Goal: Task Accomplishment & Management: Manage account settings

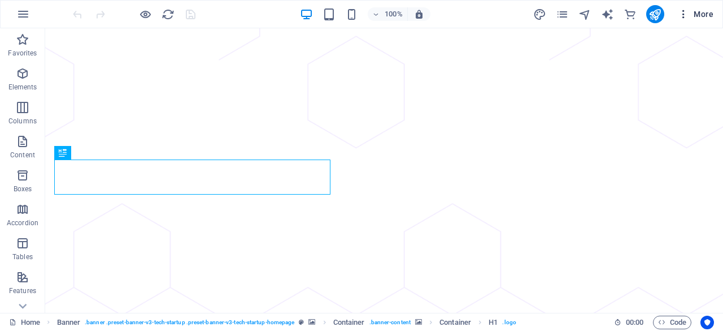
click at [0, 0] on span "More" at bounding box center [0, 0] width 0 height 0
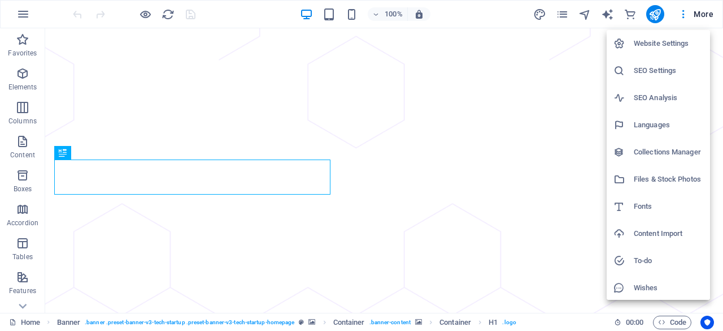
click at [662, 44] on h6 "Website Settings" at bounding box center [669, 44] width 70 height 14
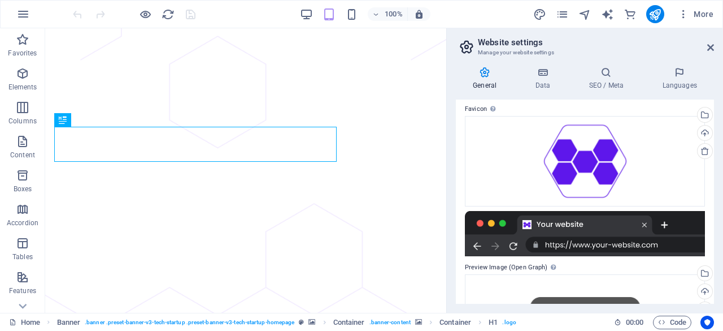
scroll to position [255, 0]
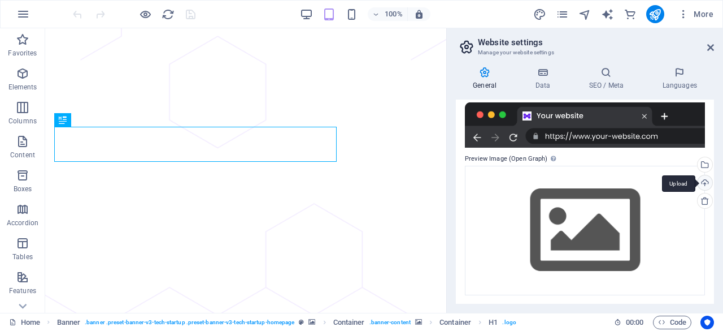
click at [703, 184] on div "Upload" at bounding box center [704, 183] width 17 height 17
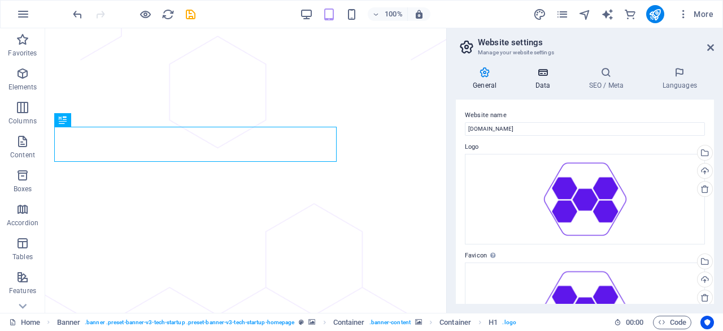
click at [544, 80] on h4 "Data" at bounding box center [545, 79] width 54 height 24
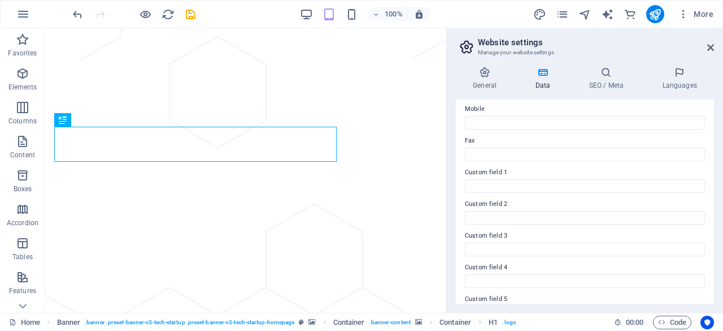
scroll to position [338, 0]
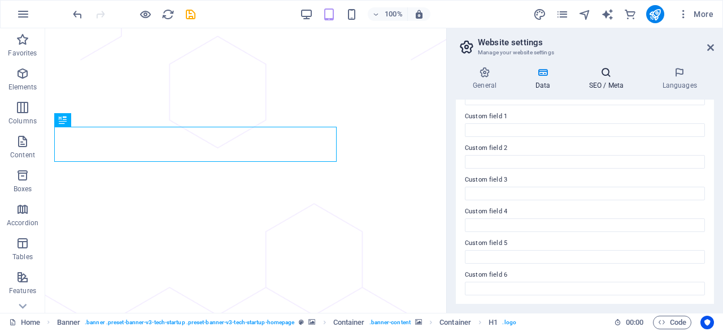
click at [611, 77] on icon at bounding box center [606, 72] width 69 height 11
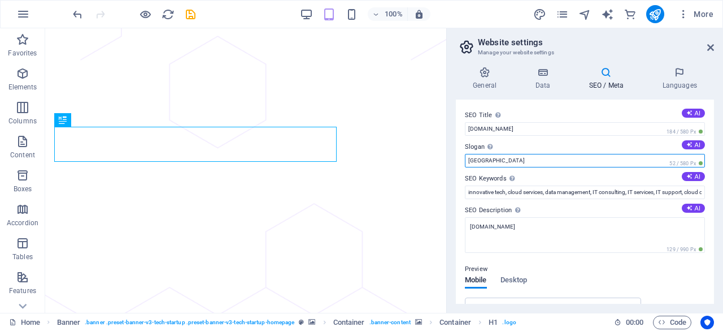
drag, startPoint x: 487, startPoint y: 162, endPoint x: 448, endPoint y: 166, distance: 39.1
click at [448, 166] on aside "Website settings Manage your website settings General Data SEO / Meta Languages…" at bounding box center [584, 170] width 277 height 284
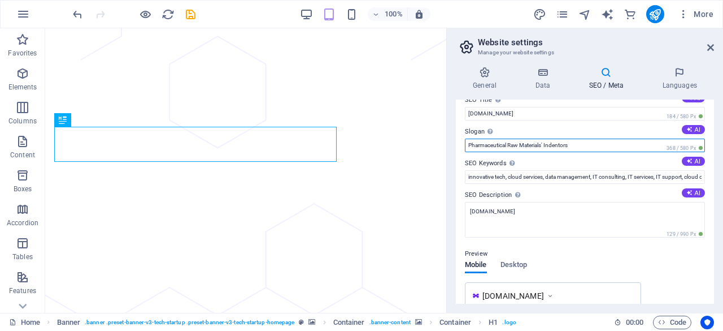
scroll to position [0, 0]
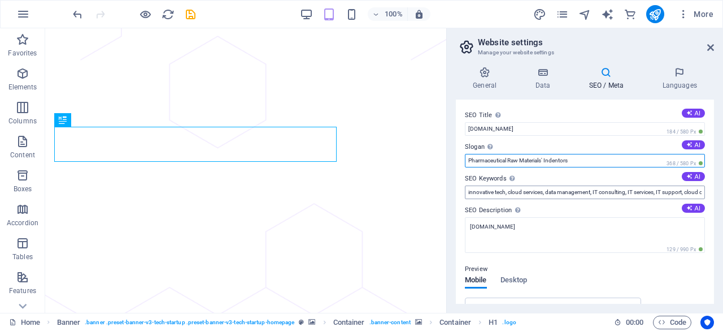
type input "Pharmaceutical Raw Materials' Indentors"
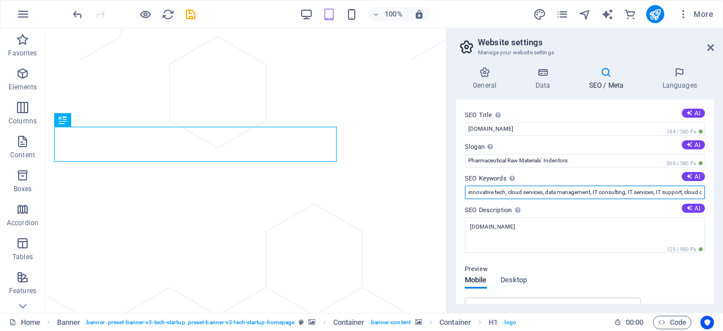
click at [492, 187] on input "innovative tech, cloud services, data management, IT consulting, IT services, I…" at bounding box center [585, 192] width 240 height 14
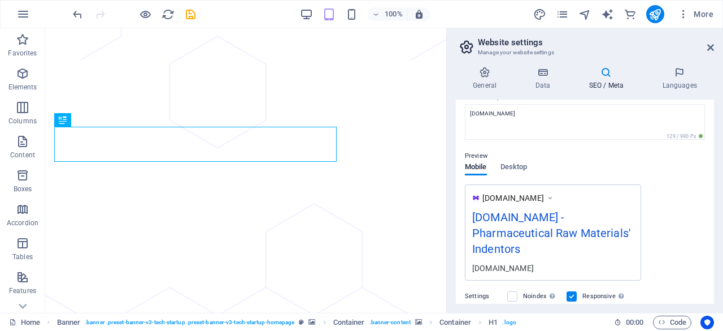
scroll to position [57, 0]
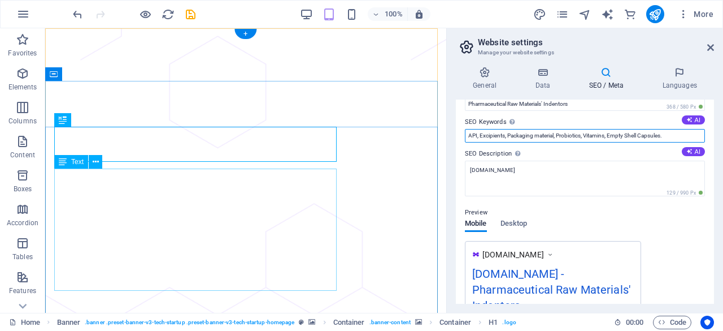
type input "API, Excipients, Packaging material, Probiotics, Vitamins, Empty Shell Capsules."
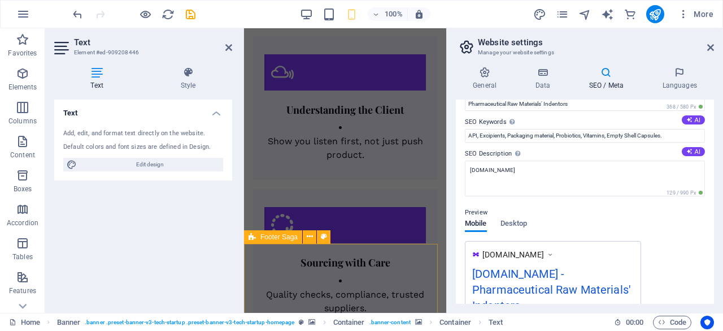
scroll to position [1523, 0]
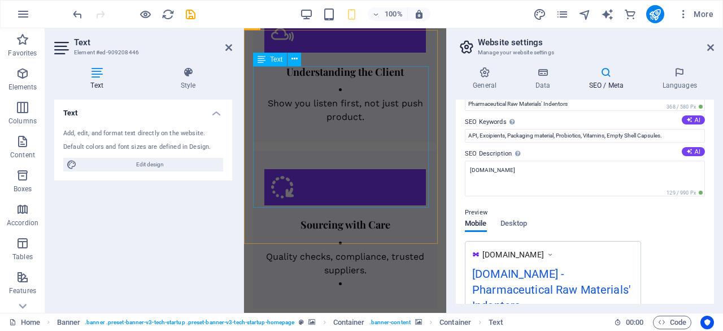
drag, startPoint x: 261, startPoint y: 271, endPoint x: 336, endPoint y: 73, distance: 211.6
click at [336, 73] on div "About Products & Services Markets We Serve Quality & Compliance Contact Us FIVE…" at bounding box center [345, 54] width 202 height 3098
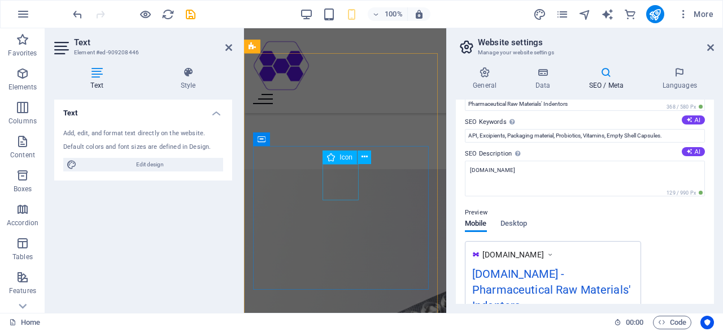
scroll to position [280, 0]
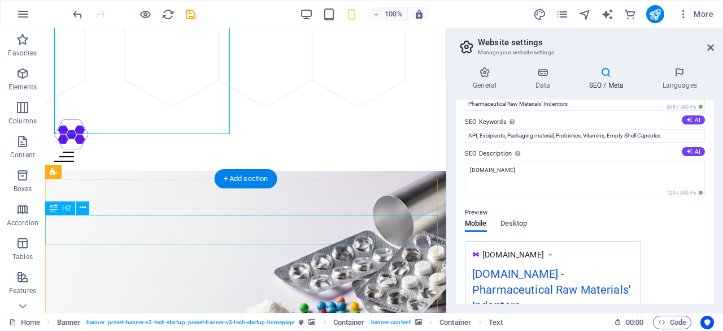
scroll to position [68, 0]
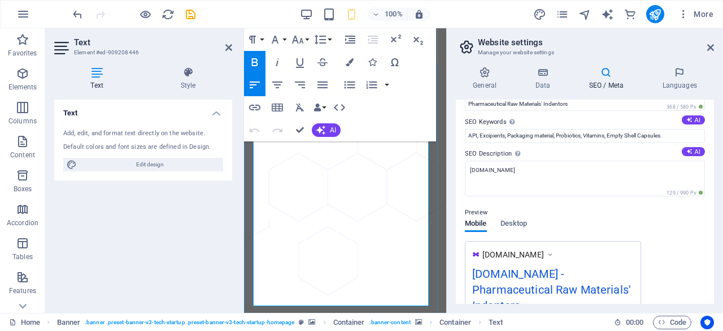
scroll to position [146, 0]
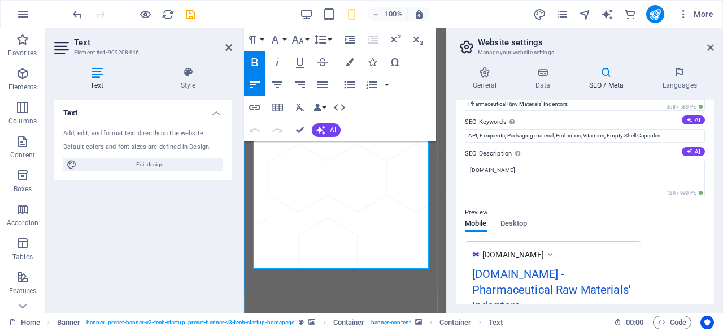
drag, startPoint x: 342, startPoint y: 264, endPoint x: 500, endPoint y: 117, distance: 215.5
copy div "Where Quality Sourcing Meets Supply Welcome to Five-B Chemicals — your trusted …"
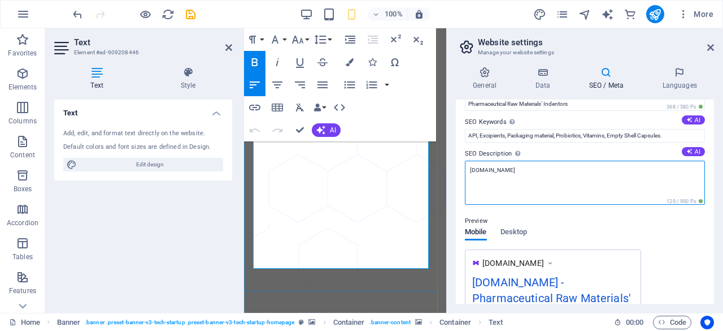
drag, startPoint x: 784, startPoint y: 197, endPoint x: 692, endPoint y: 196, distance: 92.1
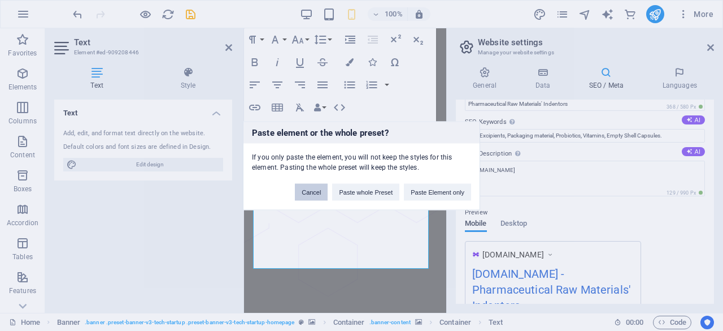
click at [303, 190] on button "Cancel" at bounding box center [311, 191] width 33 height 17
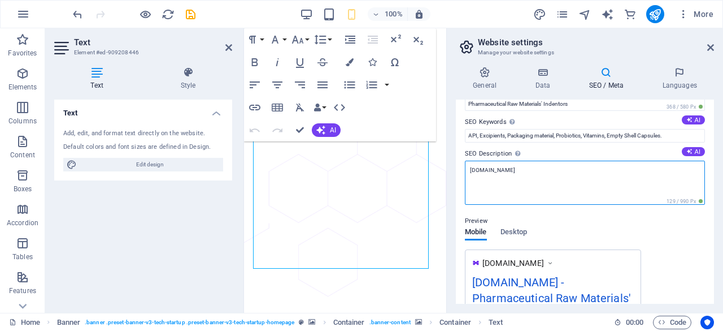
paste textarea "Where Quality Sourcing Meets Supply Welcome to Five-B Chemicals — your trusted …"
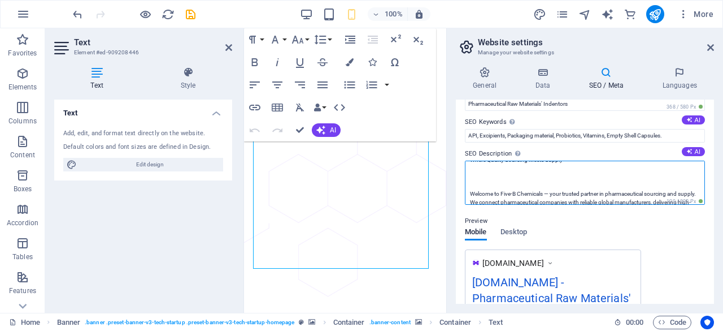
scroll to position [0, 0]
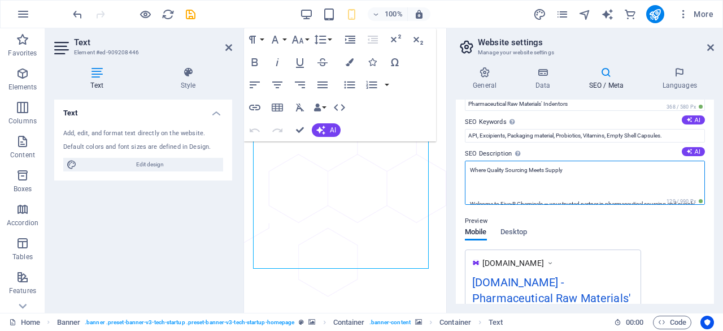
click at [480, 197] on textarea "Where Quality Sourcing Meets Supply Welcome to Five-B Chemicals — your trusted …" at bounding box center [585, 182] width 240 height 44
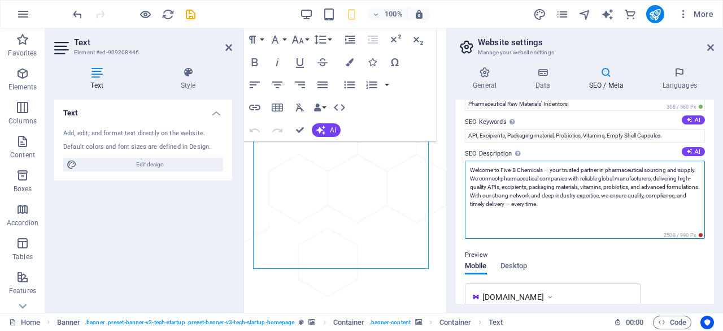
click at [486, 229] on textarea "Welcome to Five-B Chemicals — your trusted partner in pharmaceutical sourcing a…" at bounding box center [585, 199] width 240 height 78
click at [589, 208] on textarea "Welcome to Five-B Chemicals — your trusted partner in pharmaceutical sourcing a…" at bounding box center [585, 199] width 240 height 78
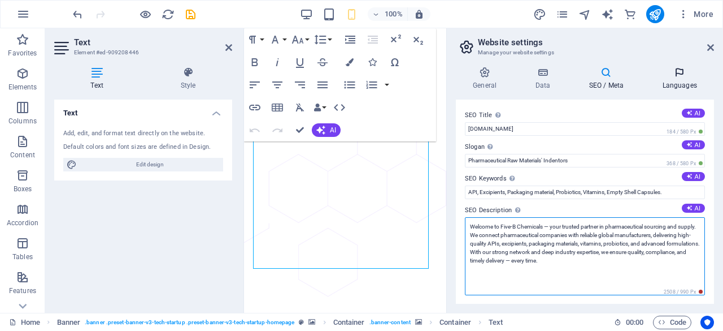
type textarea "Welcome to Five-B Chemicals — your trusted partner in pharmaceutical sourcing a…"
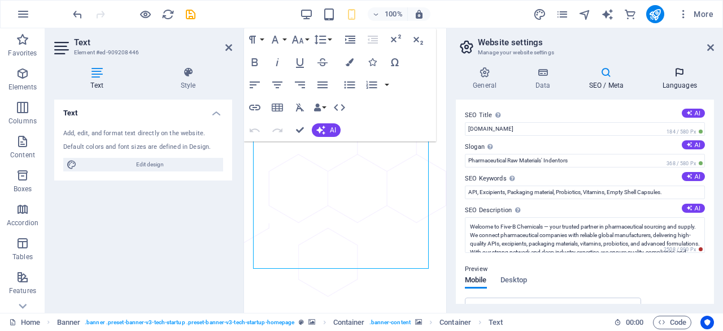
click at [683, 76] on icon at bounding box center [679, 72] width 69 height 11
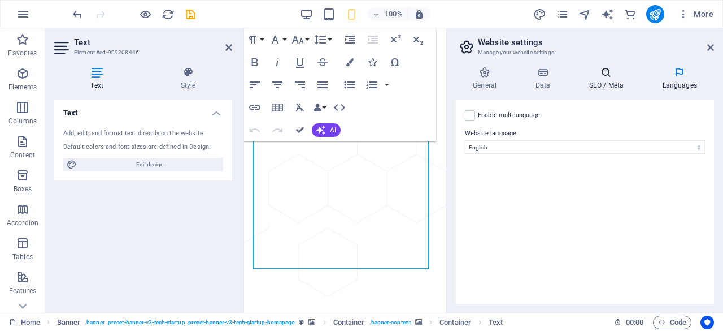
click at [606, 77] on icon at bounding box center [606, 72] width 69 height 11
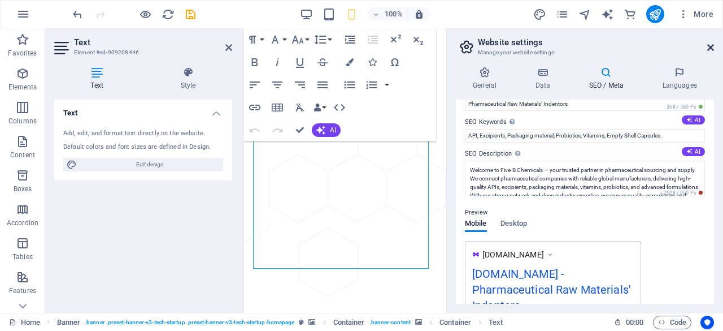
click at [713, 44] on icon at bounding box center [710, 47] width 7 height 9
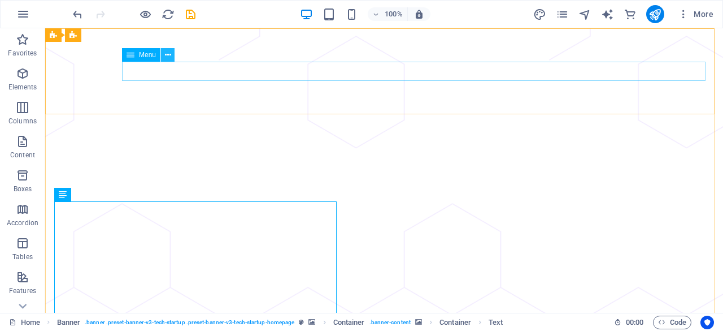
click at [171, 56] on button at bounding box center [168, 55] width 14 height 14
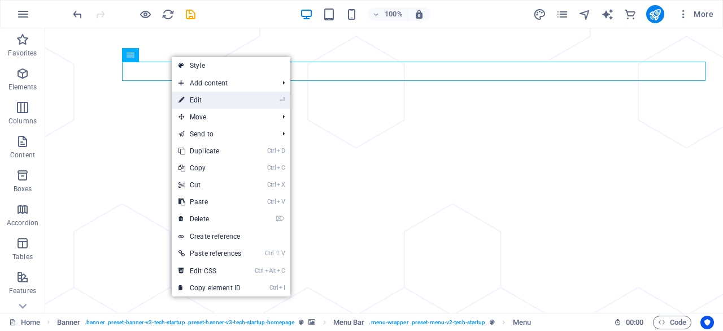
click at [212, 99] on link "⏎ Edit" at bounding box center [210, 100] width 76 height 17
select select "1"
select select
select select "2"
select select "3"
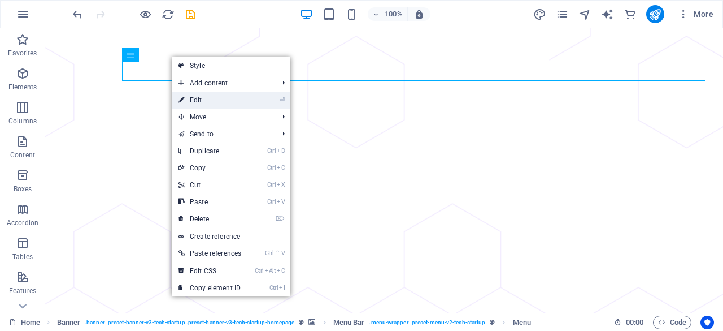
select select "4"
select select
select select "5"
select select
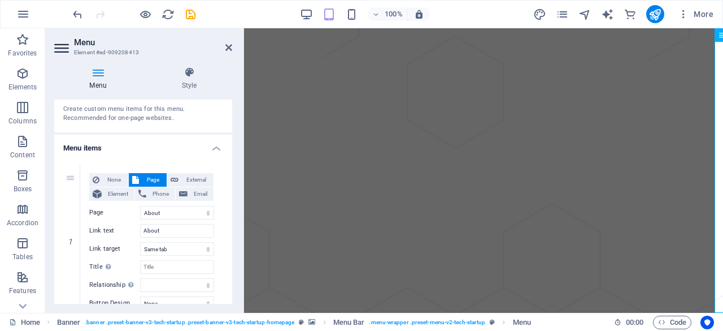
scroll to position [57, 0]
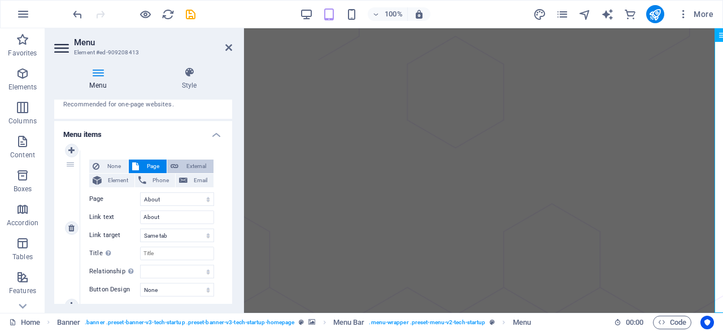
click at [194, 164] on span "External" at bounding box center [196, 166] width 28 height 14
select select "blank"
select select
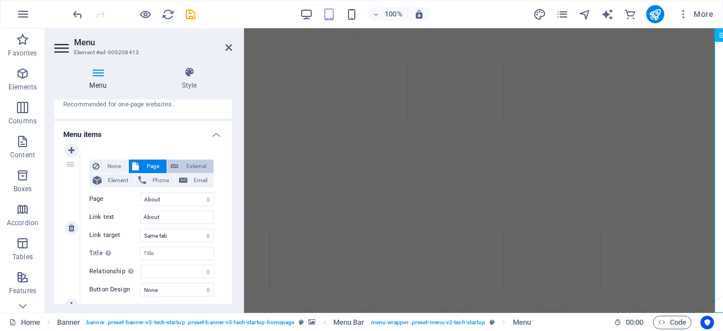
select select
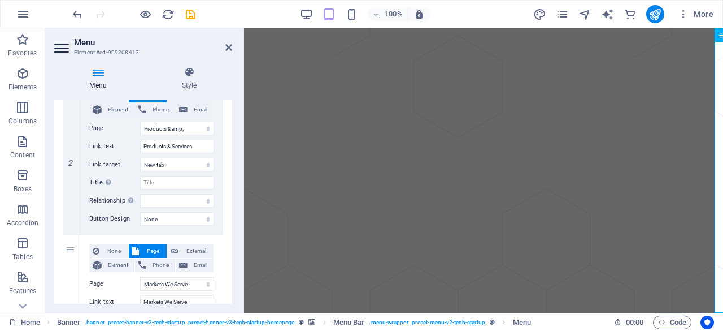
scroll to position [226, 0]
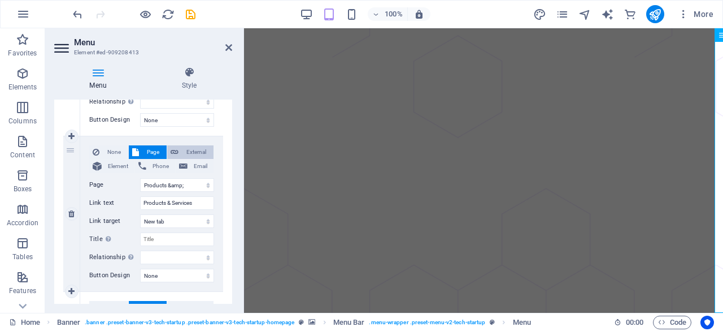
click at [198, 147] on span "External" at bounding box center [196, 152] width 28 height 14
select select
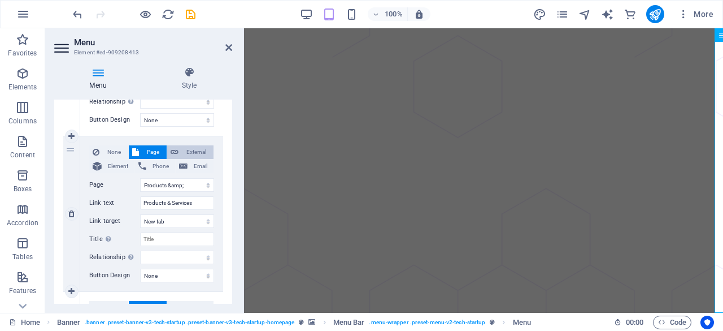
select select
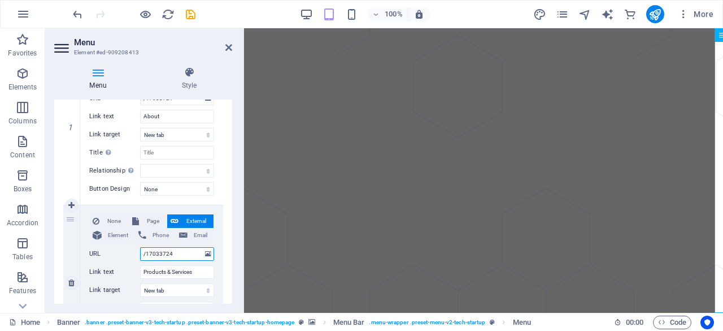
scroll to position [170, 0]
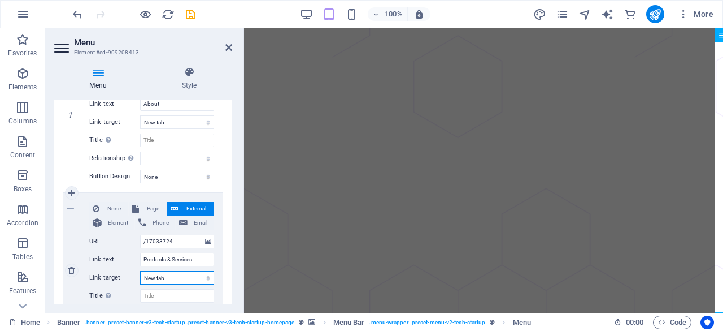
click at [186, 276] on select "New tab Same tab Overlay" at bounding box center [177, 278] width 74 height 14
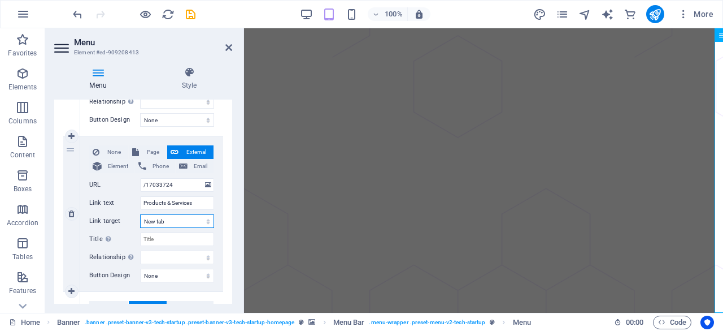
click at [184, 220] on select "New tab Same tab Overlay" at bounding box center [177, 221] width 74 height 14
select select
click at [140, 214] on select "New tab Same tab Overlay" at bounding box center [177, 221] width 74 height 14
select select
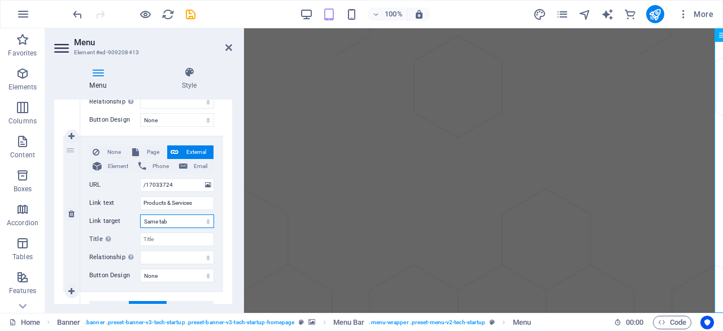
select select
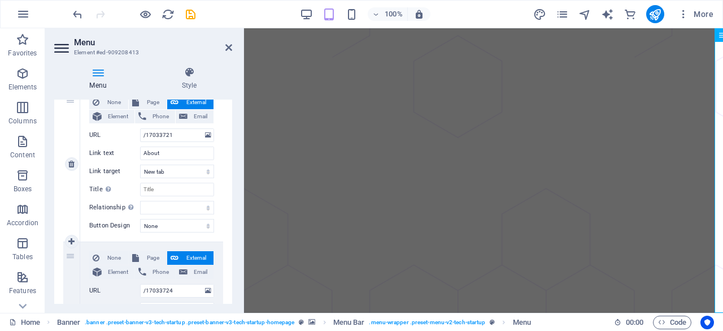
scroll to position [113, 0]
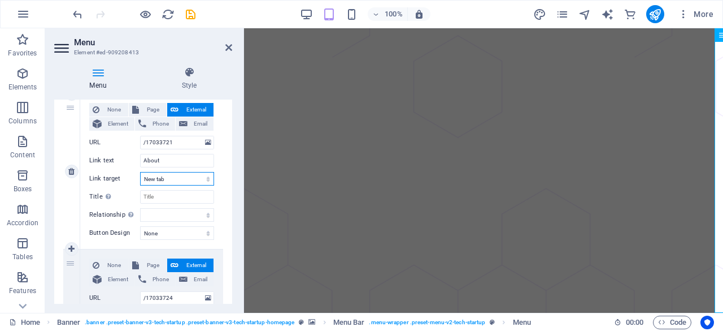
click at [171, 179] on select "New tab Same tab Overlay" at bounding box center [177, 179] width 74 height 14
select select
click at [140, 172] on select "New tab Same tab Overlay" at bounding box center [177, 179] width 74 height 14
select select
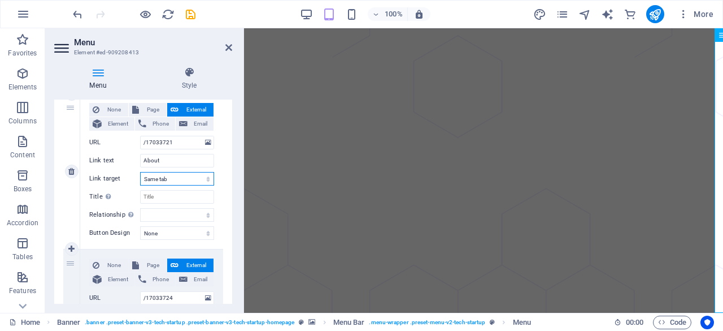
select select
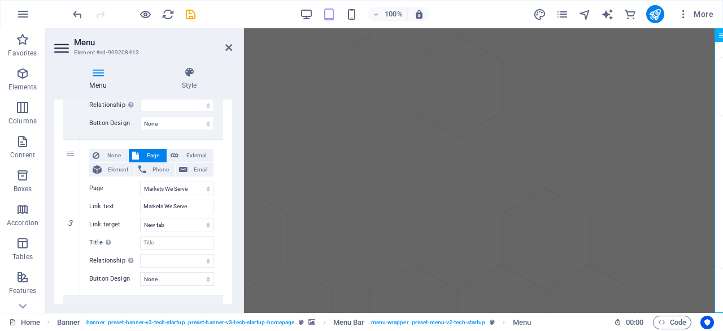
scroll to position [396, 0]
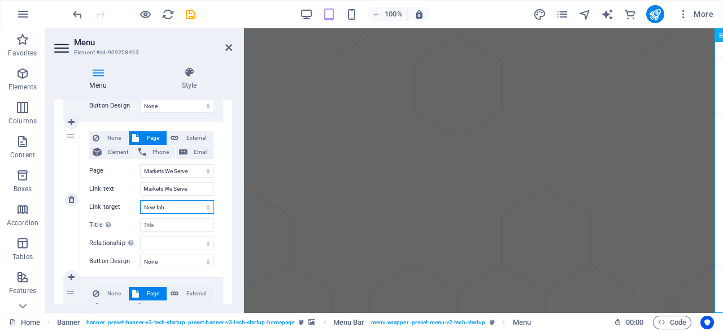
click at [197, 205] on select "New tab Same tab Overlay" at bounding box center [177, 207] width 74 height 14
select select
click at [140, 200] on select "New tab Same tab Overlay" at bounding box center [177, 207] width 74 height 14
select select
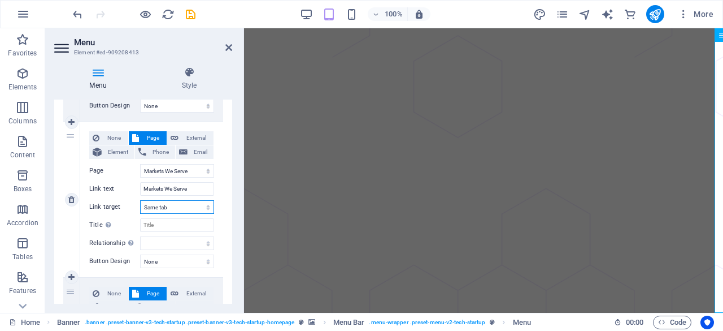
select select
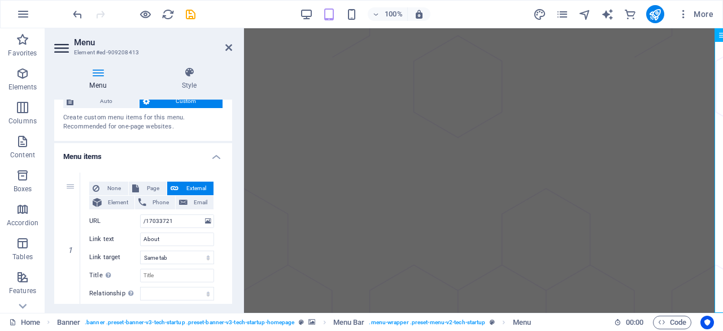
scroll to position [0, 0]
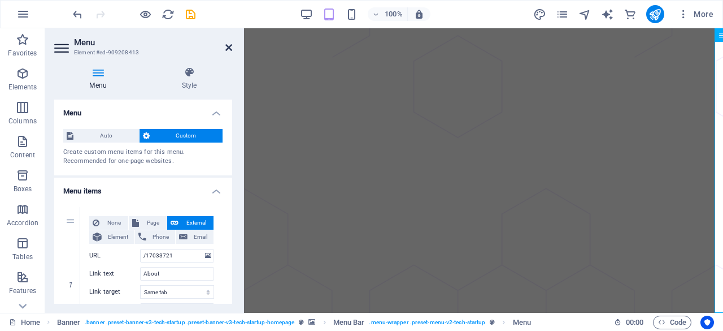
drag, startPoint x: 228, startPoint y: 46, endPoint x: 183, endPoint y: 18, distance: 53.3
click at [228, 46] on icon at bounding box center [228, 47] width 7 height 9
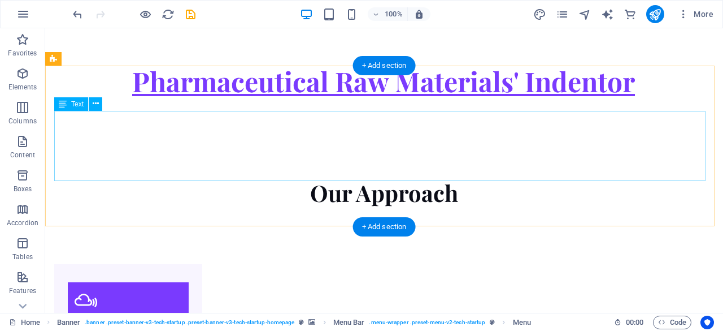
scroll to position [961, 0]
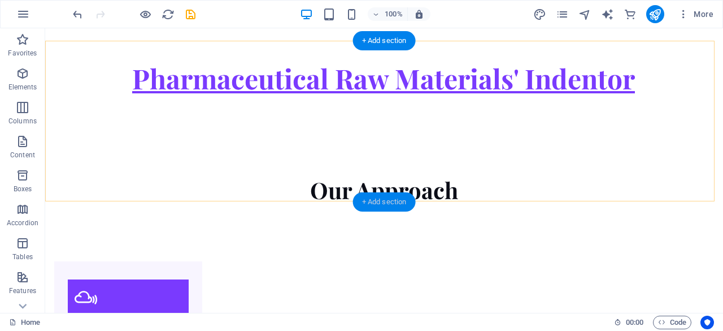
click at [392, 201] on div "+ Add section" at bounding box center [384, 201] width 63 height 19
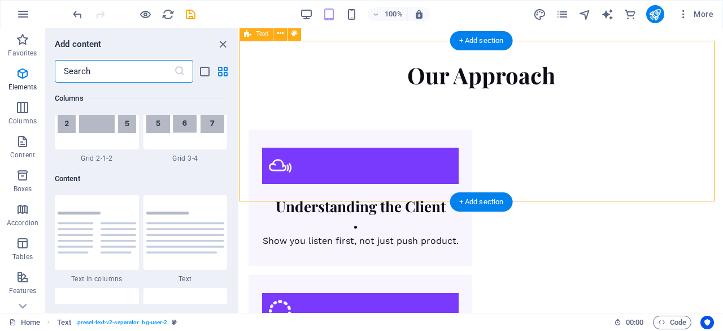
scroll to position [1977, 0]
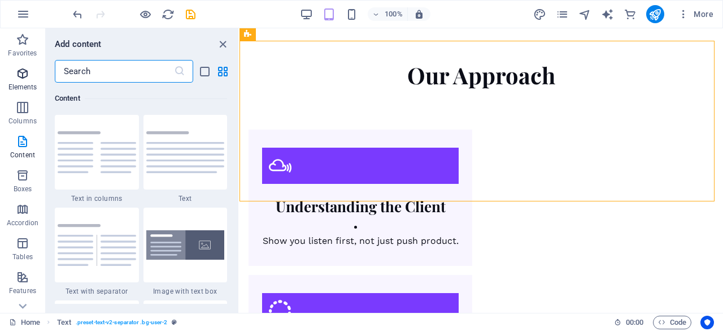
click at [26, 77] on icon "button" at bounding box center [23, 74] width 14 height 14
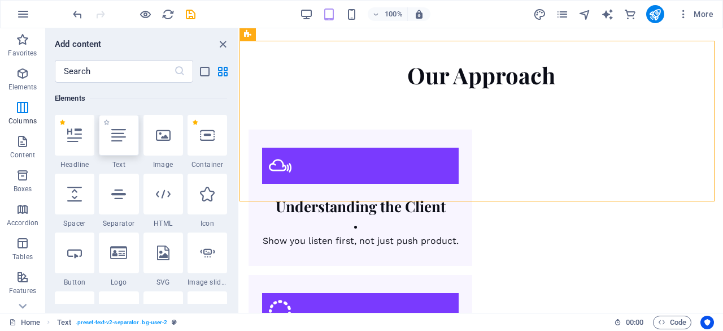
scroll to position [120, 0]
click at [114, 202] on div at bounding box center [119, 193] width 40 height 41
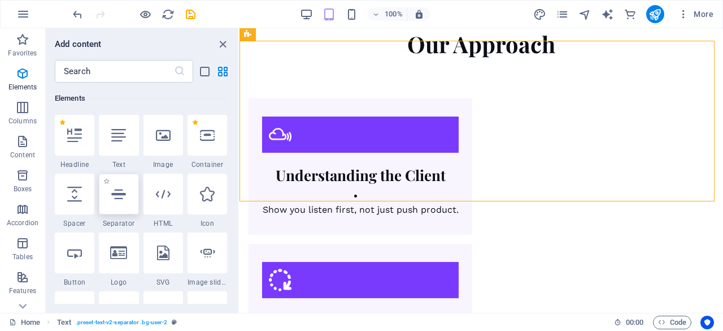
select select "%"
select select "px"
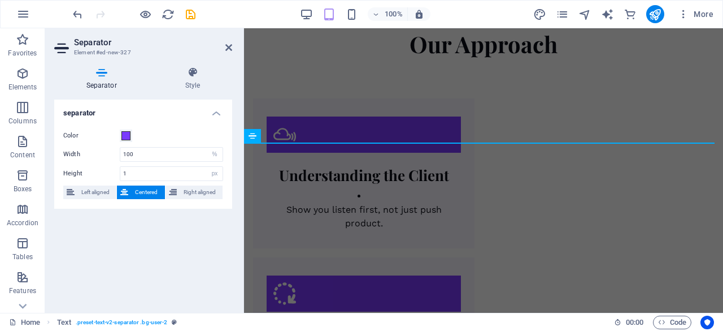
scroll to position [1075, 0]
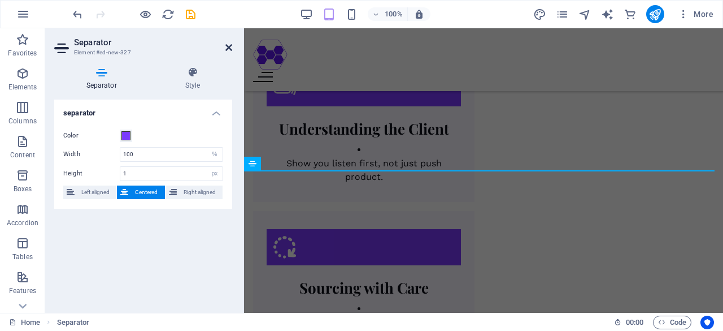
click at [226, 47] on icon at bounding box center [228, 47] width 7 height 9
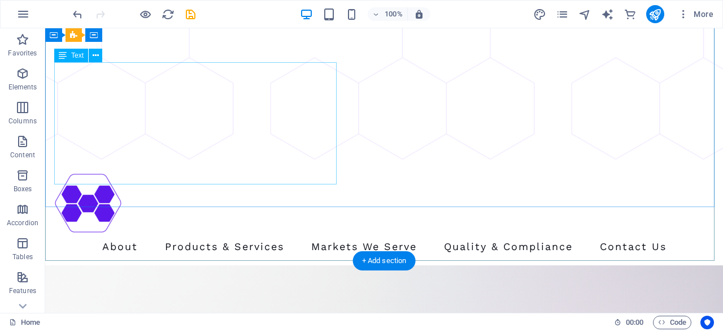
scroll to position [309, 0]
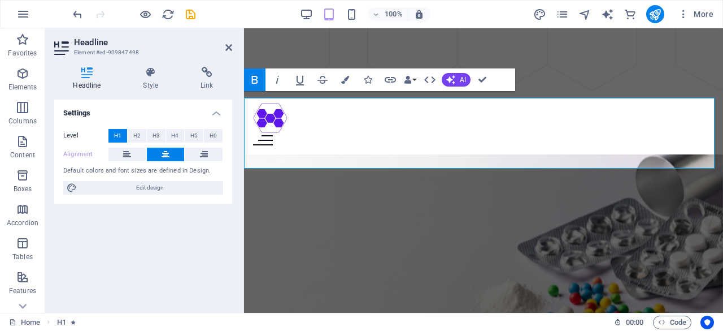
scroll to position [276, 0]
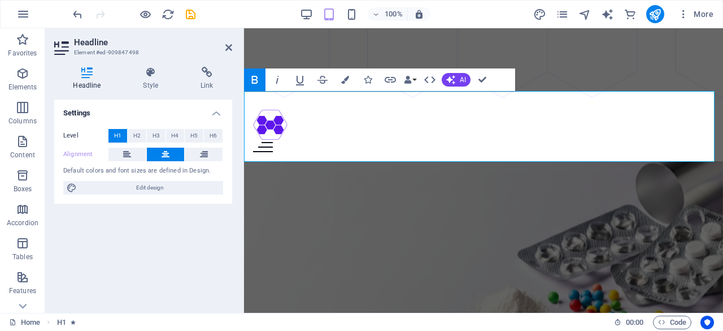
click at [153, 64] on div "Headline Style Link Settings Level H1 H2 H3 H4 H5 H6 Alignment Default colors a…" at bounding box center [143, 185] width 196 height 255
click at [150, 79] on h4 "Style" at bounding box center [153, 79] width 58 height 24
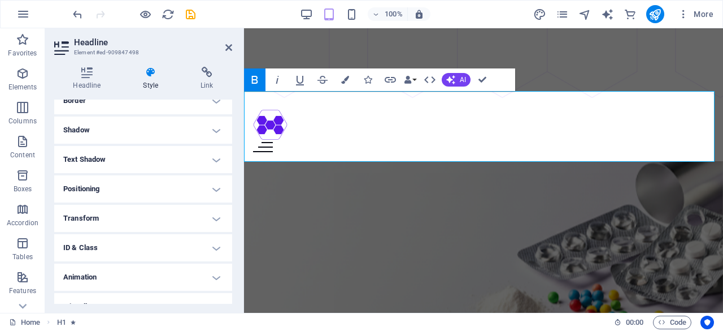
scroll to position [152, 0]
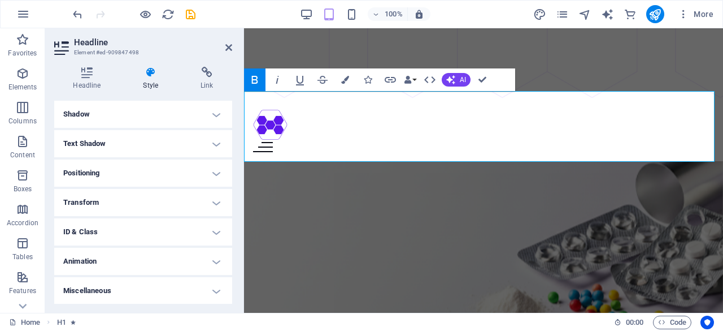
click at [120, 257] on h4 "Animation" at bounding box center [143, 260] width 178 height 27
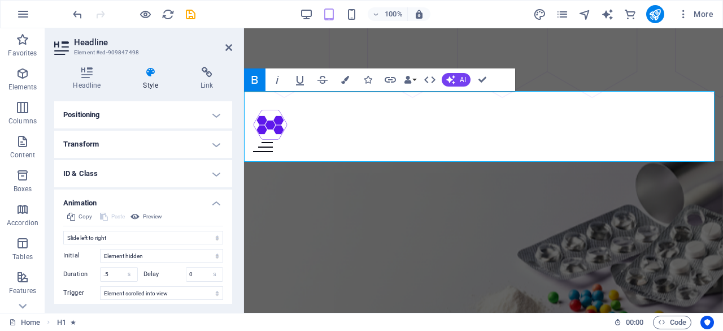
scroll to position [265, 0]
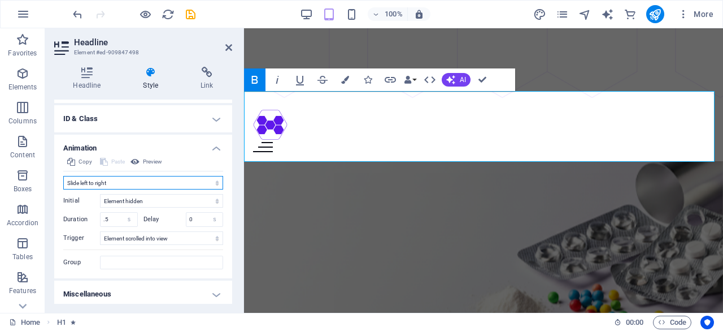
click at [130, 180] on select "Don't animate Show / Hide Slide up/down Zoom in/out Slide left to right Slide r…" at bounding box center [143, 183] width 160 height 14
select select "pulse"
click at [63, 186] on select "Don't animate Show / Hide Slide up/down Zoom in/out Slide left to right Slide r…" at bounding box center [143, 183] width 160 height 14
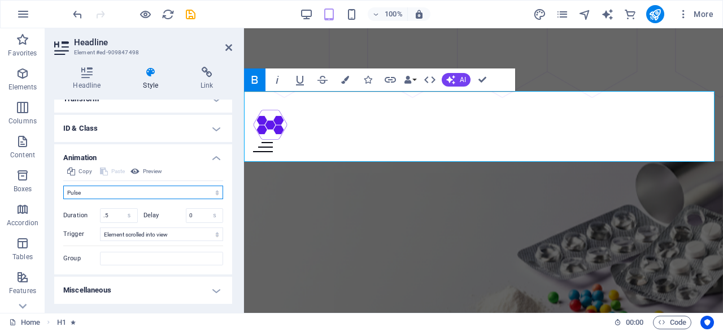
scroll to position [254, 0]
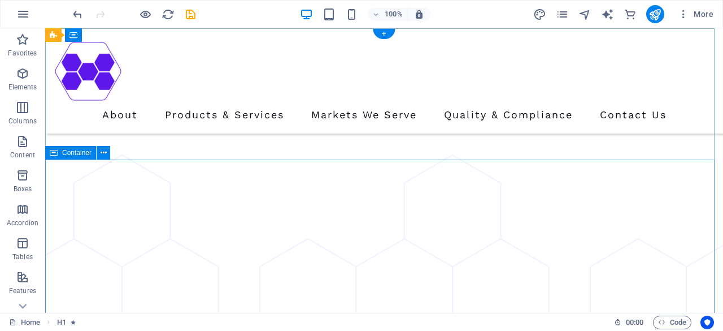
scroll to position [0, 0]
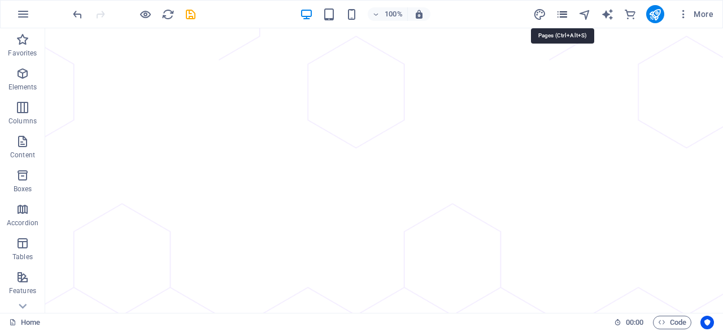
click at [563, 11] on icon "pages" at bounding box center [562, 14] width 13 height 13
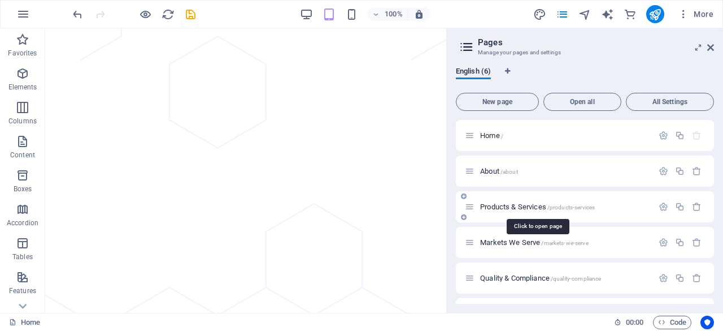
click at [501, 208] on span "Products & Services /products-services" at bounding box center [537, 206] width 115 height 8
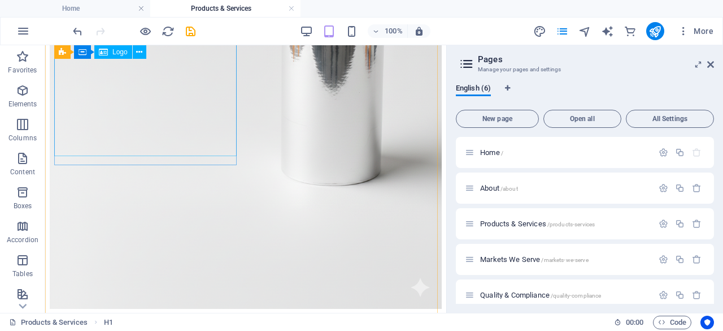
scroll to position [971, 0]
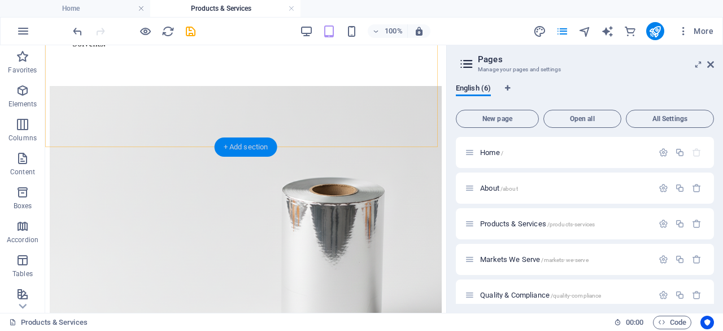
click at [241, 142] on div "+ Add section" at bounding box center [246, 146] width 63 height 19
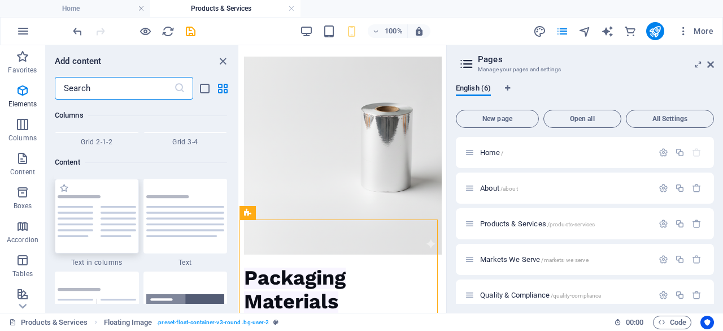
scroll to position [1977, 0]
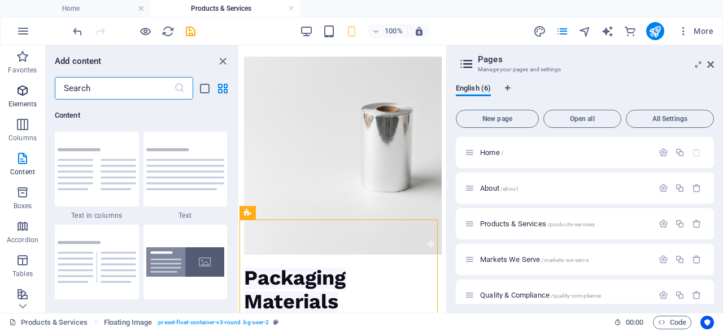
click at [27, 88] on icon "button" at bounding box center [23, 91] width 14 height 14
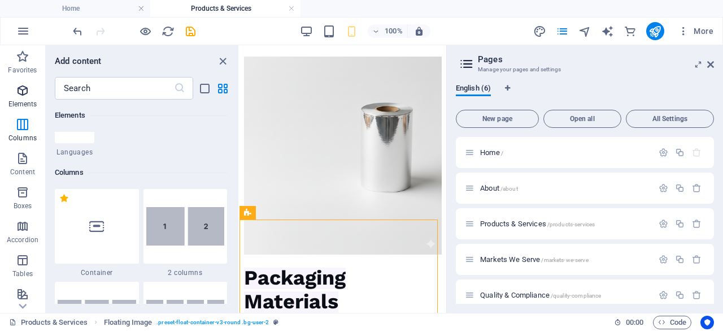
scroll to position [120, 0]
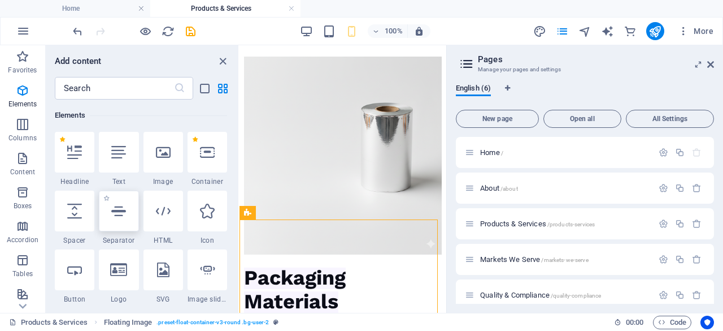
click at [130, 216] on div at bounding box center [119, 210] width 40 height 41
select select "%"
select select "px"
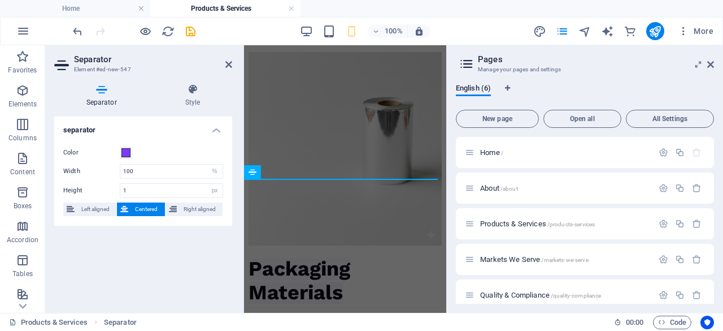
scroll to position [1528, 0]
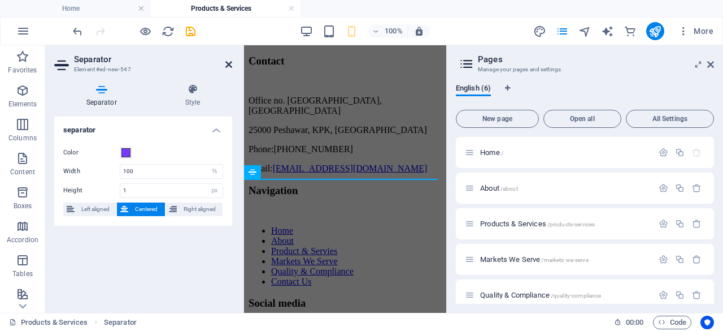
click at [227, 63] on icon at bounding box center [228, 64] width 7 height 9
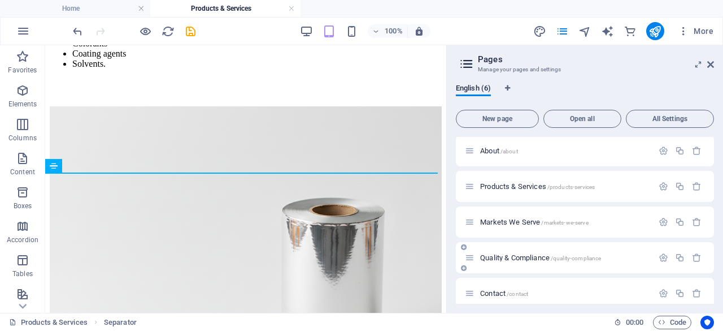
scroll to position [46, 0]
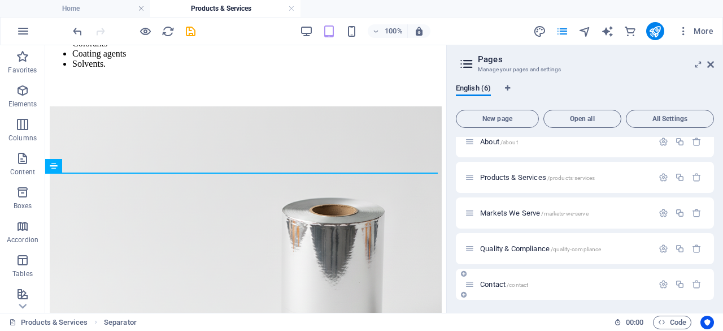
click at [488, 282] on span "Contact /contact" at bounding box center [504, 284] width 48 height 8
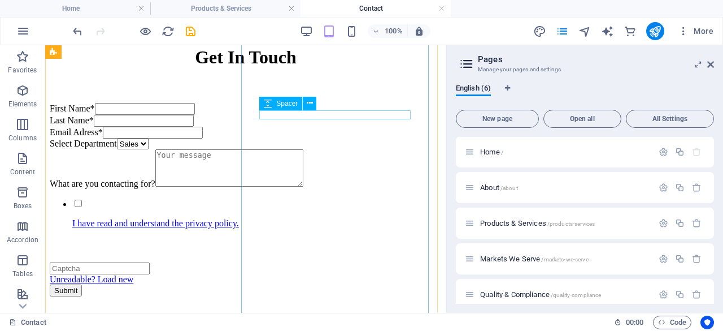
scroll to position [568, 0]
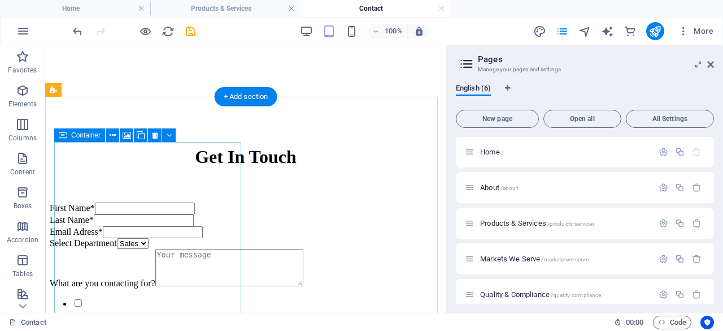
scroll to position [511, 0]
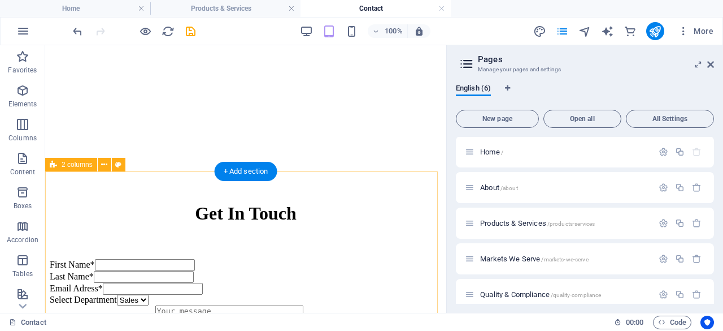
scroll to position [455, 0]
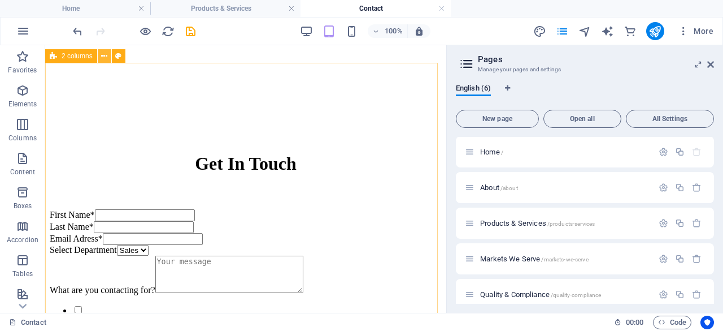
click at [102, 57] on icon at bounding box center [104, 56] width 6 height 12
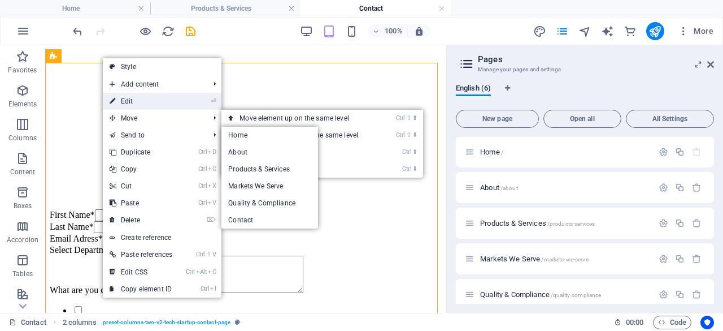
click at [129, 98] on link "⏎ Edit" at bounding box center [141, 101] width 76 height 17
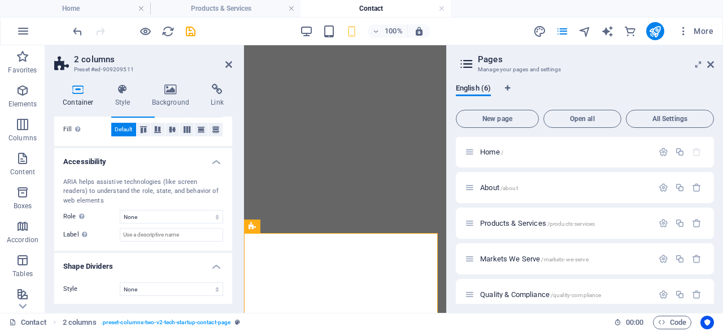
scroll to position [24, 0]
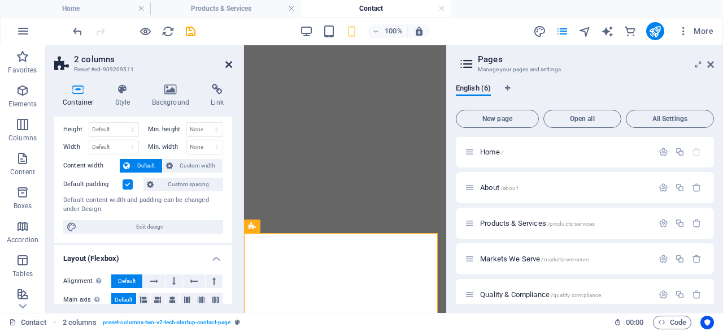
click at [231, 64] on icon at bounding box center [228, 64] width 7 height 9
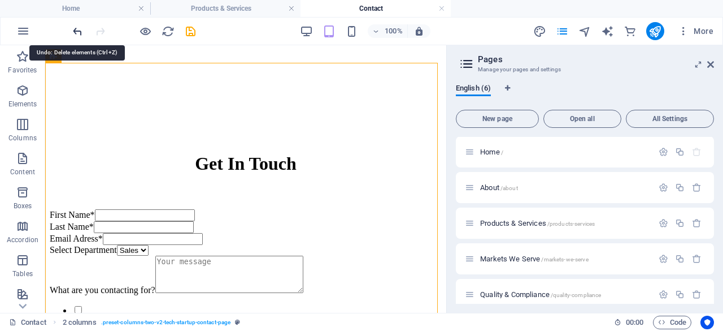
click at [72, 33] on icon "undo" at bounding box center [77, 31] width 13 height 13
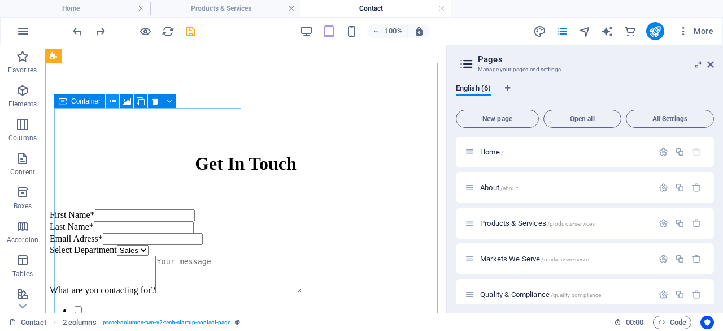
click at [112, 105] on icon at bounding box center [113, 101] width 6 height 12
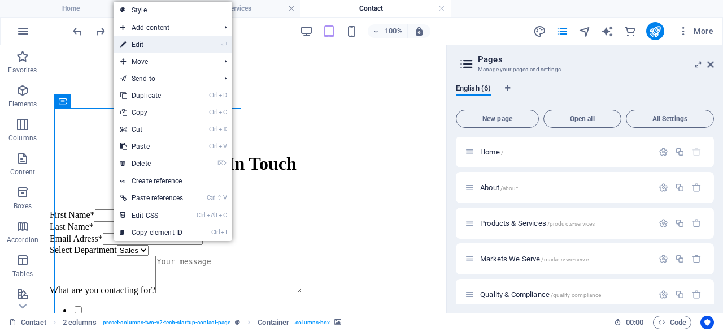
click at [132, 44] on link "⏎ Edit" at bounding box center [152, 44] width 76 height 17
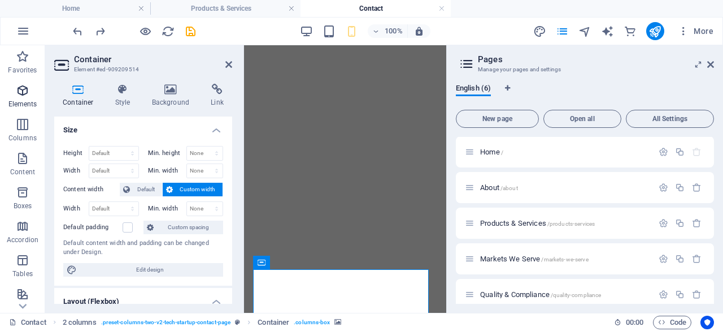
click at [21, 96] on icon "button" at bounding box center [23, 91] width 14 height 14
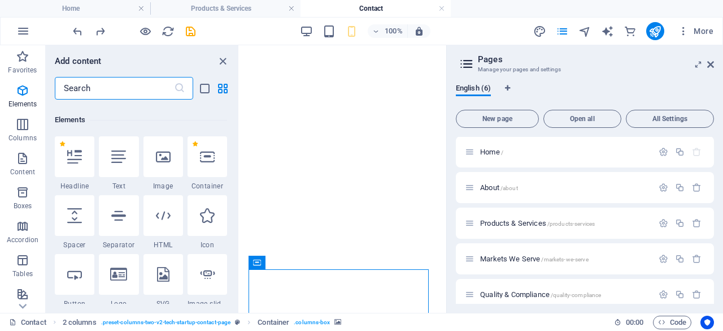
scroll to position [120, 0]
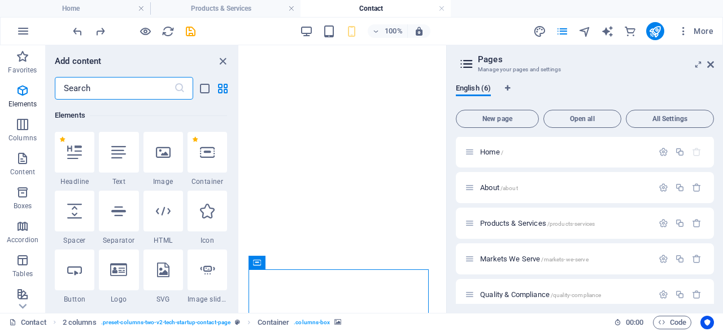
click at [95, 91] on input "text" at bounding box center [114, 88] width 119 height 23
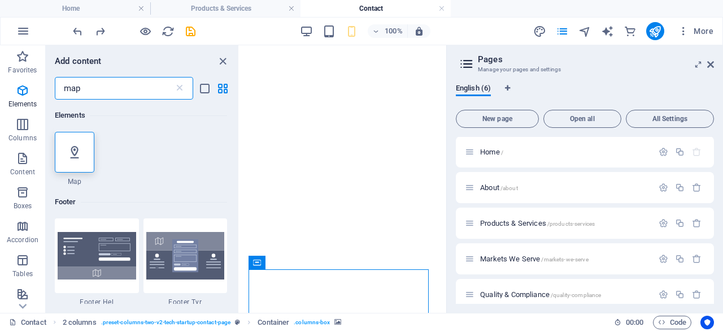
scroll to position [0, 0]
type input "map"
click at [80, 144] on div at bounding box center [75, 152] width 40 height 41
select select "1"
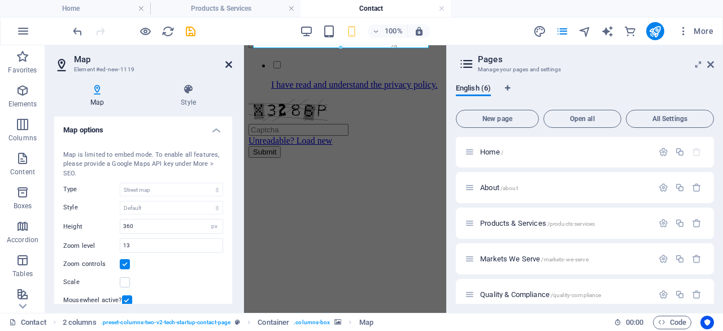
click at [229, 66] on icon at bounding box center [228, 64] width 7 height 9
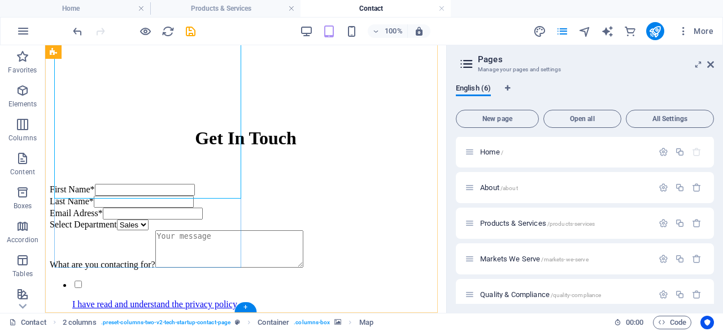
scroll to position [568, 0]
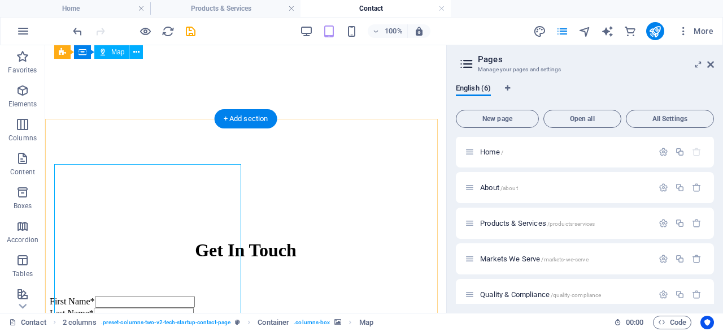
scroll to position [342, 0]
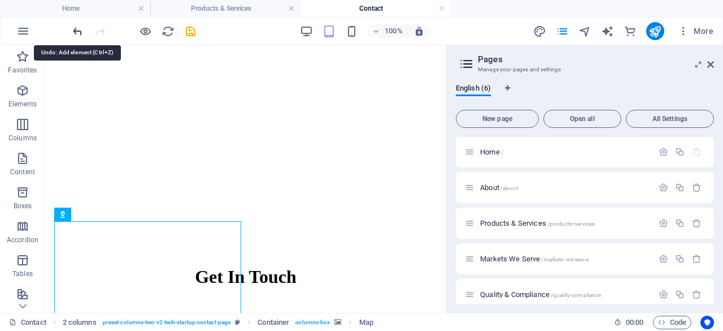
click at [74, 28] on icon "undo" at bounding box center [77, 31] width 13 height 13
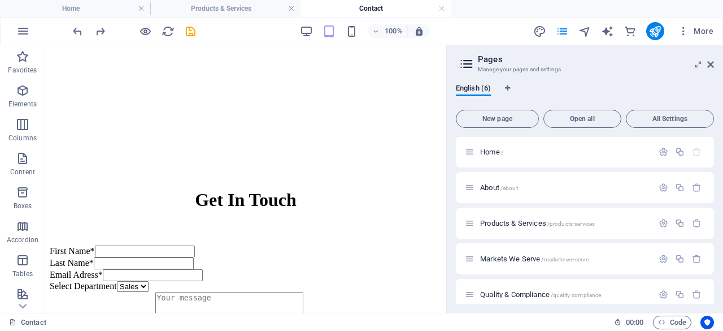
scroll to position [455, 0]
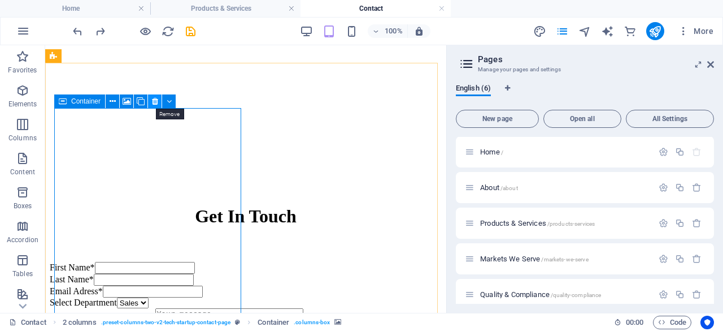
click at [157, 102] on icon at bounding box center [155, 101] width 6 height 12
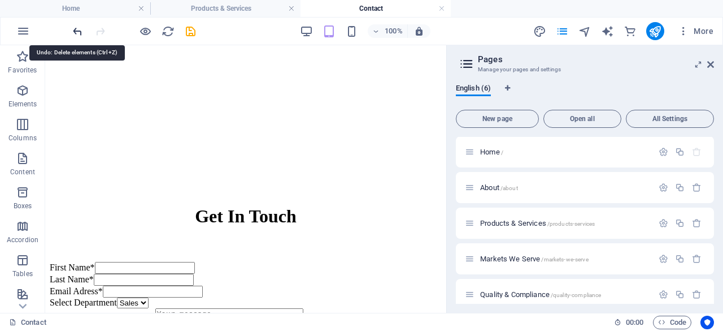
click at [76, 29] on icon "undo" at bounding box center [77, 31] width 13 height 13
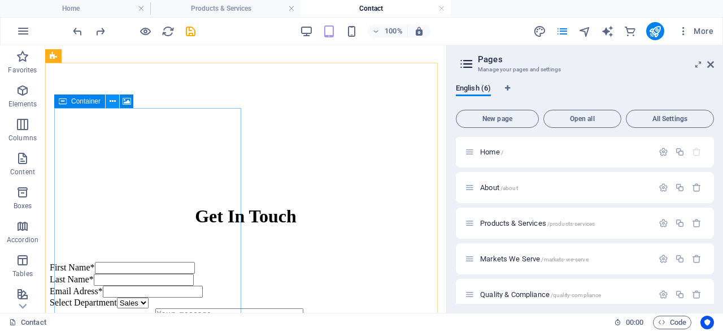
click at [113, 99] on icon at bounding box center [113, 101] width 6 height 12
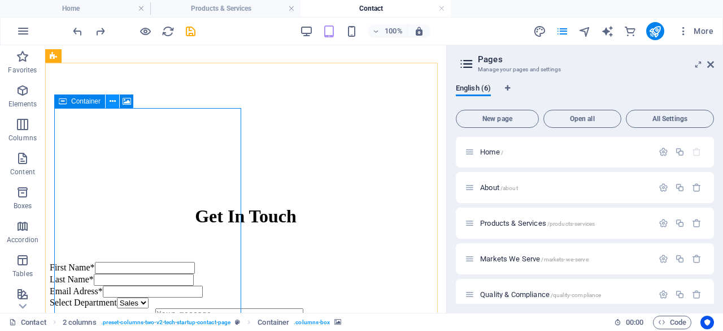
click at [107, 103] on button at bounding box center [113, 101] width 14 height 14
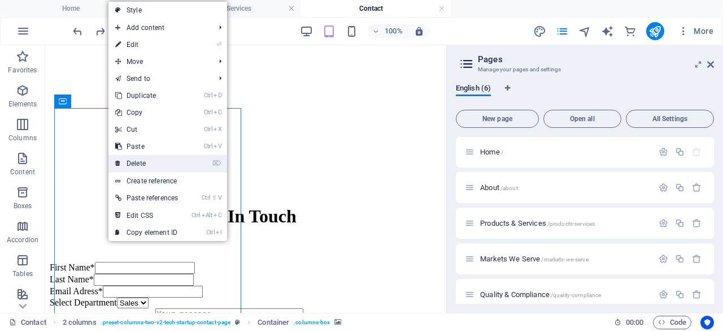
click at [154, 161] on link "⌦ Delete" at bounding box center [146, 163] width 76 height 17
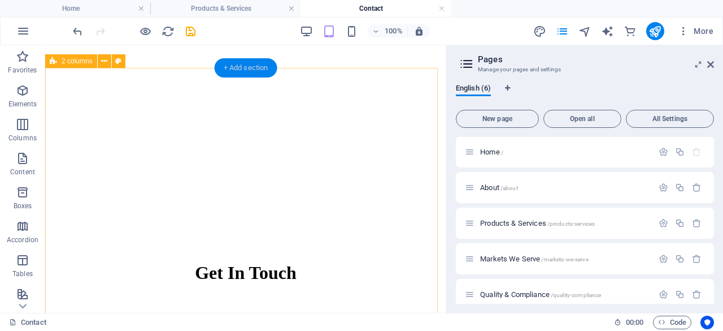
scroll to position [342, 0]
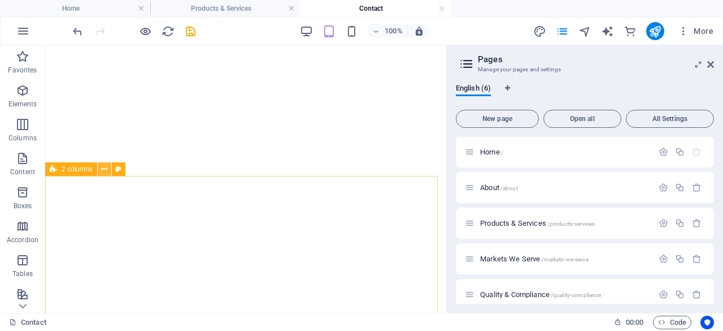
click at [102, 170] on icon at bounding box center [104, 169] width 6 height 12
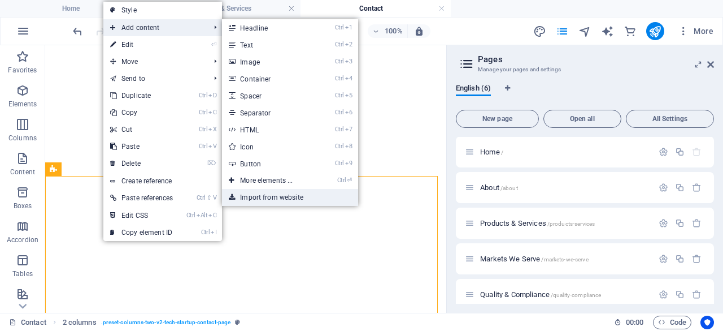
click at [267, 195] on link "Import from website" at bounding box center [290, 197] width 136 height 17
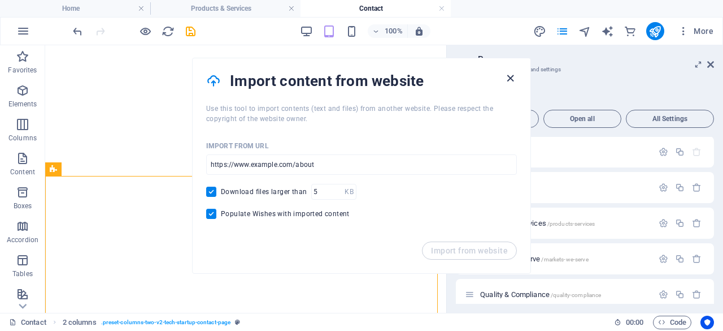
click at [507, 77] on icon "button" at bounding box center [510, 78] width 13 height 13
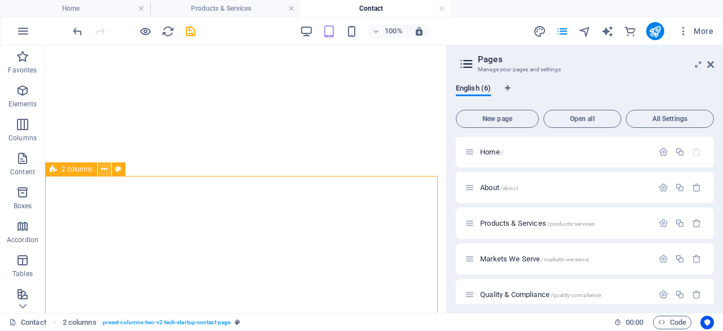
click at [105, 170] on icon at bounding box center [104, 169] width 6 height 12
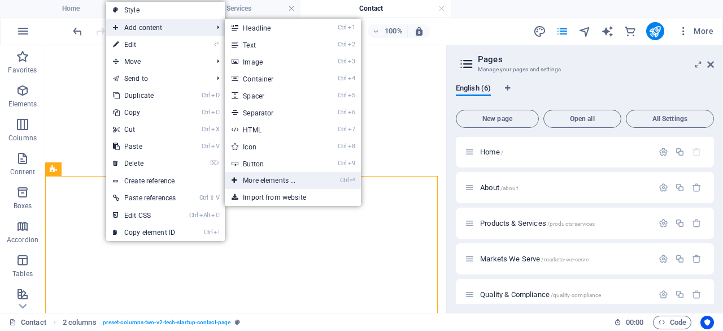
click at [283, 180] on link "Ctrl ⏎ More elements ..." at bounding box center [271, 180] width 93 height 17
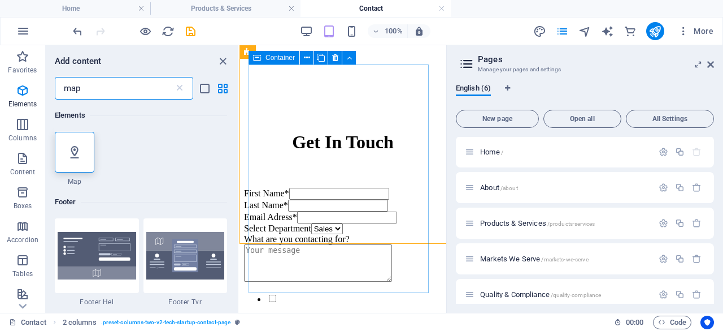
scroll to position [659, 0]
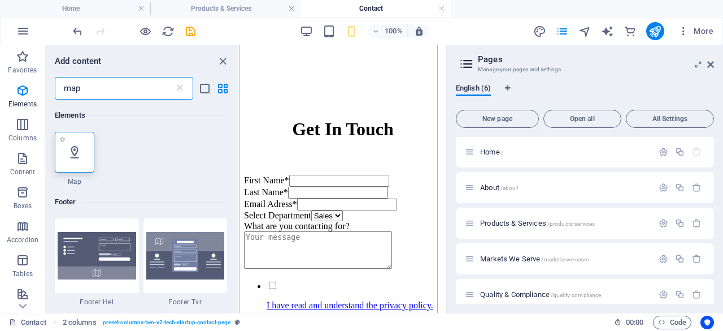
click at [84, 149] on div at bounding box center [75, 152] width 40 height 41
select select "1"
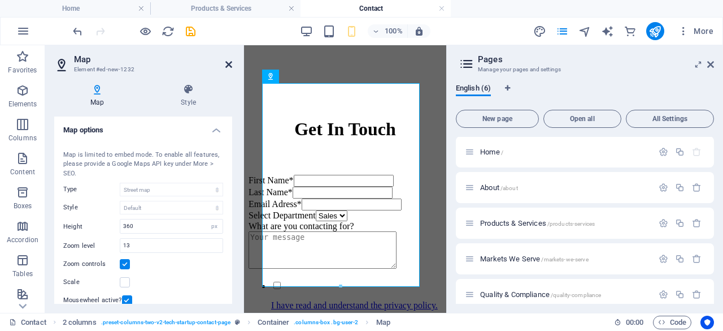
click at [227, 60] on icon at bounding box center [228, 64] width 7 height 9
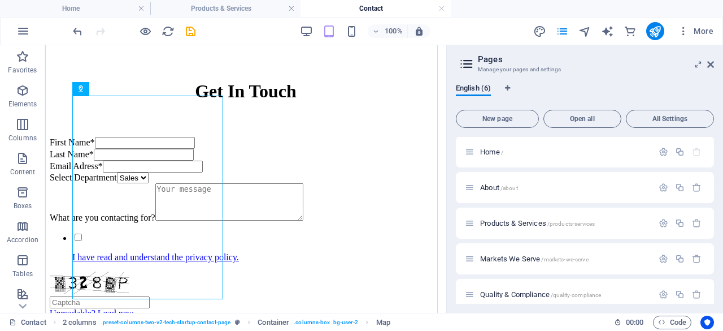
scroll to position [530, 0]
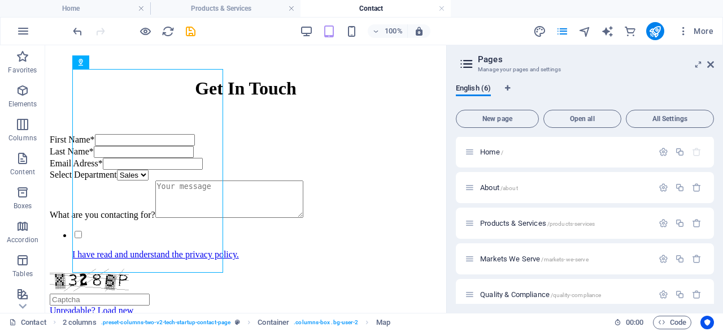
drag, startPoint x: 160, startPoint y: 168, endPoint x: 314, endPoint y: 188, distance: 154.5
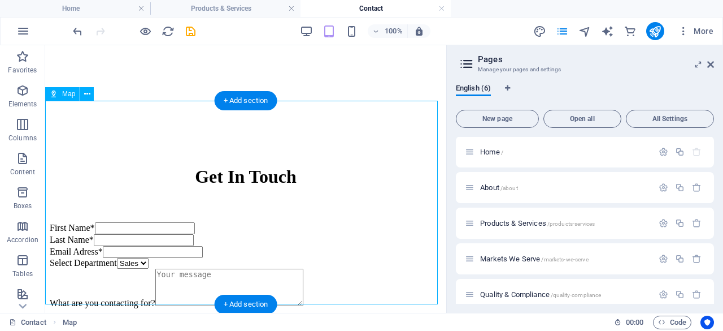
scroll to position [587, 0]
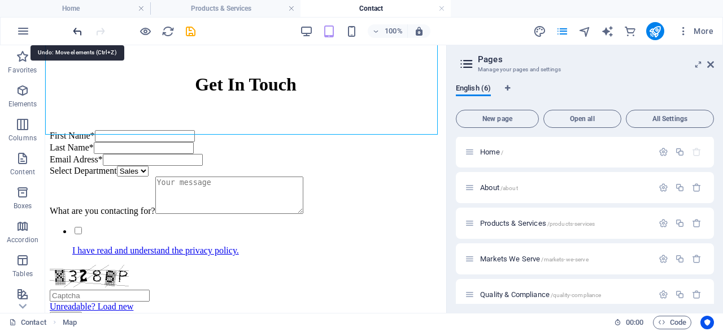
click at [76, 31] on icon "undo" at bounding box center [77, 31] width 13 height 13
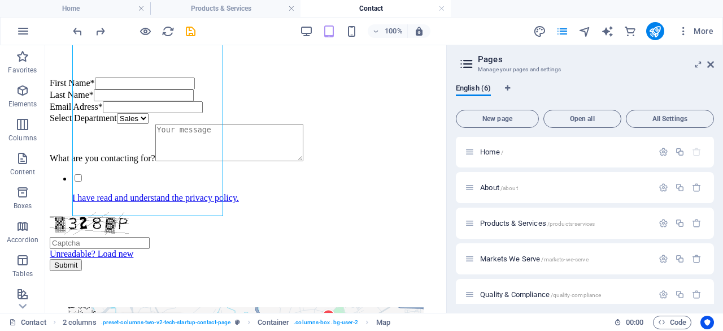
drag, startPoint x: 133, startPoint y: 183, endPoint x: 317, endPoint y: 269, distance: 203.0
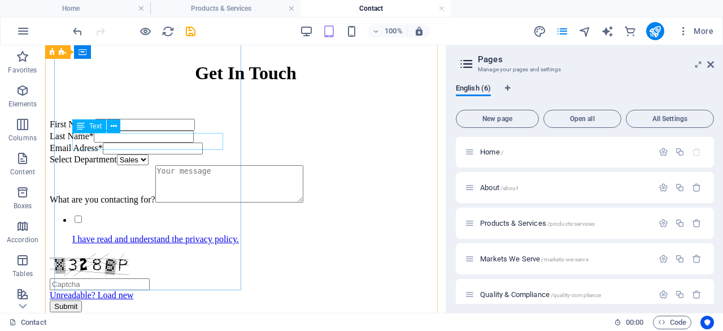
scroll to position [376, 0]
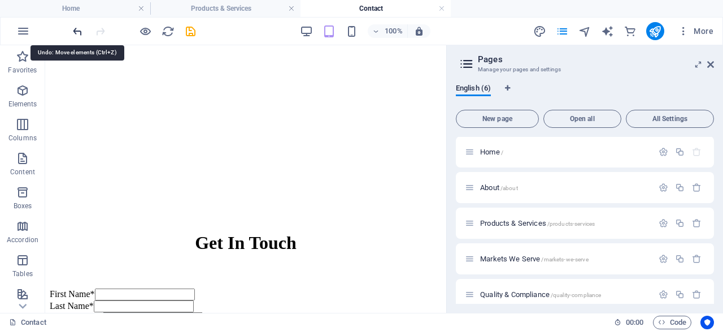
click at [76, 33] on icon "undo" at bounding box center [77, 31] width 13 height 13
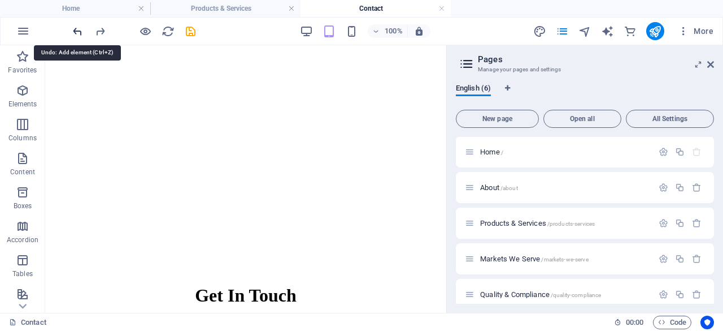
click at [76, 33] on icon "undo" at bounding box center [77, 31] width 13 height 13
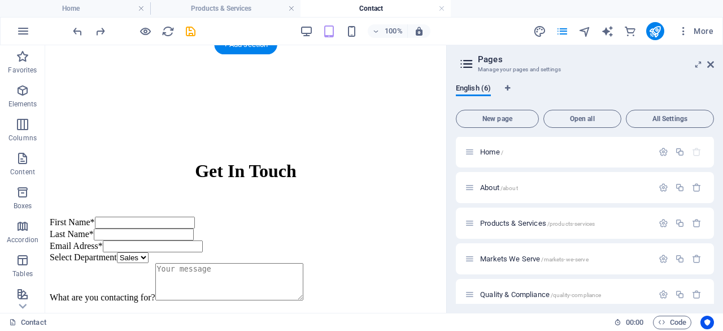
scroll to position [432, 0]
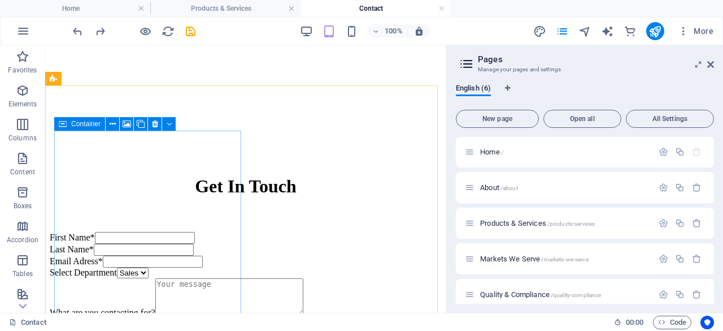
click at [81, 127] on span "Container" at bounding box center [85, 123] width 29 height 7
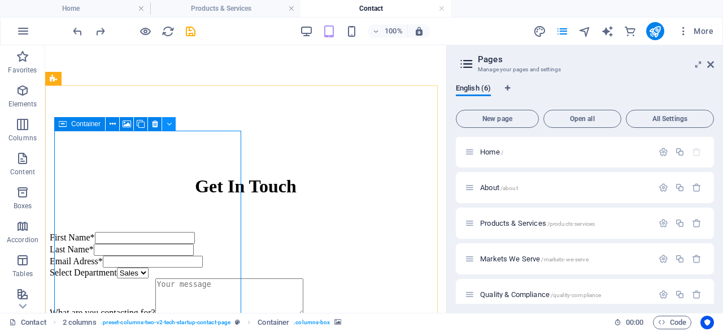
click at [171, 120] on icon at bounding box center [169, 124] width 5 height 12
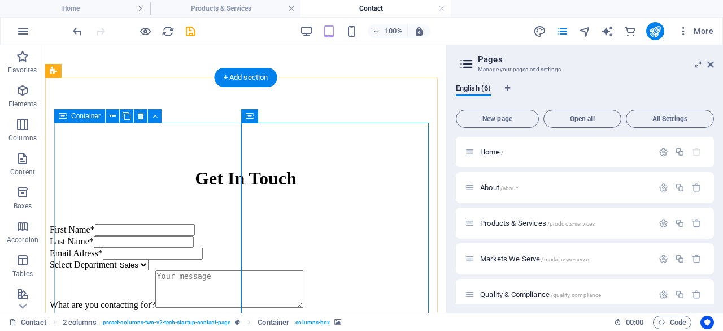
scroll to position [398, 0]
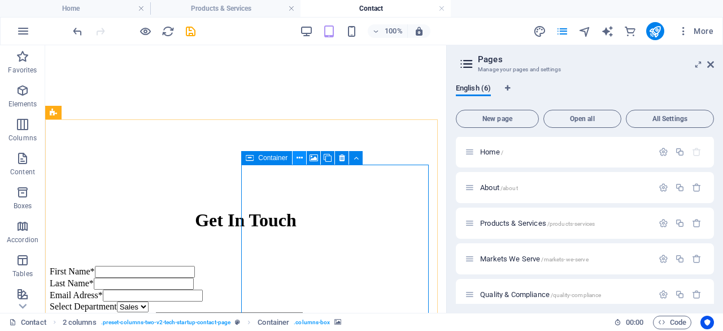
click at [299, 155] on icon at bounding box center [300, 158] width 6 height 12
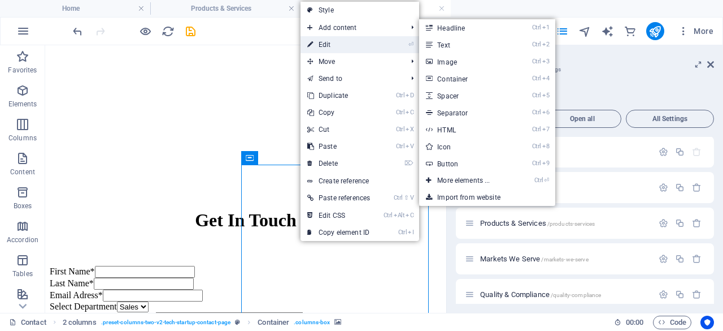
click at [379, 45] on li "⏎ Edit" at bounding box center [360, 44] width 119 height 17
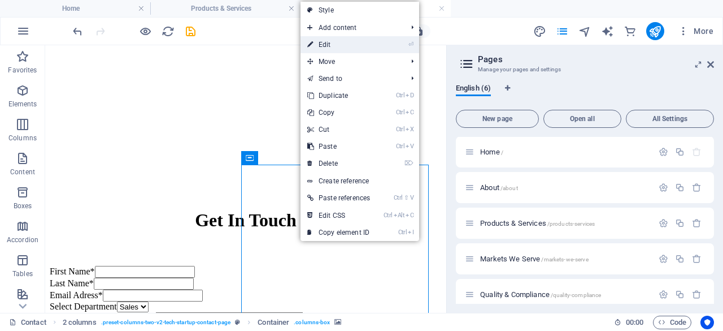
click at [375, 46] on link "⏎ Edit" at bounding box center [339, 44] width 76 height 17
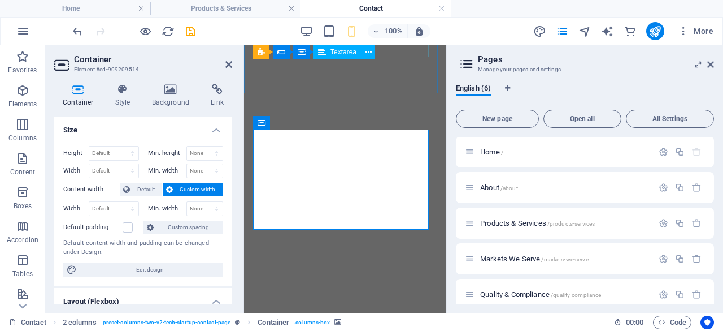
scroll to position [594, 0]
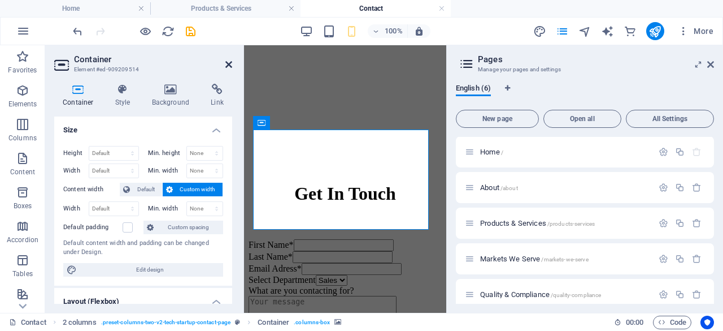
click at [232, 62] on icon at bounding box center [228, 64] width 7 height 9
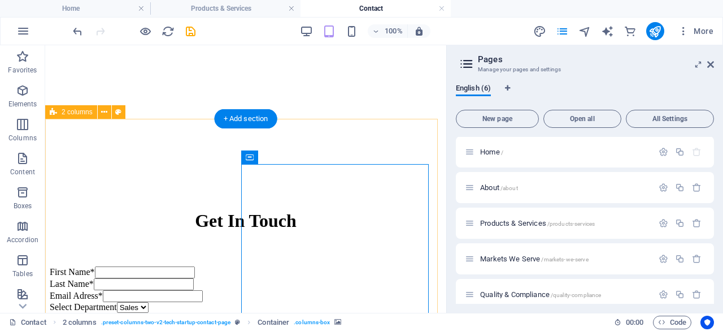
scroll to position [455, 0]
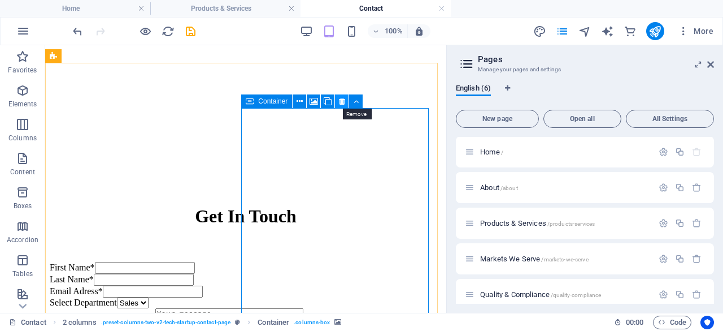
click at [341, 101] on icon at bounding box center [342, 101] width 6 height 12
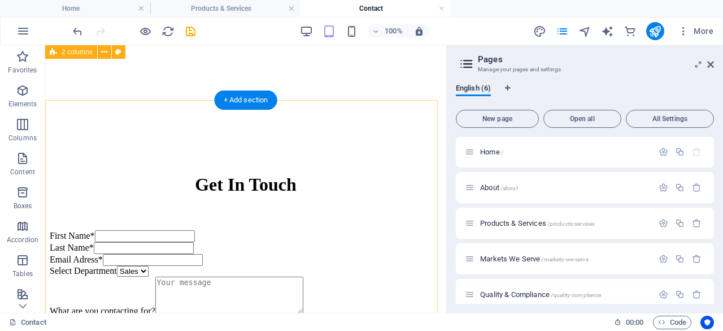
scroll to position [398, 0]
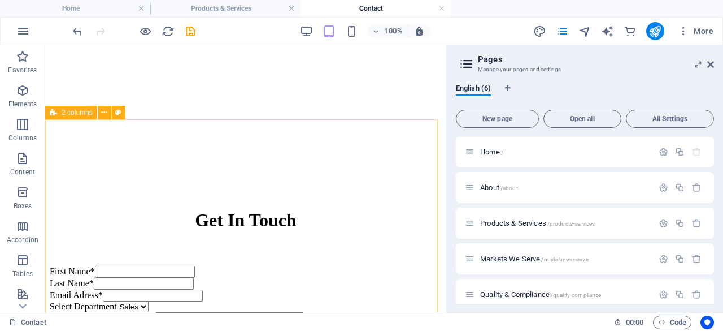
click at [70, 114] on span "2 columns" at bounding box center [77, 112] width 31 height 7
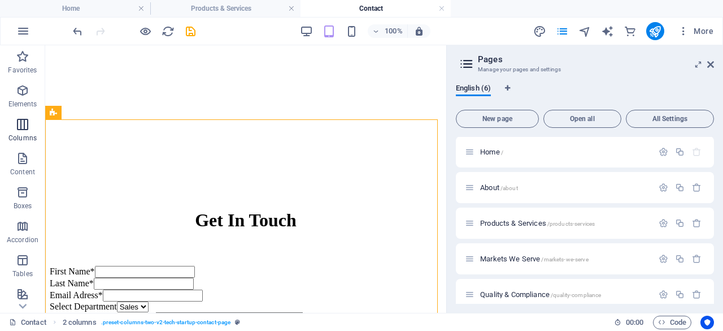
click at [22, 131] on icon "button" at bounding box center [23, 125] width 14 height 14
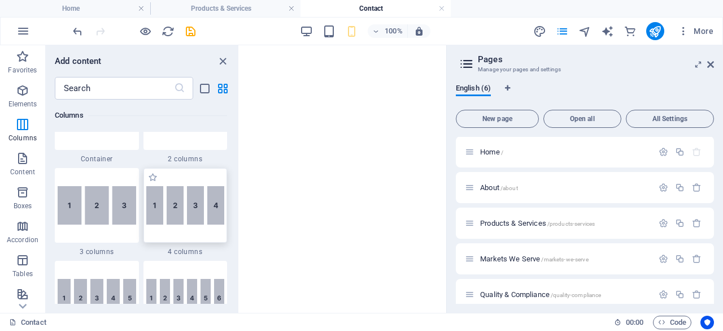
scroll to position [503, 0]
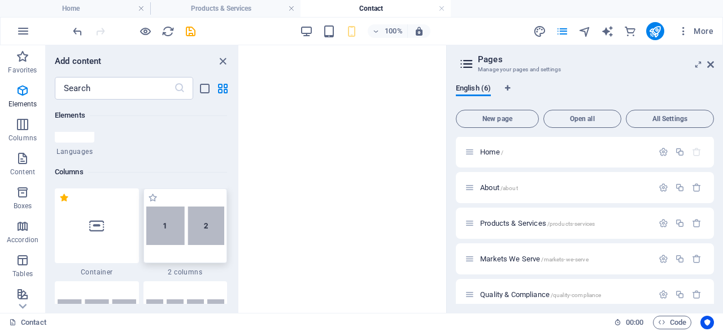
click at [185, 221] on img at bounding box center [185, 225] width 79 height 38
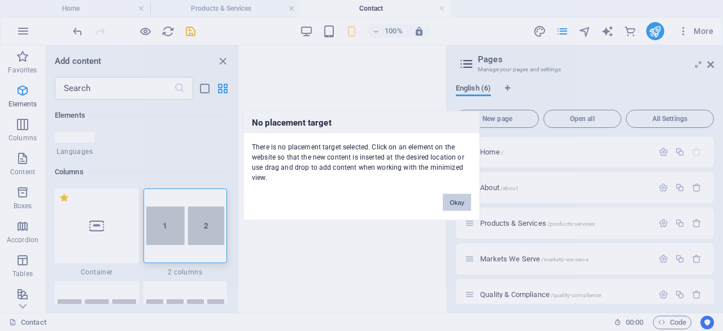
click at [449, 201] on button "Okay" at bounding box center [457, 201] width 28 height 17
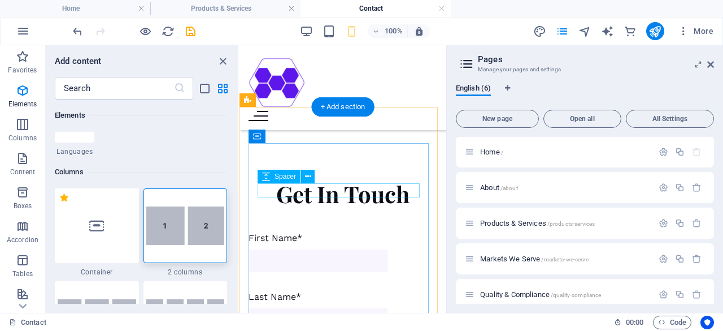
scroll to position [506, 0]
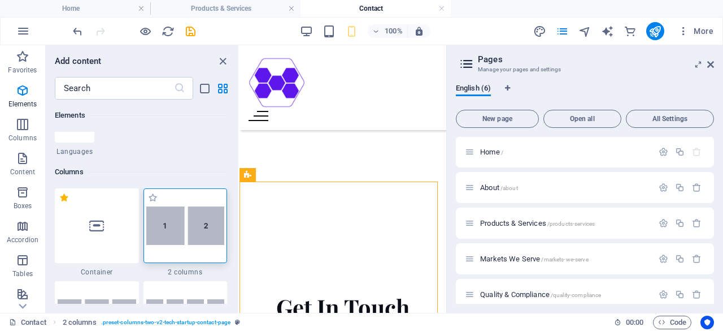
click at [183, 231] on img at bounding box center [185, 225] width 79 height 38
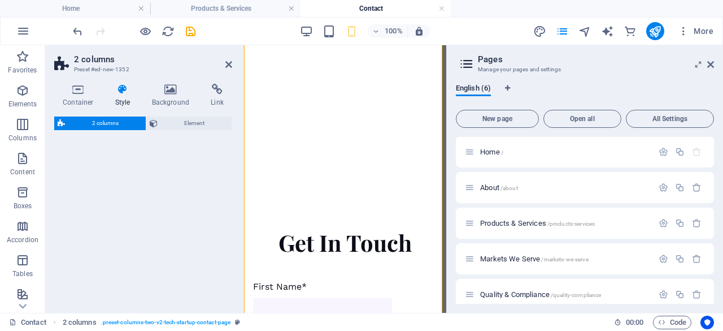
select select "rem"
select select "preset-columns-two-v2-default"
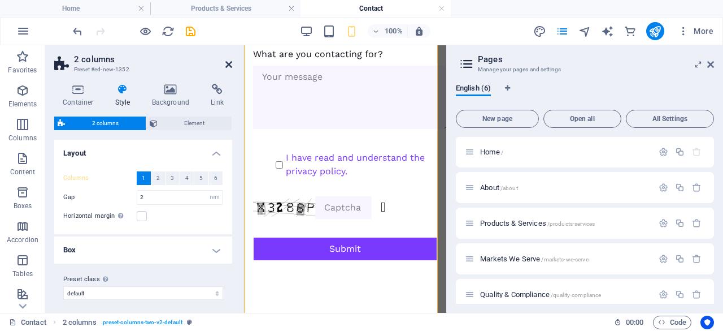
click at [227, 64] on icon at bounding box center [228, 64] width 7 height 9
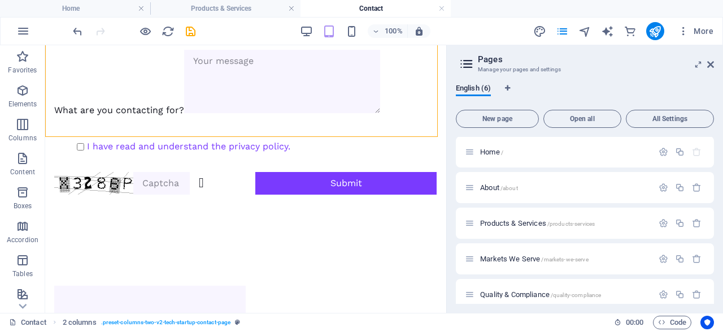
scroll to position [758, 0]
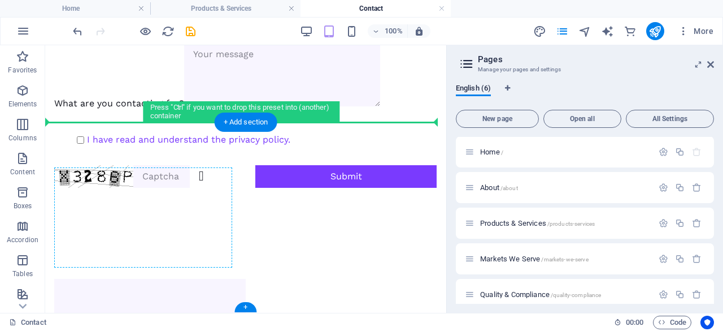
drag, startPoint x: 106, startPoint y: 173, endPoint x: 112, endPoint y: 211, distance: 37.9
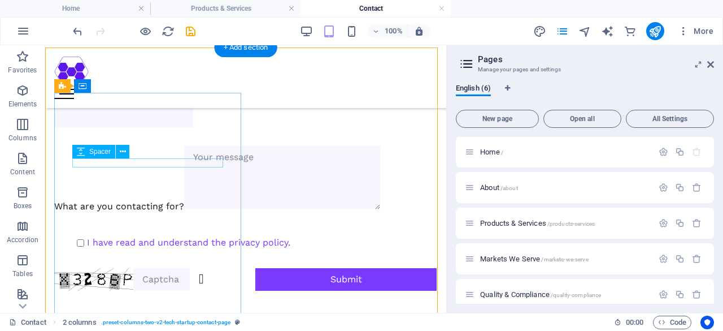
scroll to position [419, 0]
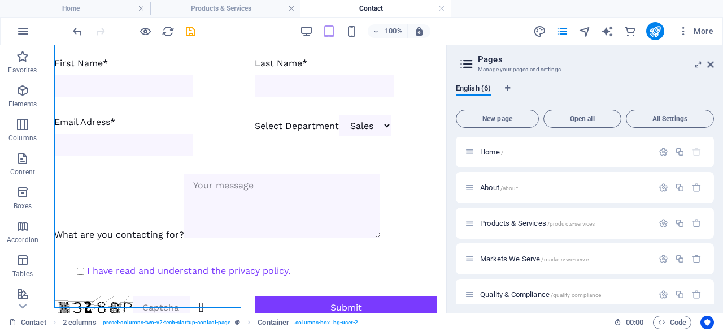
scroll to position [758, 0]
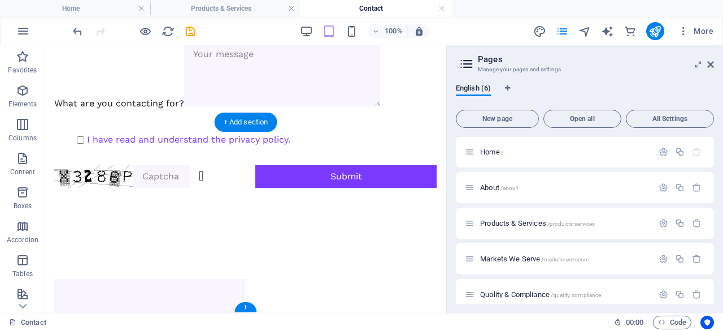
drag, startPoint x: 74, startPoint y: 150, endPoint x: 110, endPoint y: 208, distance: 68.2
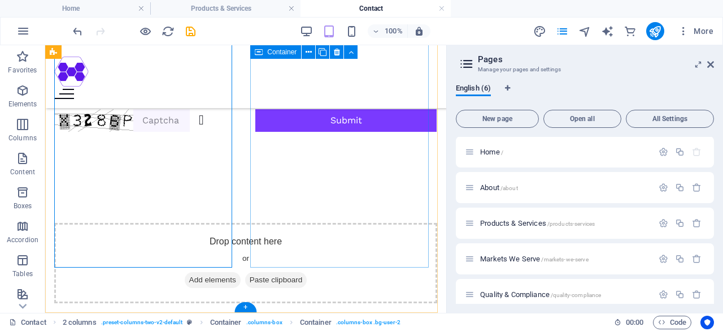
scroll to position [582, 0]
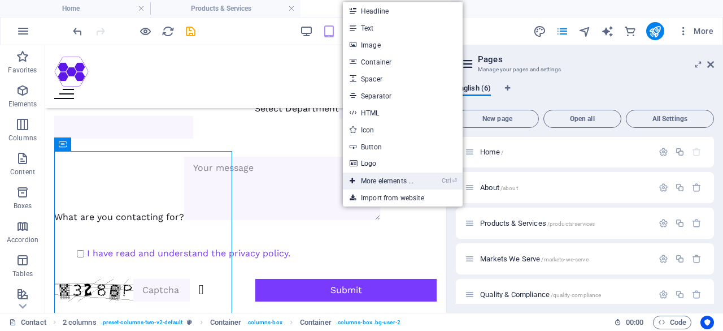
click at [372, 184] on link "Ctrl ⏎ More elements ..." at bounding box center [381, 180] width 77 height 17
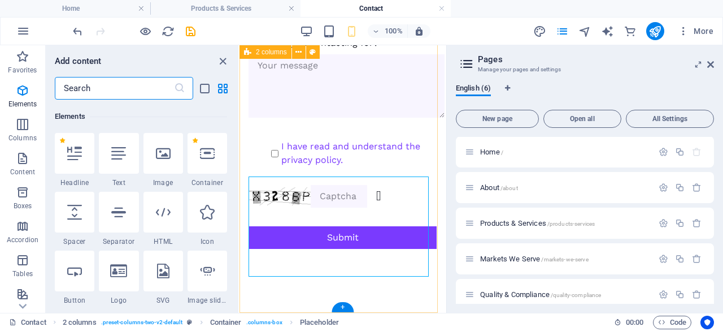
scroll to position [120, 0]
click at [113, 84] on input "text" at bounding box center [114, 88] width 119 height 23
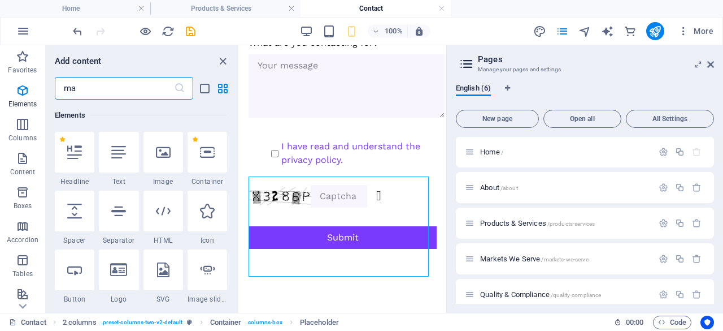
type input "map"
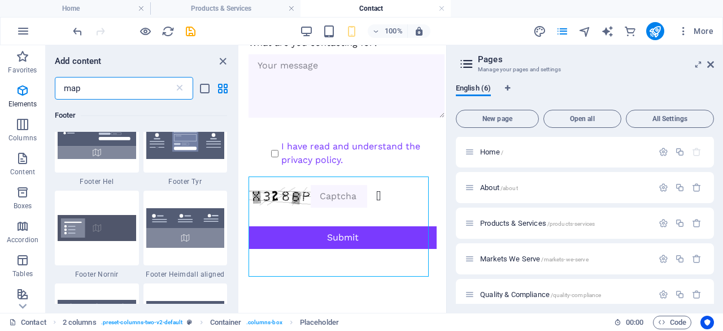
scroll to position [0, 0]
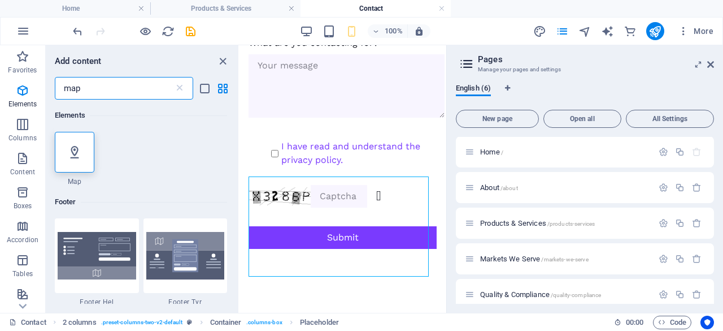
select select "1"
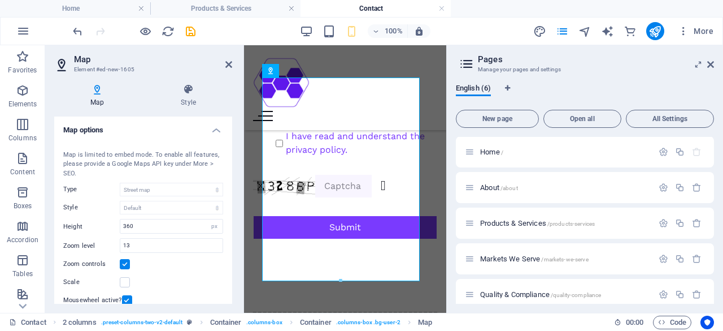
scroll to position [837, 0]
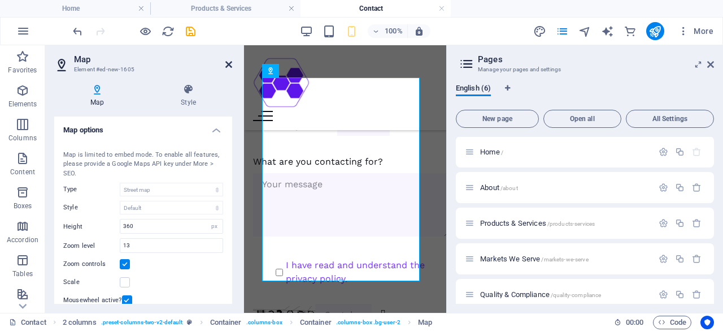
click at [228, 65] on icon at bounding box center [228, 64] width 7 height 9
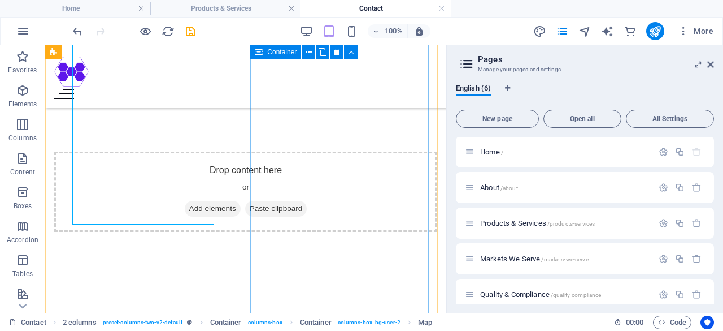
scroll to position [597, 0]
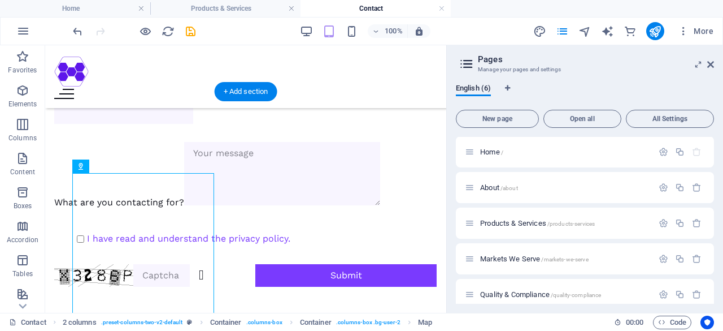
drag, startPoint x: 159, startPoint y: 251, endPoint x: 337, endPoint y: 225, distance: 179.9
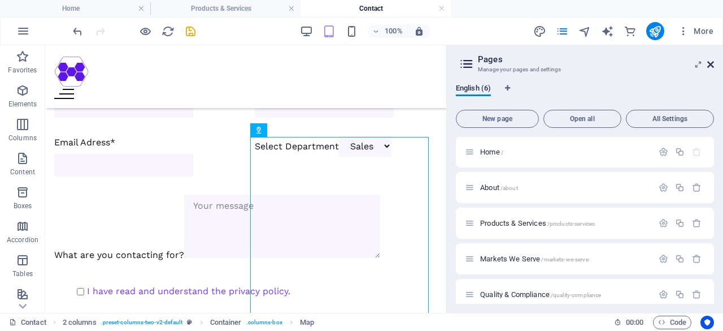
click at [711, 63] on icon at bounding box center [710, 64] width 7 height 9
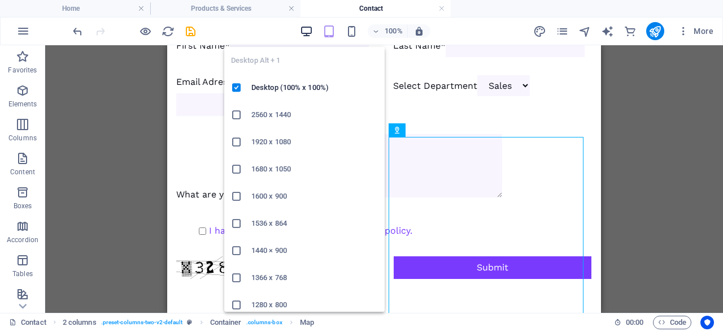
click at [310, 31] on icon "button" at bounding box center [306, 31] width 13 height 13
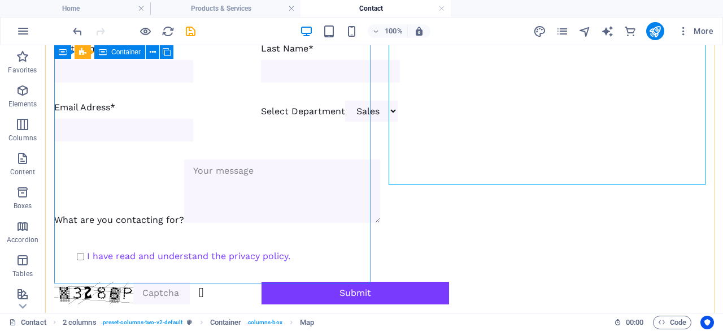
scroll to position [801, 0]
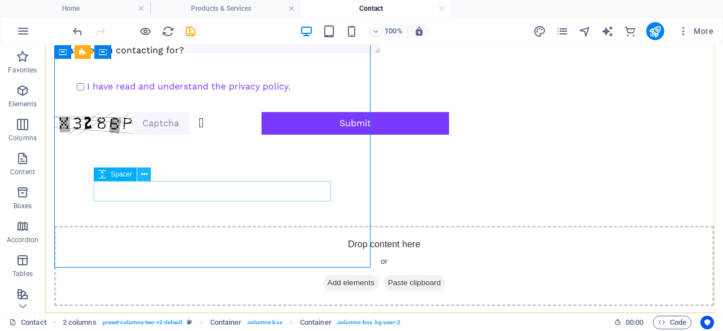
click at [149, 173] on button at bounding box center [144, 174] width 14 height 14
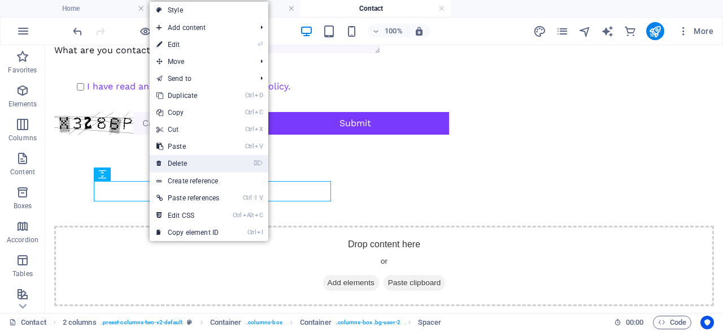
click at [176, 160] on link "⌦ Delete" at bounding box center [188, 163] width 76 height 17
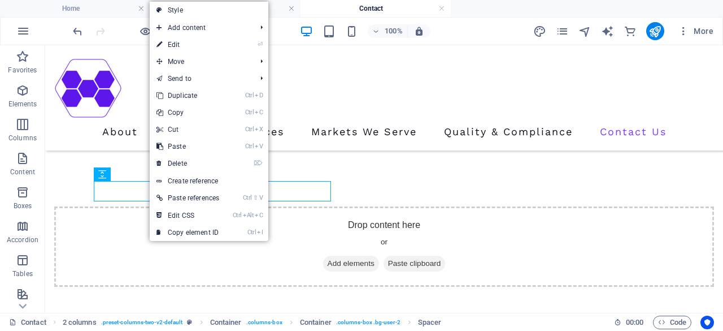
scroll to position [781, 0]
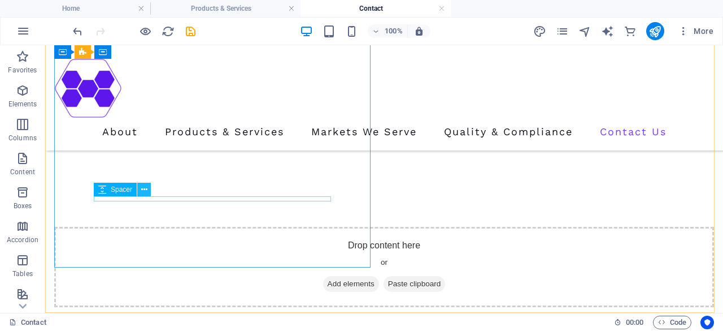
click at [141, 189] on icon at bounding box center [144, 190] width 6 height 12
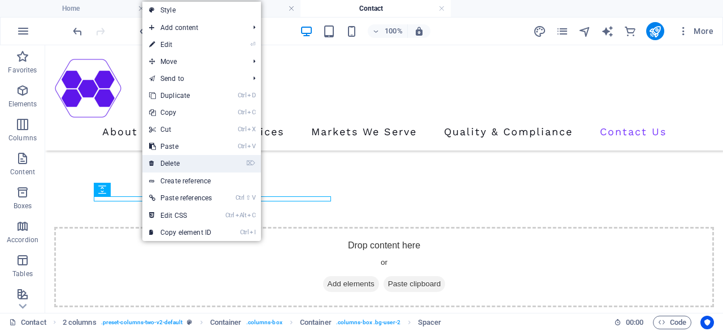
click at [169, 163] on link "⌦ Delete" at bounding box center [180, 163] width 76 height 17
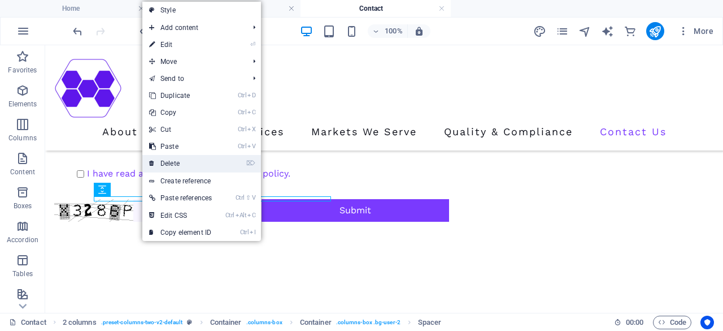
scroll to position [775, 0]
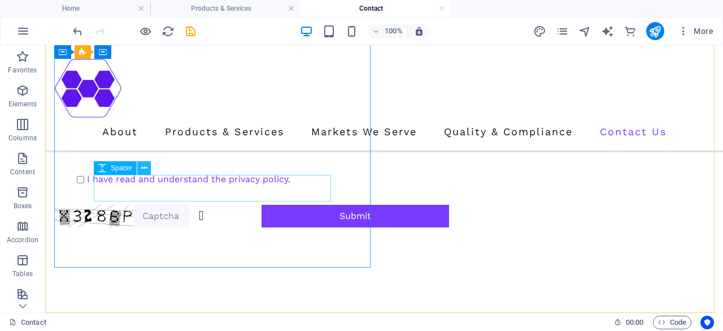
click at [146, 166] on icon at bounding box center [144, 168] width 6 height 12
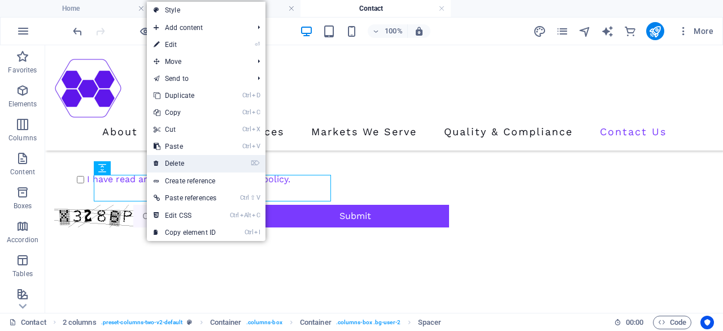
click at [170, 169] on link "⌦ Delete" at bounding box center [185, 163] width 76 height 17
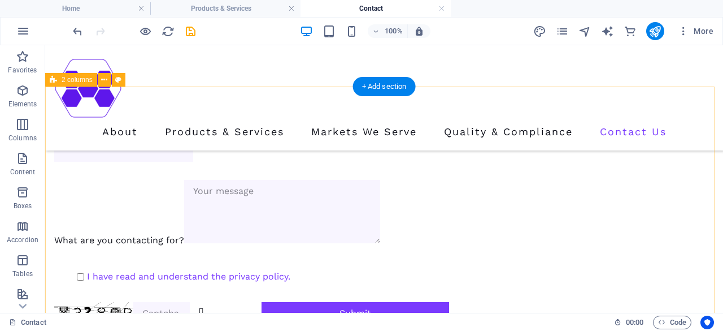
scroll to position [580, 0]
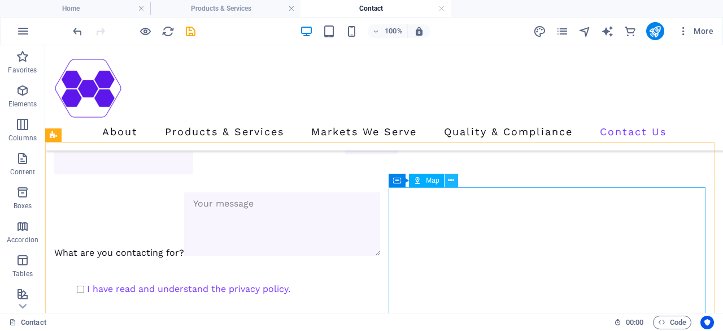
click at [453, 180] on icon at bounding box center [451, 181] width 6 height 12
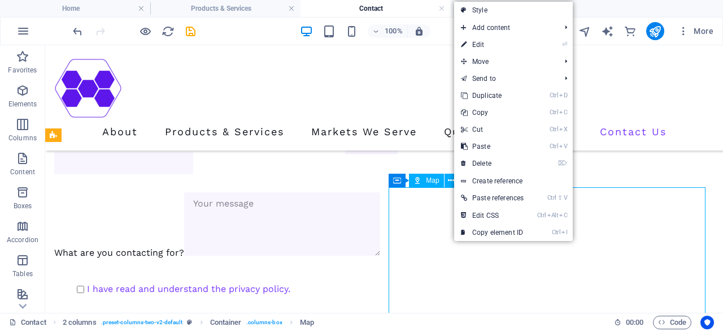
click at [419, 180] on icon at bounding box center [418, 180] width 8 height 14
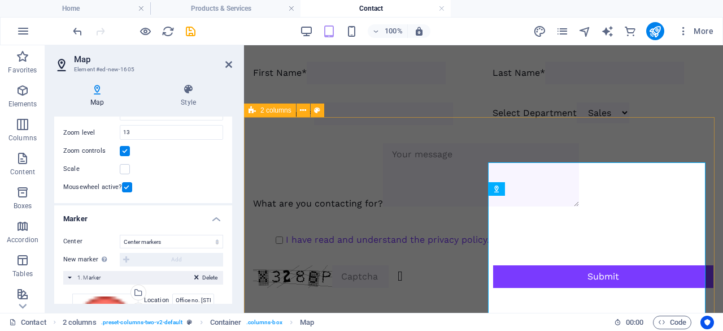
scroll to position [669, 0]
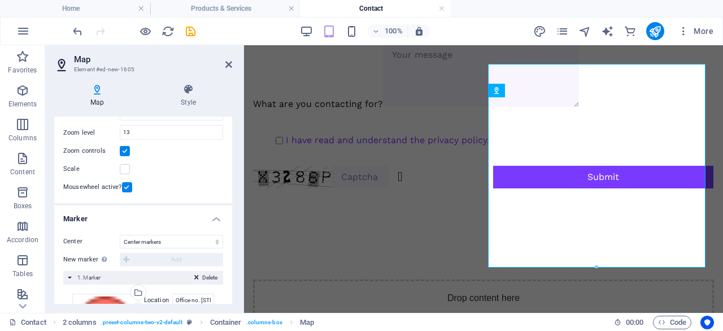
click at [128, 150] on label at bounding box center [125, 151] width 10 height 10
click at [0, 0] on input "Zoom controls" at bounding box center [0, 0] width 0 height 0
click at [127, 183] on label at bounding box center [127, 187] width 10 height 10
click at [0, 0] on input "Mousewheel active?" at bounding box center [0, 0] width 0 height 0
click at [127, 183] on label at bounding box center [127, 187] width 10 height 10
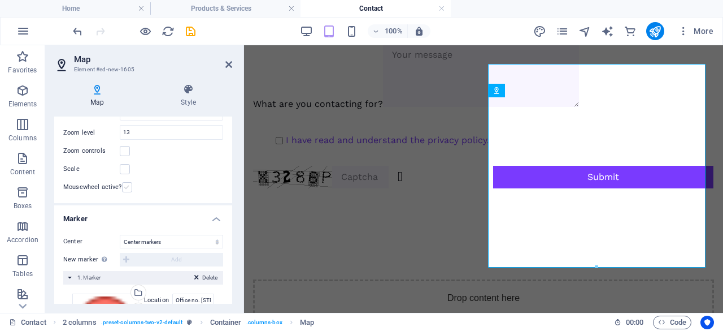
click at [0, 0] on input "Mousewheel active?" at bounding box center [0, 0] width 0 height 0
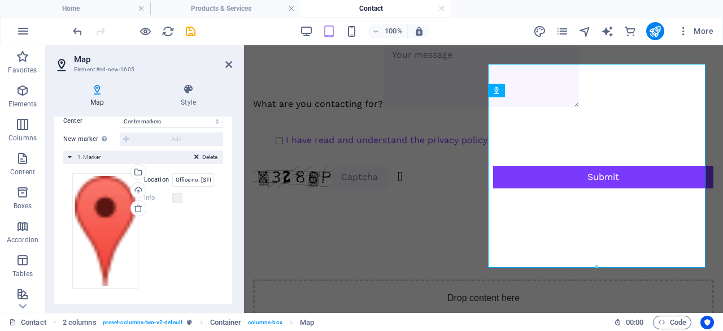
scroll to position [177, 0]
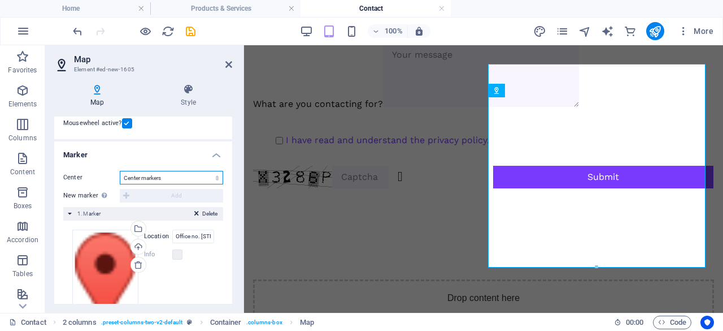
click at [191, 183] on select "Don't center Center markers Center and zoom markers" at bounding box center [171, 178] width 103 height 14
click at [120, 171] on select "Don't center Center markers Center and zoom markers" at bounding box center [171, 178] width 103 height 14
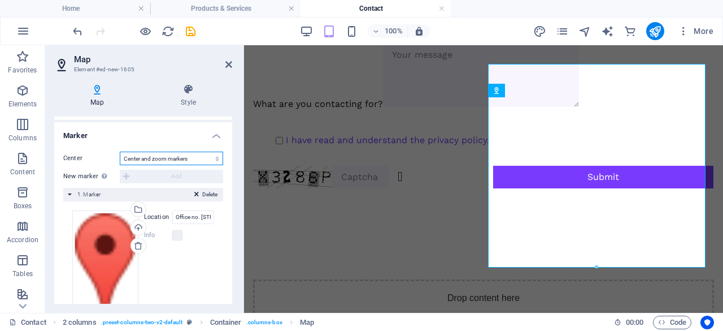
scroll to position [158, 0]
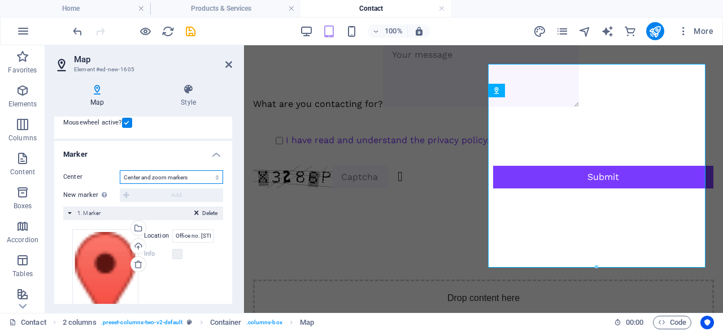
click at [162, 175] on select "Don't center Center markers Center and zoom markers" at bounding box center [171, 177] width 103 height 14
click at [120, 170] on select "Don't center Center markers Center and zoom markers" at bounding box center [171, 177] width 103 height 14
click at [158, 178] on select "Don't center Center markers Center and zoom markers" at bounding box center [171, 178] width 103 height 14
click at [120, 171] on select "Don't center Center markers Center and zoom markers" at bounding box center [171, 178] width 103 height 14
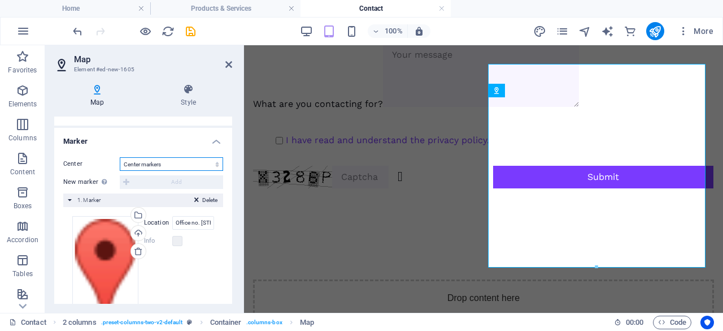
scroll to position [177, 0]
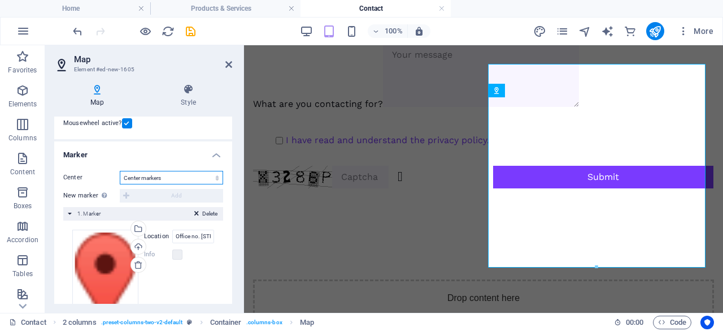
click at [156, 178] on select "Don't center Center markers Center and zoom markers" at bounding box center [171, 178] width 103 height 14
select select "0"
click at [120, 171] on select "Don't center Center markers Center and zoom markers" at bounding box center [171, 178] width 103 height 14
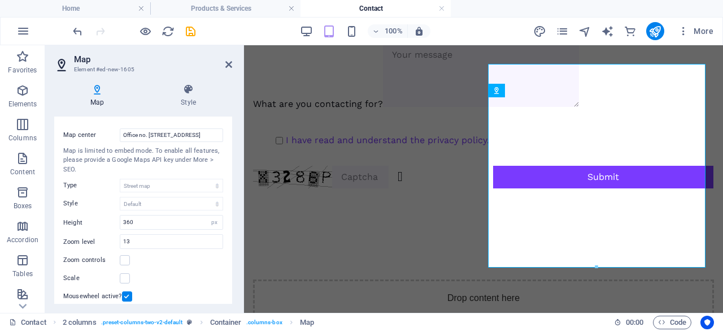
scroll to position [0, 0]
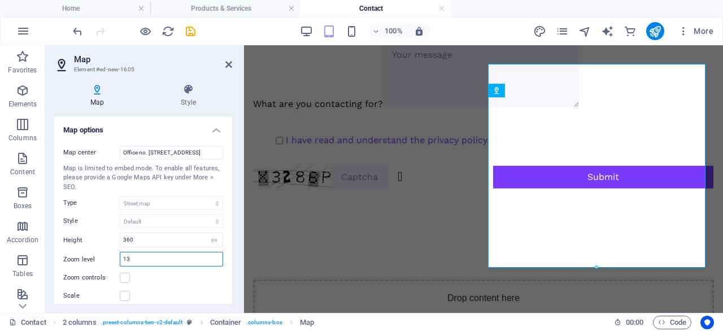
click at [138, 260] on input "13" at bounding box center [171, 259] width 102 height 14
type input "1"
type input "10"
click at [226, 67] on icon at bounding box center [228, 64] width 7 height 9
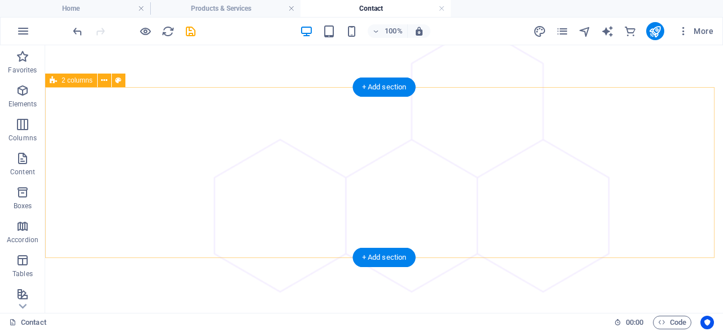
scroll to position [477, 0]
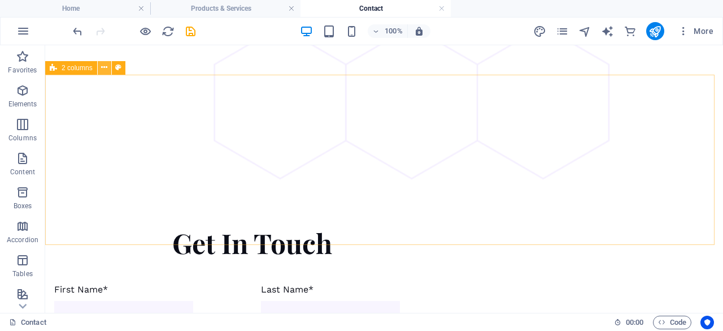
click at [101, 68] on icon at bounding box center [104, 68] width 6 height 12
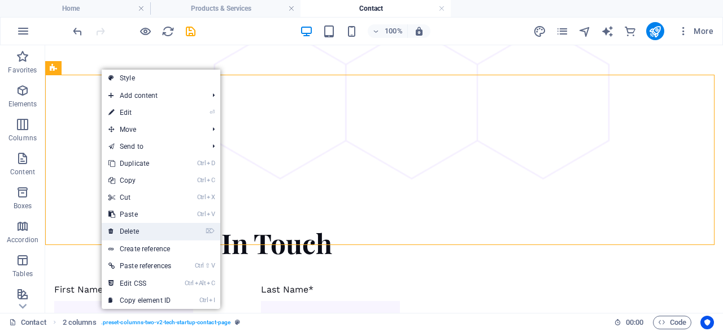
click at [127, 229] on link "⌦ Delete" at bounding box center [140, 231] width 76 height 17
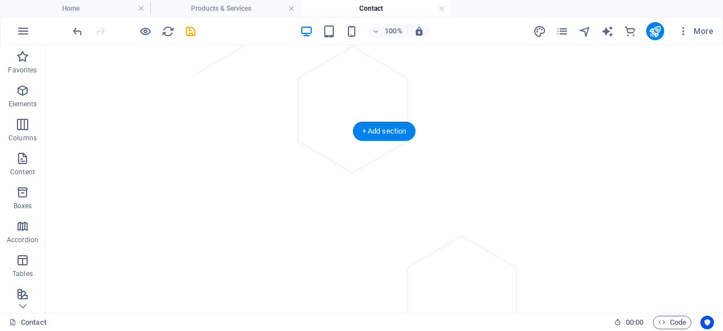
scroll to position [0, 0]
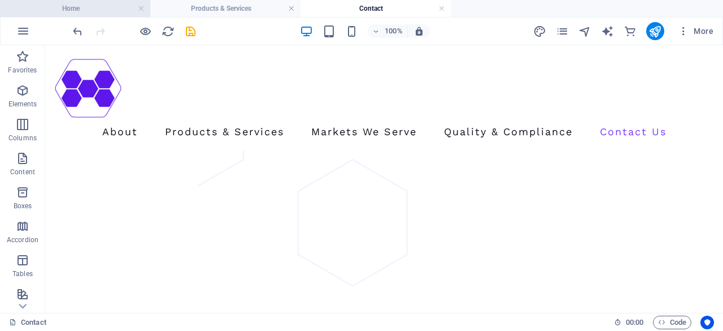
click at [81, 5] on h4 "Home" at bounding box center [75, 8] width 150 height 12
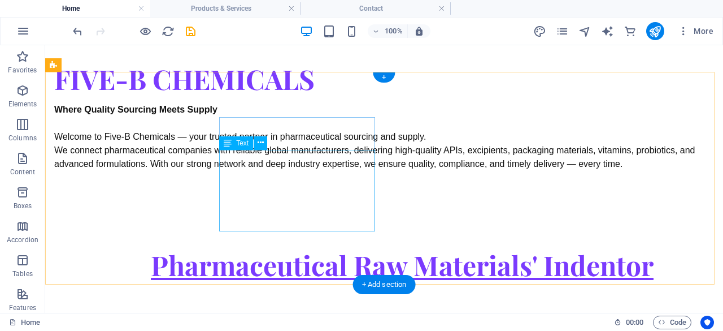
scroll to position [1117, 0]
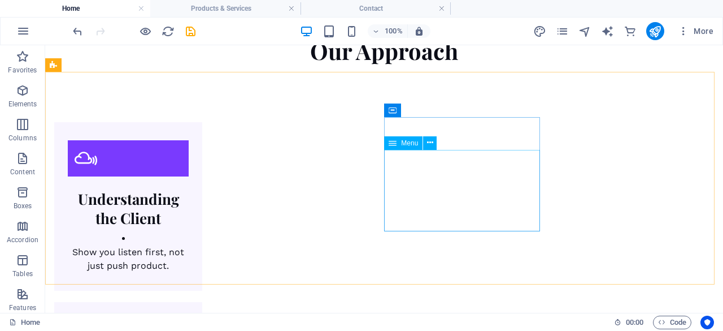
click at [411, 142] on span "Menu" at bounding box center [409, 143] width 17 height 7
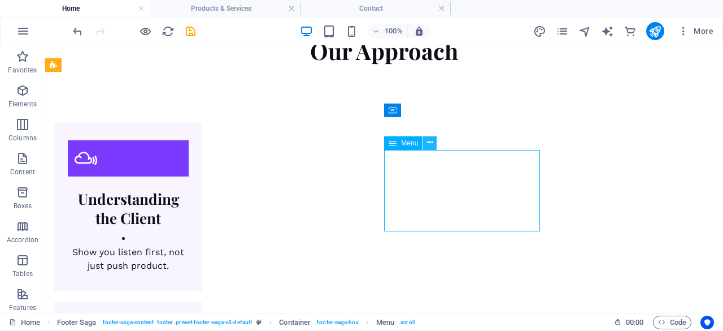
click at [429, 146] on icon at bounding box center [430, 143] width 6 height 12
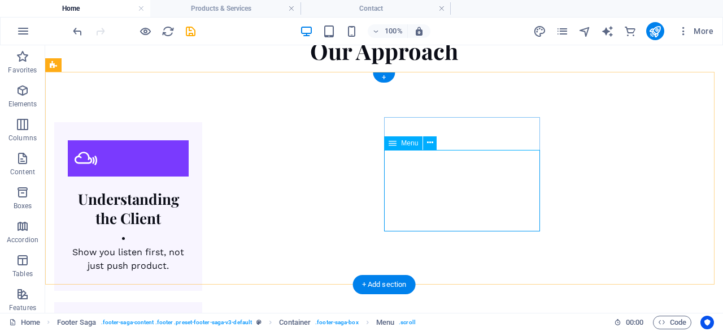
select select
select select "2"
select select "3"
select select "4"
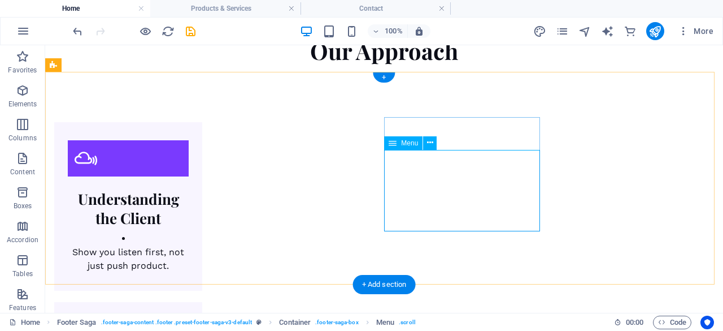
select select "5"
select select
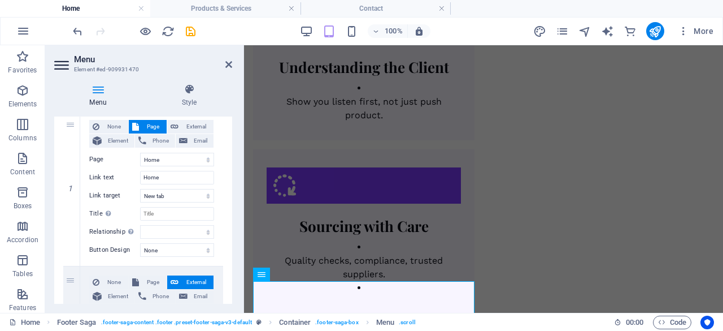
scroll to position [170, 0]
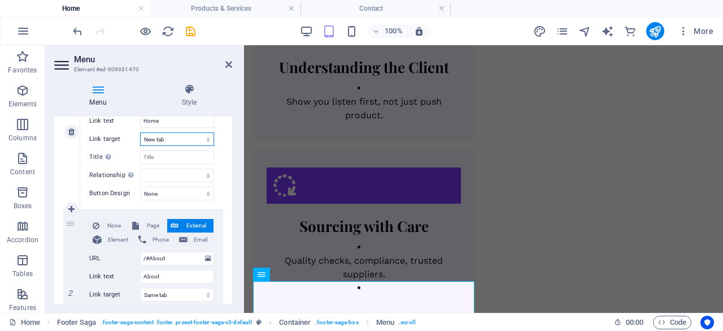
click at [185, 141] on select "New tab Same tab Overlay" at bounding box center [177, 139] width 74 height 14
select select
click at [140, 132] on select "New tab Same tab Overlay" at bounding box center [177, 139] width 74 height 14
select select
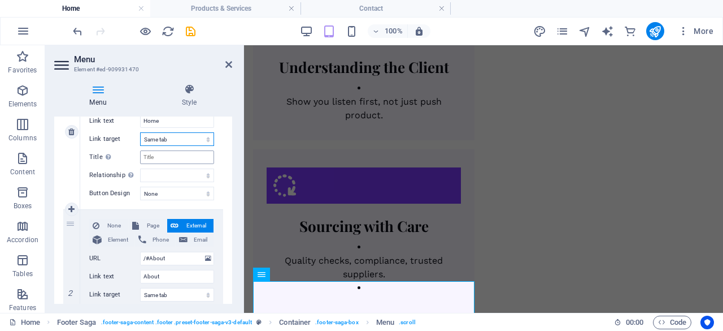
select select
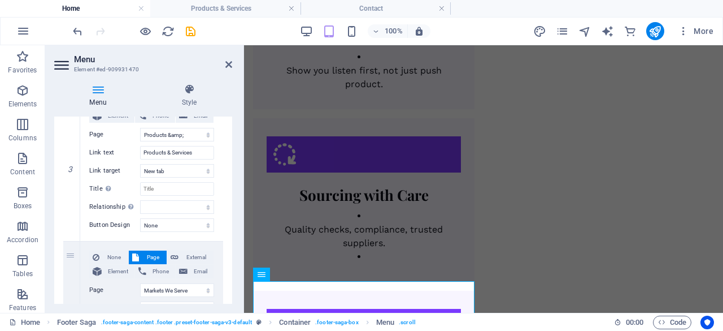
scroll to position [452, 0]
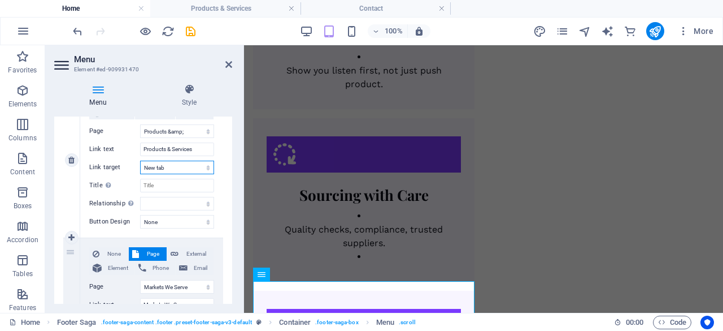
click at [179, 162] on select "New tab Same tab Overlay" at bounding box center [177, 167] width 74 height 14
select select
click at [140, 160] on select "New tab Same tab Overlay" at bounding box center [177, 167] width 74 height 14
select select
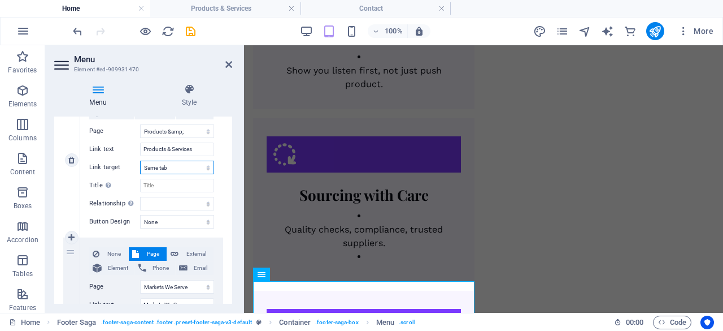
select select
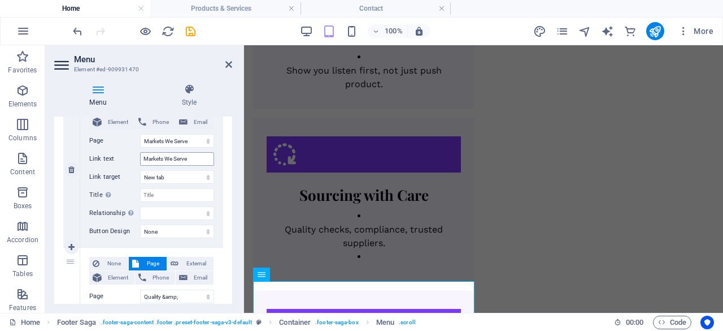
scroll to position [622, 0]
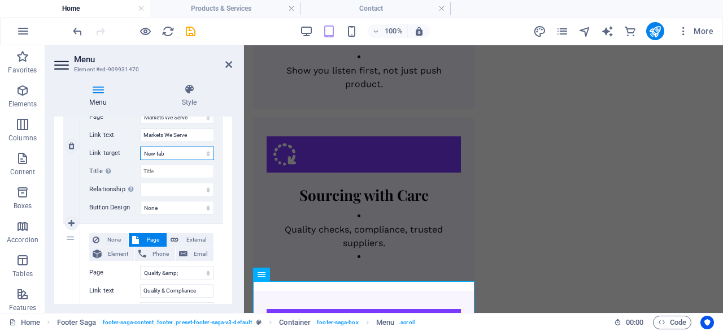
click at [179, 154] on select "New tab Same tab Overlay" at bounding box center [177, 153] width 74 height 14
select select
click at [140, 146] on select "New tab Same tab Overlay" at bounding box center [177, 153] width 74 height 14
select select
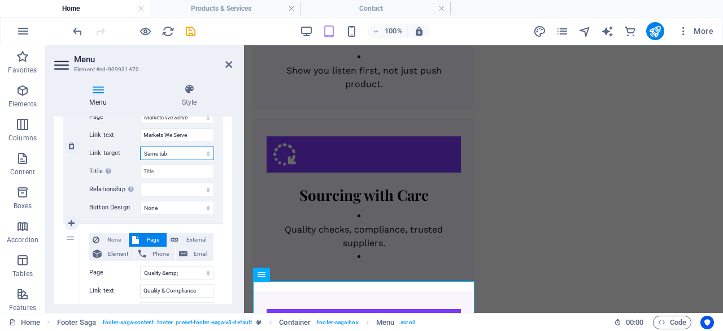
select select
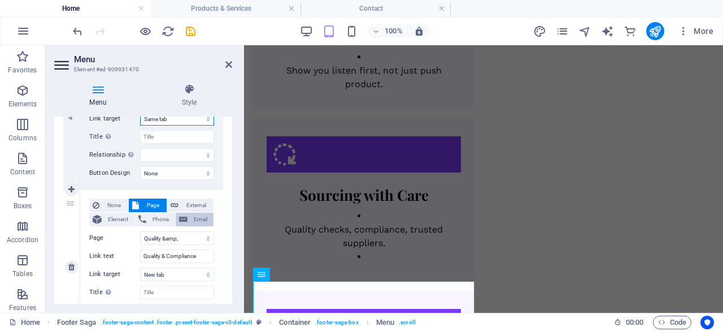
scroll to position [735, 0]
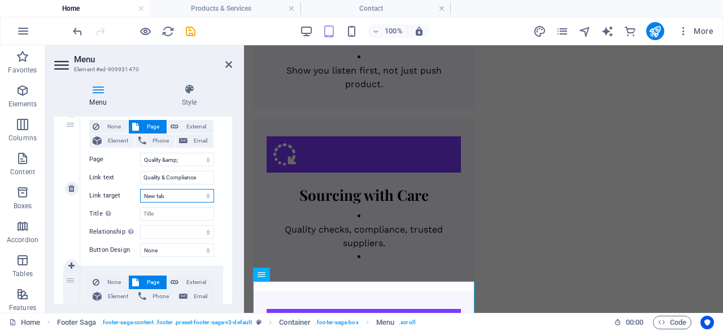
click at [189, 198] on select "New tab Same tab Overlay" at bounding box center [177, 196] width 74 height 14
select select
click at [140, 189] on select "New tab Same tab Overlay" at bounding box center [177, 196] width 74 height 14
select select
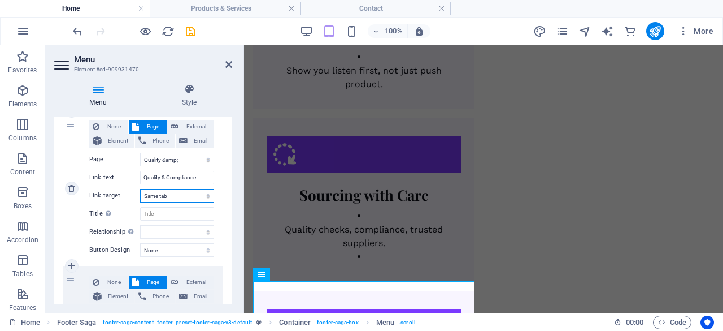
select select
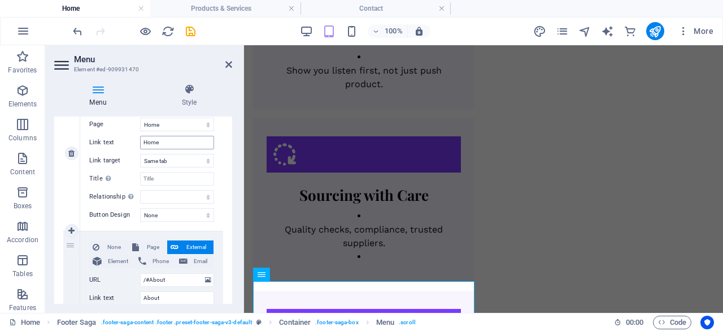
scroll to position [35, 0]
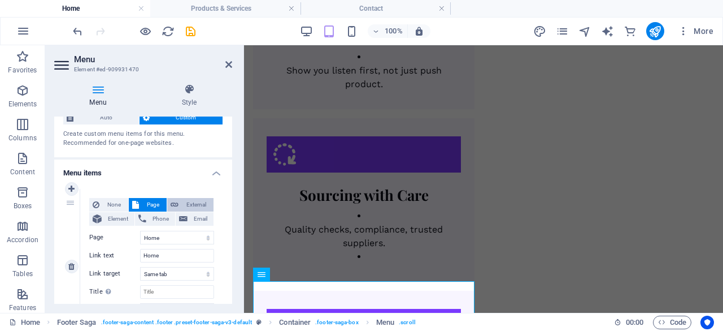
click at [184, 202] on span "External" at bounding box center [196, 205] width 28 height 14
select select "blank"
select select
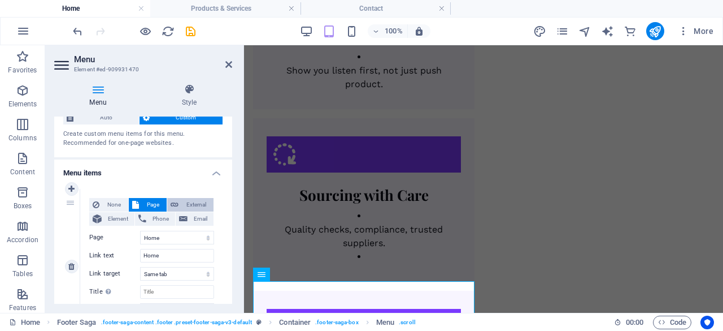
select select
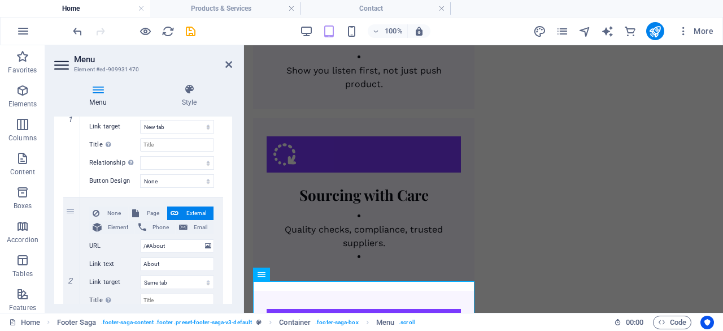
scroll to position [205, 0]
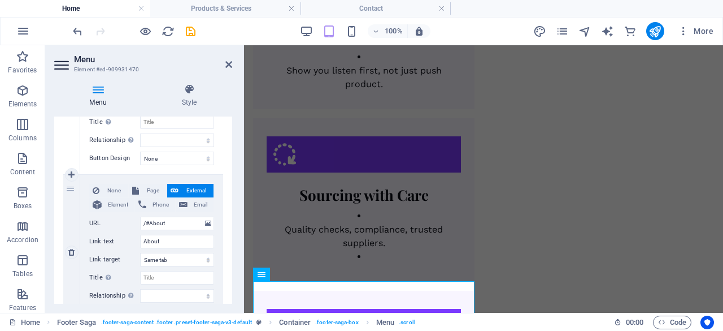
click at [193, 186] on span "External" at bounding box center [196, 191] width 28 height 14
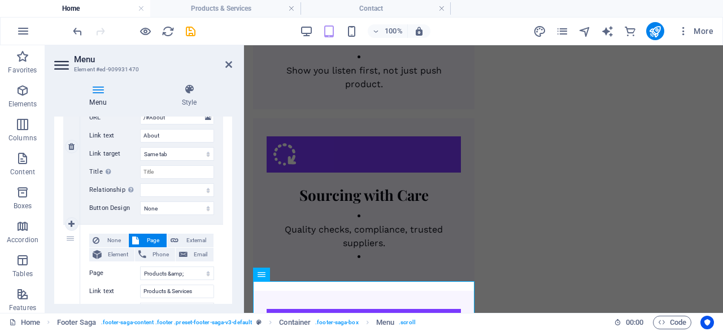
scroll to position [374, 0]
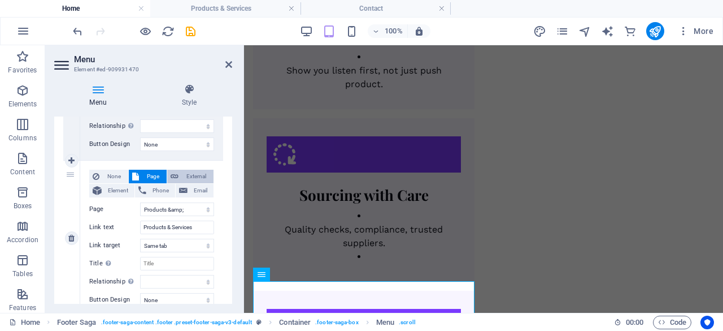
click at [192, 175] on span "External" at bounding box center [196, 177] width 28 height 14
select select
select select "blank"
select select
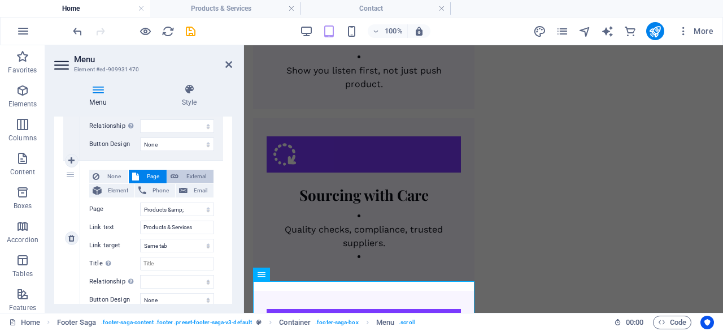
select select
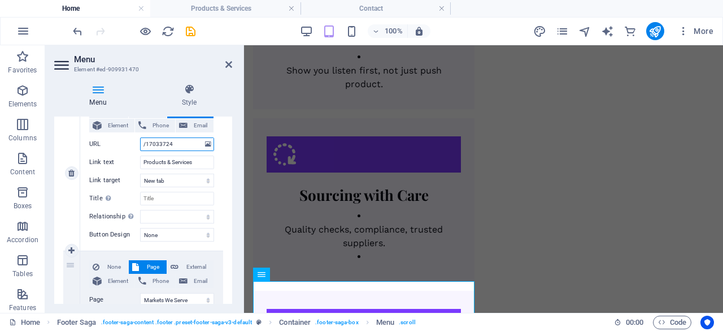
scroll to position [544, 0]
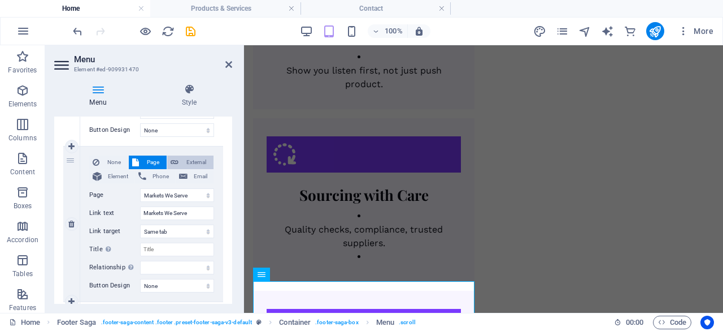
click at [195, 162] on span "External" at bounding box center [196, 162] width 28 height 14
select select
select select "blank"
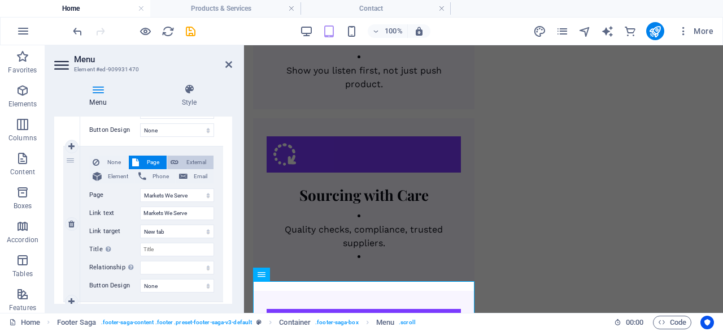
select select
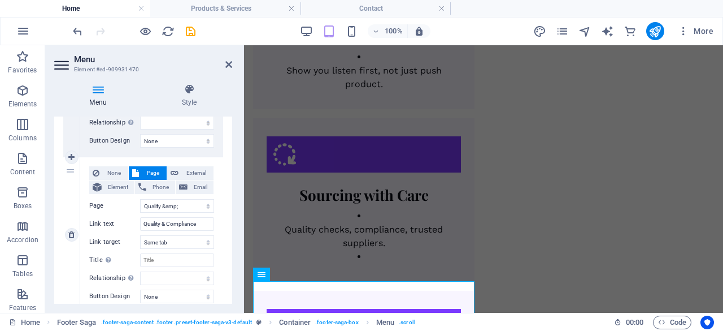
scroll to position [713, 0]
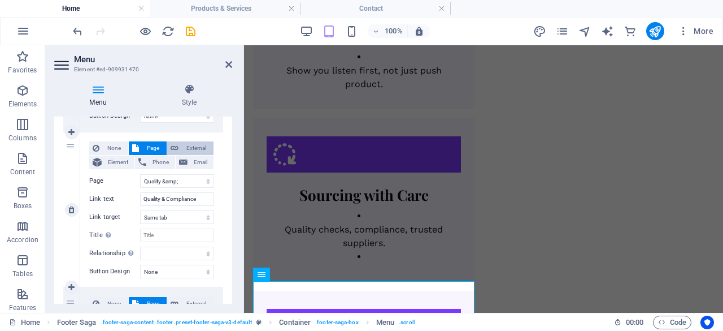
click at [194, 149] on span "External" at bounding box center [196, 148] width 28 height 14
select select
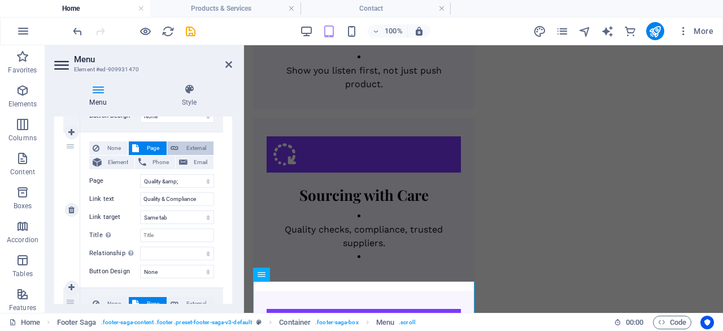
select select "blank"
select select
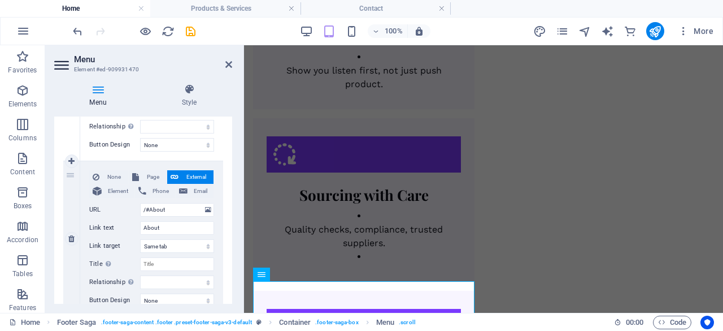
scroll to position [226, 0]
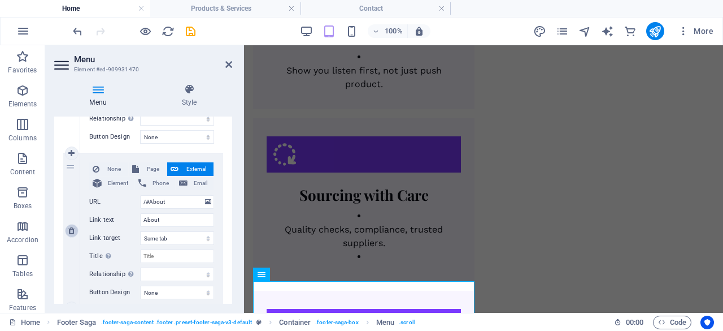
click at [71, 232] on icon at bounding box center [71, 231] width 6 height 8
select select
type input "/17033724"
type input "Products & Services"
select select "blank"
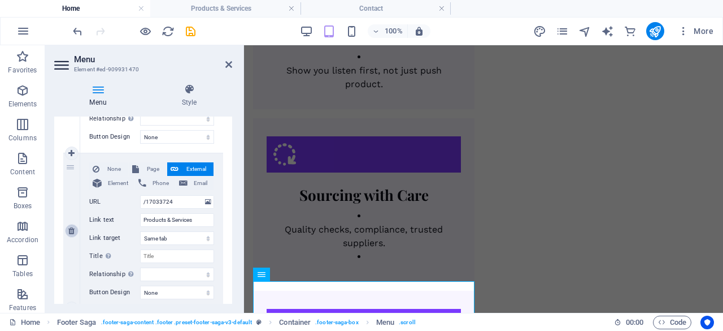
select select
type input "/17034342"
type input "Markets We Serve"
select select
type input "/17034434"
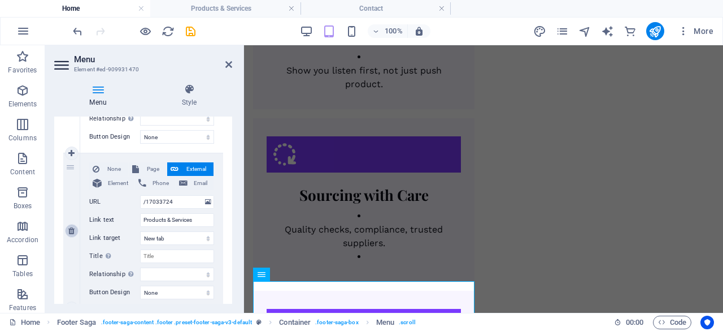
type input "Quality & Compliance"
select select
select select "5"
type input "Contact Us"
select select
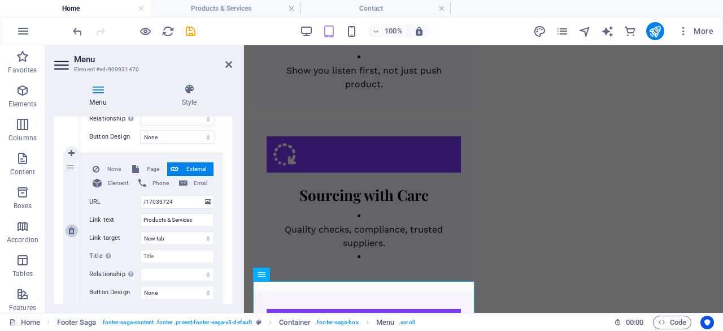
select select
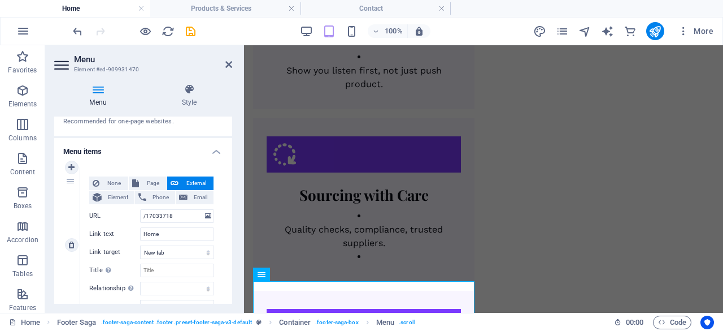
scroll to position [113, 0]
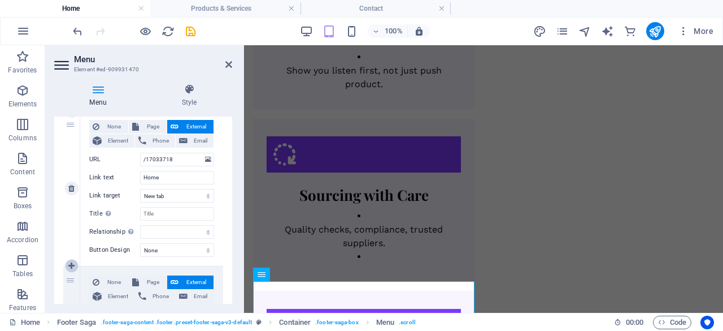
click at [71, 265] on icon at bounding box center [71, 266] width 6 height 8
select select
type input "/17033724"
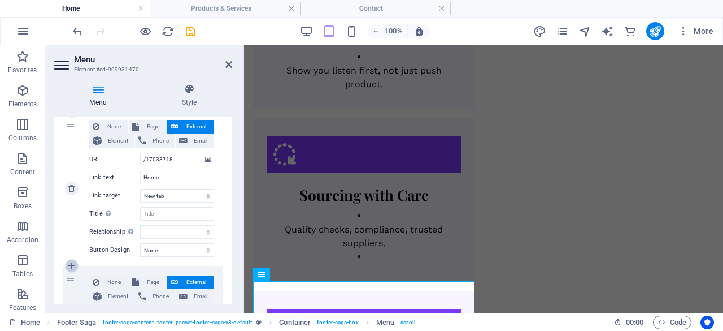
type input "Products & Services"
select select
type input "/17034342"
type input "Markets We Serve"
select select
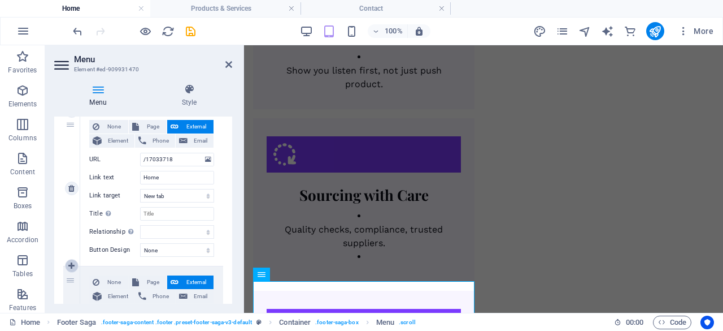
type input "/17034434"
type input "Quality & Compliance"
select select "blank"
select select
select select "5"
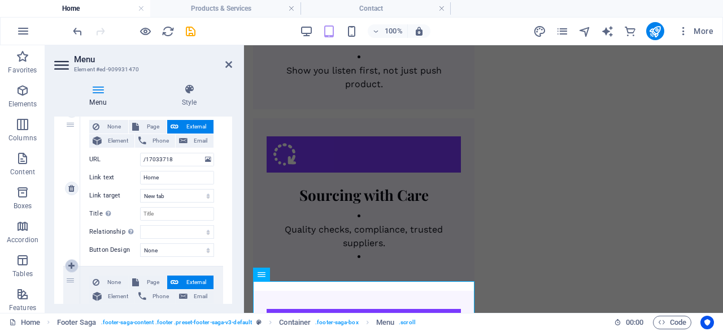
select select
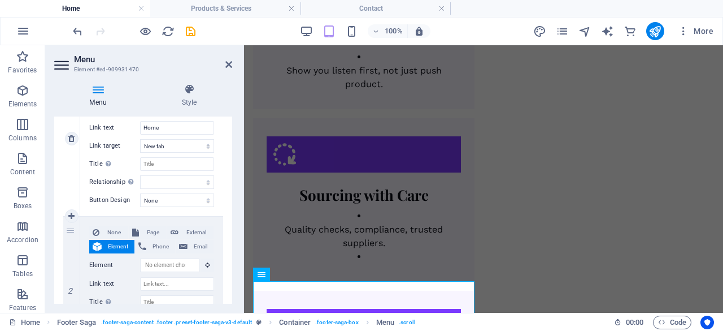
scroll to position [226, 0]
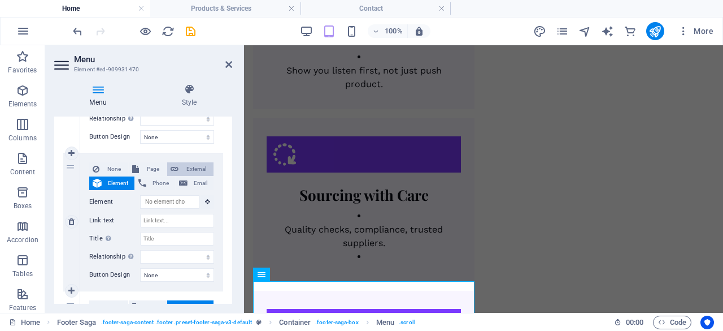
click at [190, 170] on span "External" at bounding box center [196, 169] width 28 height 14
select select
select select "blank"
select select
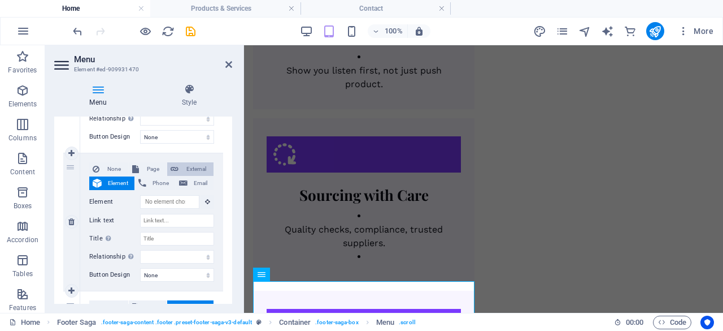
select select
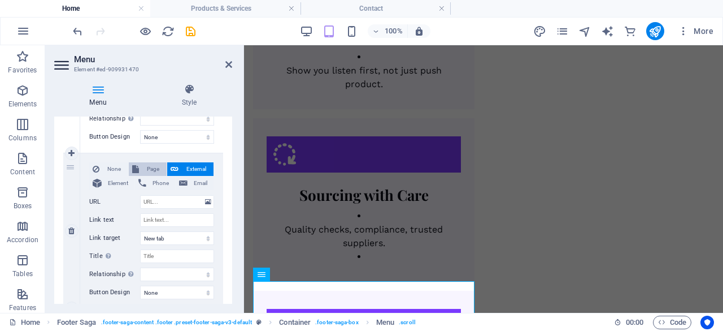
click at [145, 171] on span "Page" at bounding box center [152, 169] width 21 height 14
select select
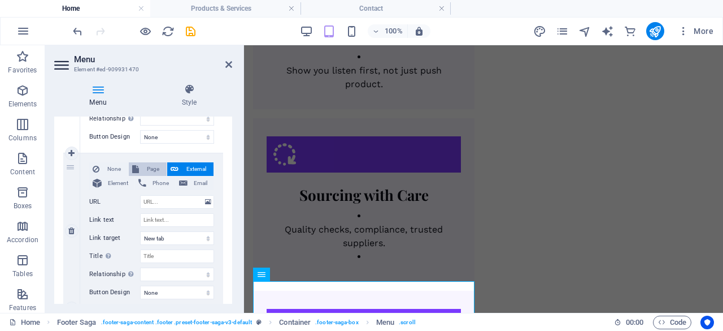
select select
click at [159, 199] on select "Home About Products &amp; Services Markets We Serve Quality &amp; Compliance Co…" at bounding box center [177, 202] width 74 height 14
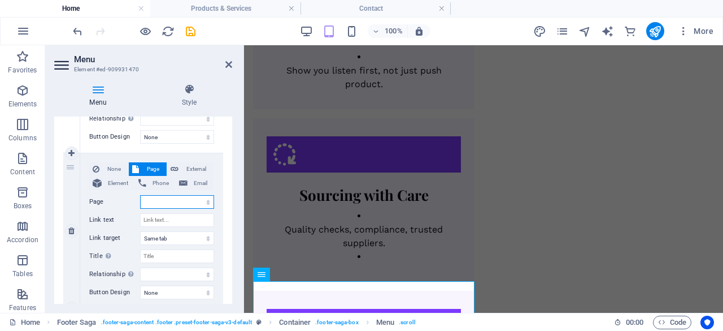
select select "1"
click at [140, 195] on select "Home About Products &amp; Services Markets We Serve Quality &amp; Compliance Co…" at bounding box center [177, 202] width 74 height 14
select select
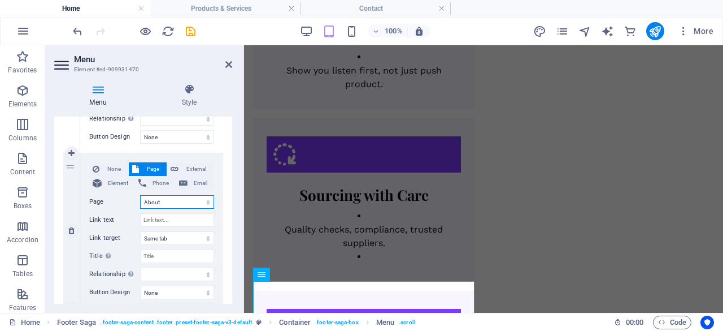
select select
click at [172, 219] on input "Link text" at bounding box center [177, 220] width 74 height 14
type input "About"
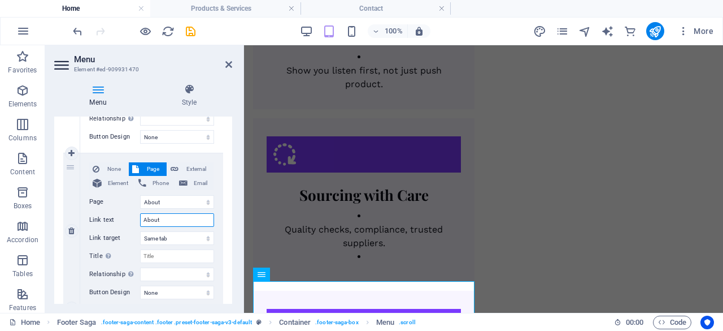
select select
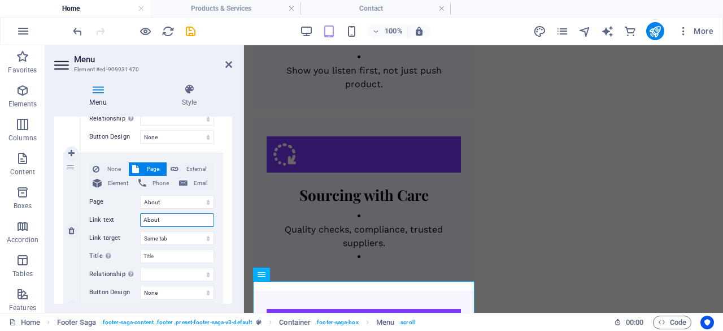
select select
type input "About Us"
select select
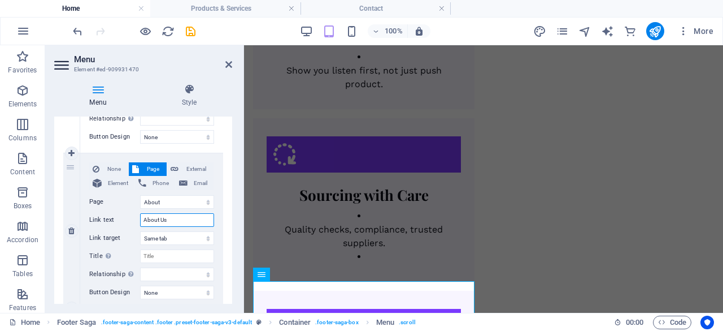
select select
type input "About Us"
click at [196, 171] on span "External" at bounding box center [196, 169] width 28 height 14
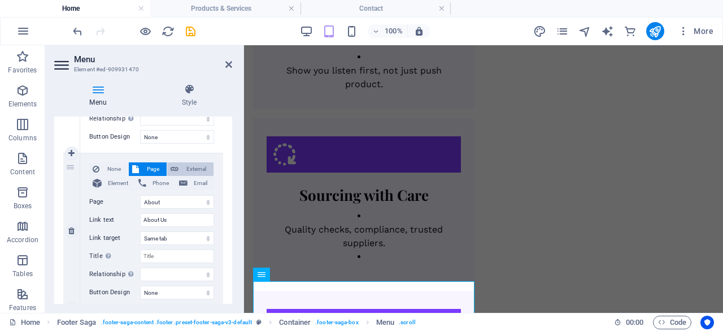
select select
select select "blank"
select select
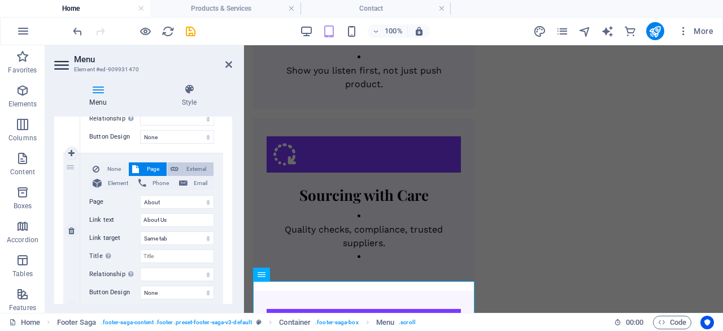
select select
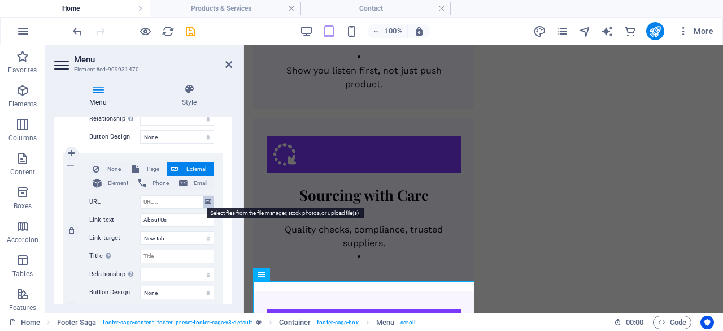
click at [207, 206] on icon at bounding box center [208, 202] width 6 height 12
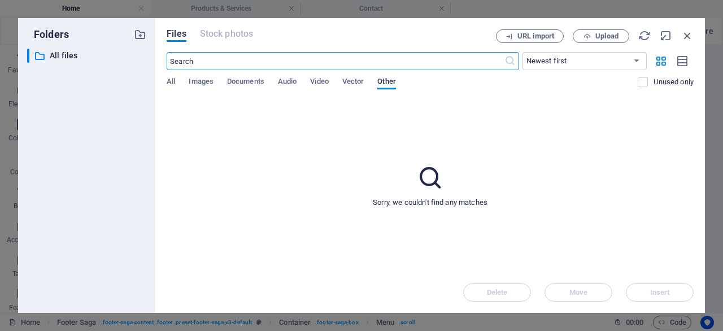
scroll to position [1949, 0]
click at [687, 37] on icon "button" at bounding box center [687, 35] width 12 height 12
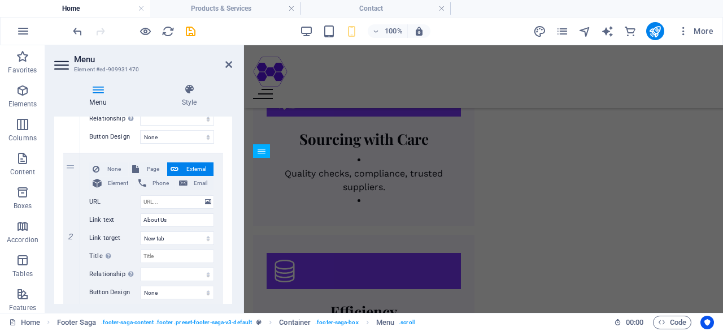
scroll to position [1318, 0]
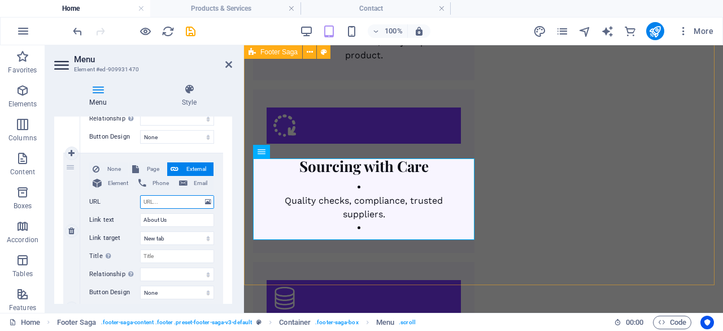
click at [172, 201] on input "URL" at bounding box center [177, 202] width 74 height 14
paste input "[URL][DOMAIN_NAME]"
type input "[URL][DOMAIN_NAME]"
select select
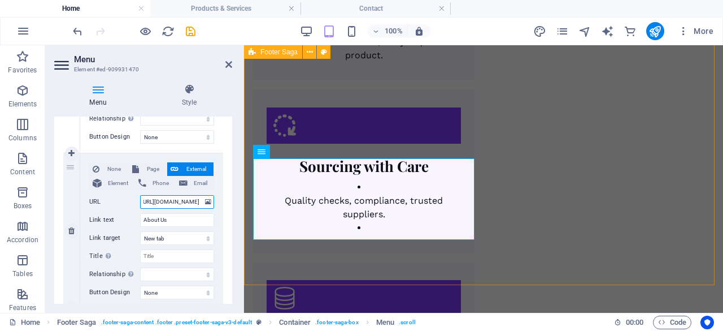
select select
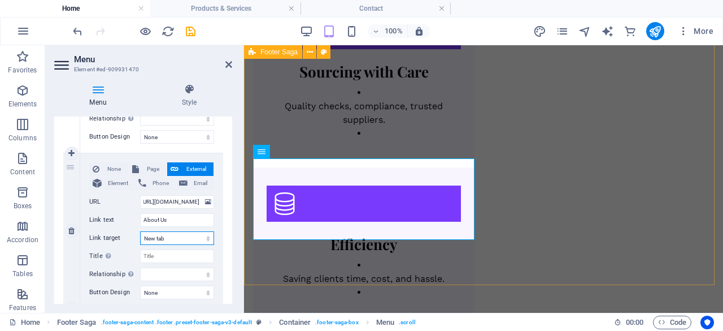
scroll to position [0, 0]
click at [177, 239] on select "New tab Same tab Overlay" at bounding box center [177, 238] width 74 height 14
click at [140, 231] on select "New tab Same tab Overlay" at bounding box center [177, 238] width 74 height 14
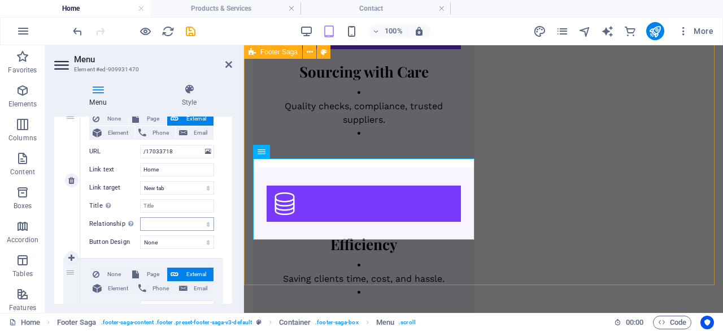
scroll to position [170, 0]
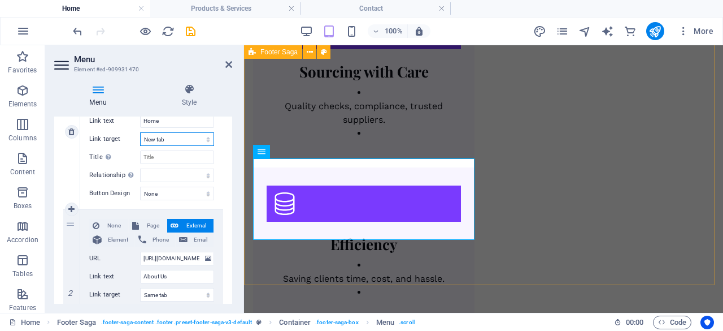
click at [176, 142] on select "New tab Same tab Overlay" at bounding box center [177, 139] width 74 height 14
click at [140, 132] on select "New tab Same tab Overlay" at bounding box center [177, 139] width 74 height 14
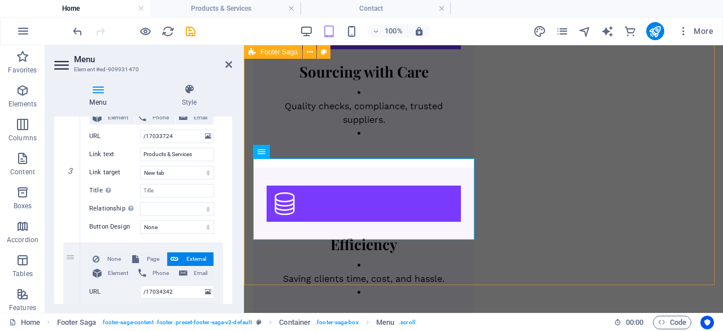
scroll to position [452, 0]
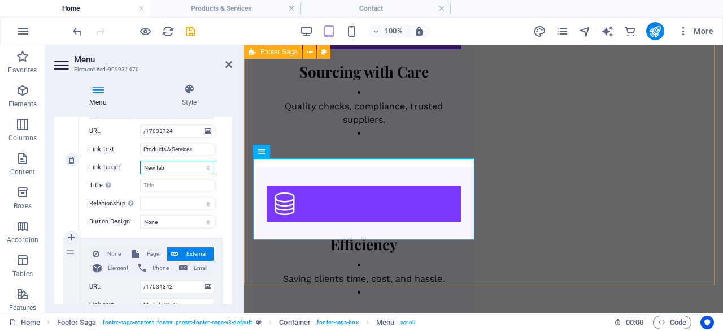
click at [176, 163] on select "New tab Same tab Overlay" at bounding box center [177, 167] width 74 height 14
click at [140, 160] on select "New tab Same tab Overlay" at bounding box center [177, 167] width 74 height 14
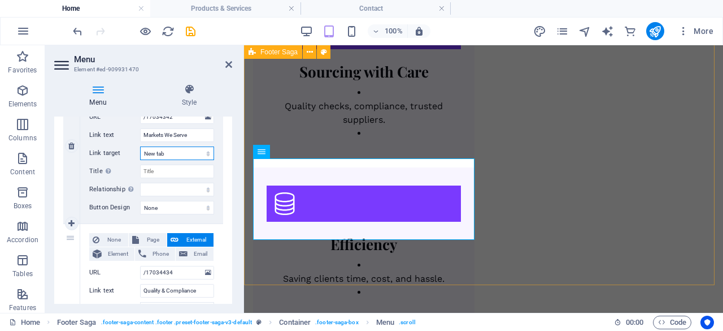
click at [177, 155] on select "New tab Same tab Overlay" at bounding box center [177, 153] width 74 height 14
click at [140, 146] on select "New tab Same tab Overlay" at bounding box center [177, 153] width 74 height 14
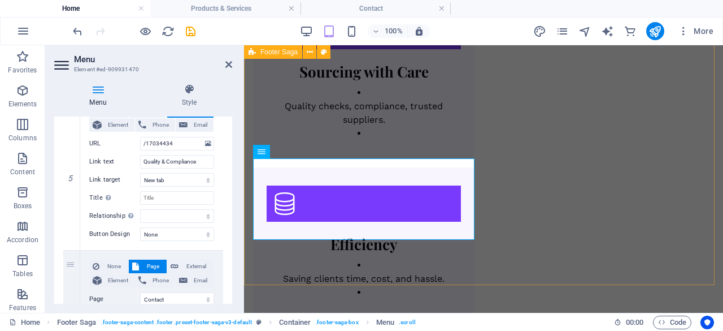
scroll to position [791, 0]
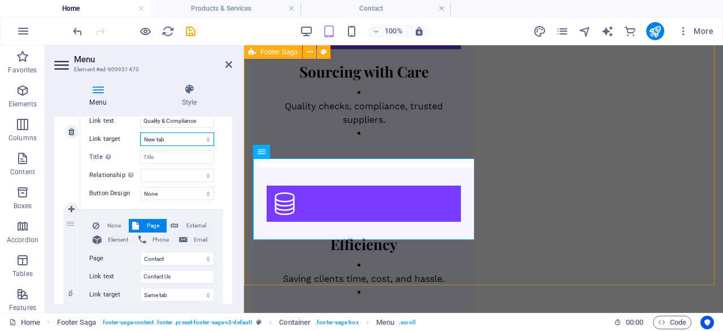
click at [179, 142] on select "New tab Same tab Overlay" at bounding box center [177, 139] width 74 height 14
click at [140, 132] on select "New tab Same tab Overlay" at bounding box center [177, 139] width 74 height 14
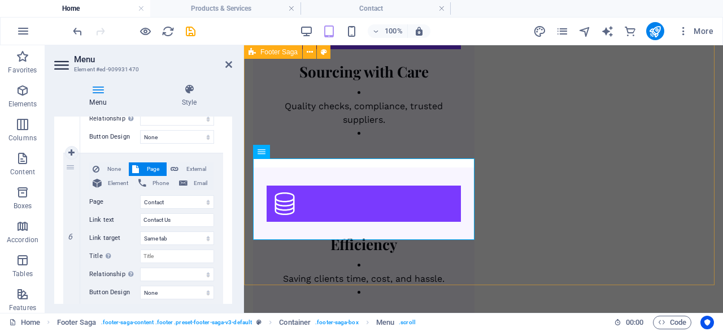
scroll to position [883, 0]
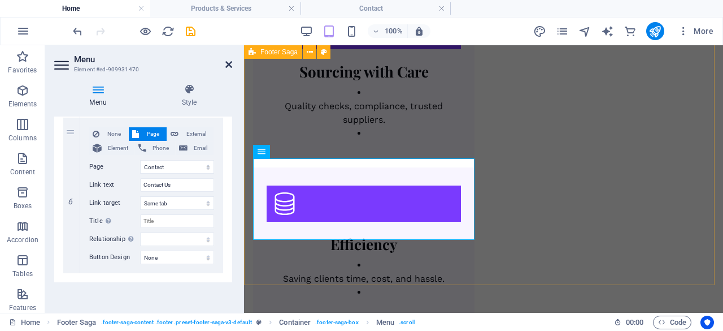
click at [229, 63] on icon at bounding box center [228, 64] width 7 height 9
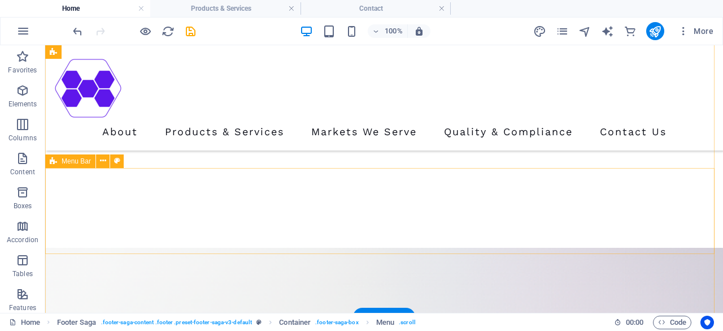
scroll to position [99, 0]
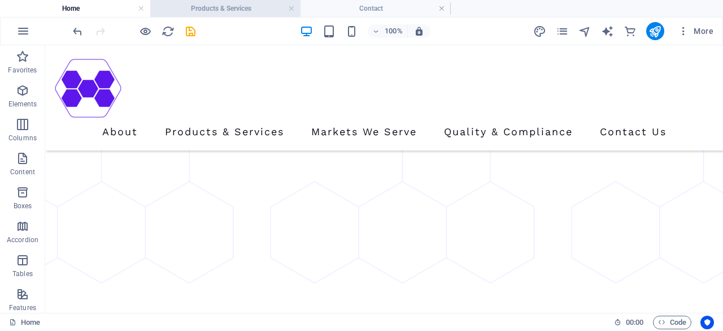
click at [231, 10] on h4 "Products & Services" at bounding box center [225, 8] width 150 height 12
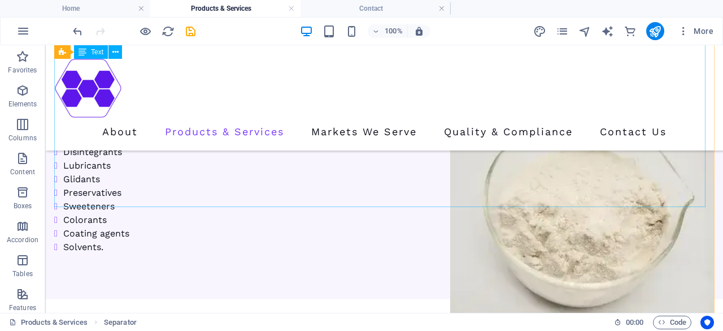
scroll to position [197, 0]
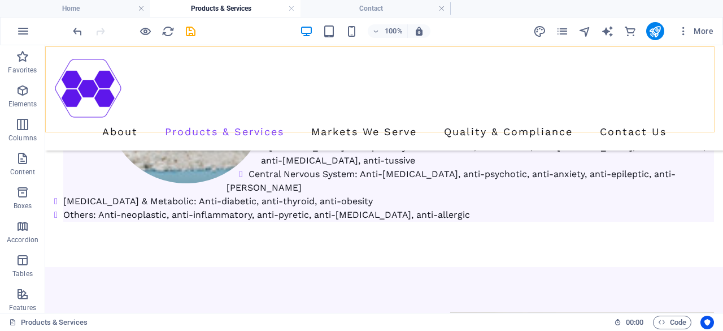
click at [162, 122] on nav "About Products & Services Markets We Serve Quality & Compliance Contact Us" at bounding box center [384, 131] width 660 height 19
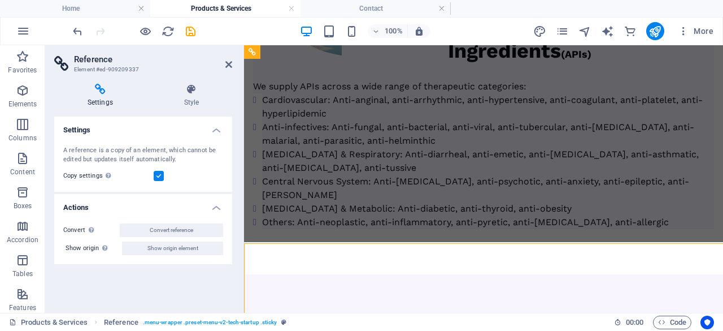
scroll to position [0, 0]
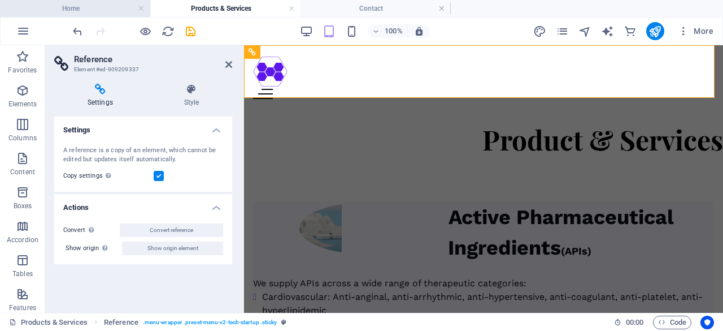
click at [108, 2] on h4 "Home" at bounding box center [75, 8] width 150 height 12
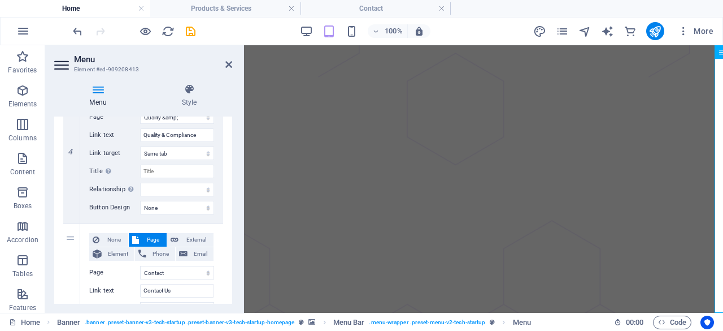
scroll to position [727, 0]
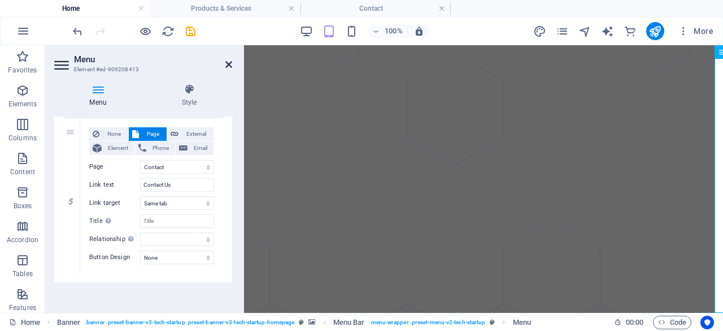
click at [228, 64] on icon at bounding box center [228, 64] width 7 height 9
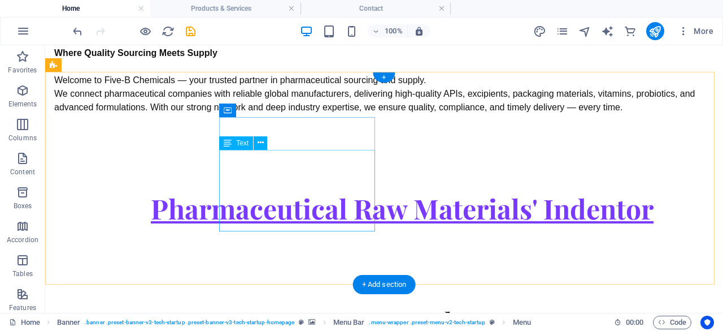
scroll to position [1117, 0]
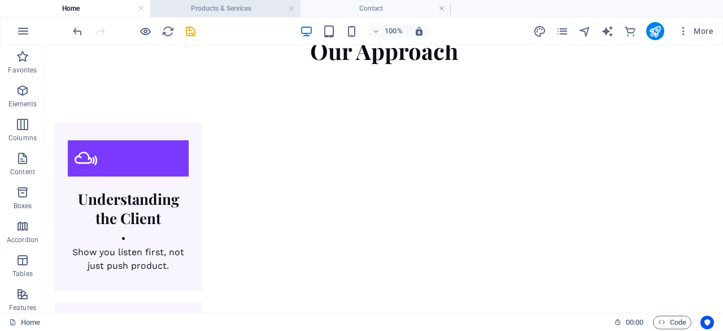
click at [237, 4] on h4 "Products & Services" at bounding box center [225, 8] width 150 height 12
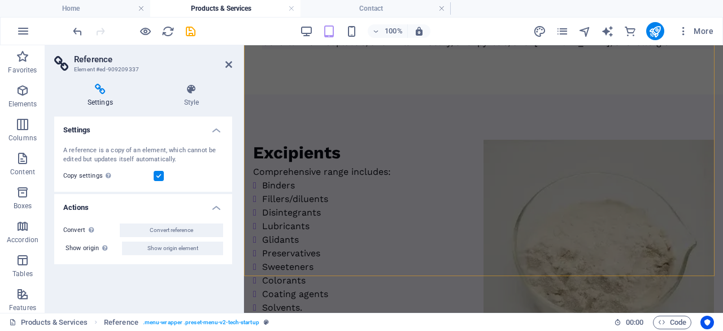
scroll to position [509, 0]
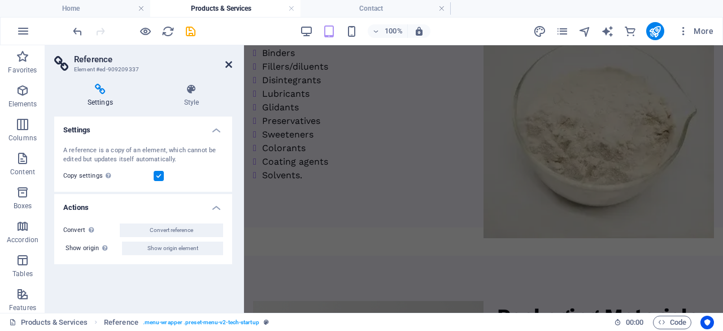
click at [226, 67] on icon at bounding box center [228, 64] width 7 height 9
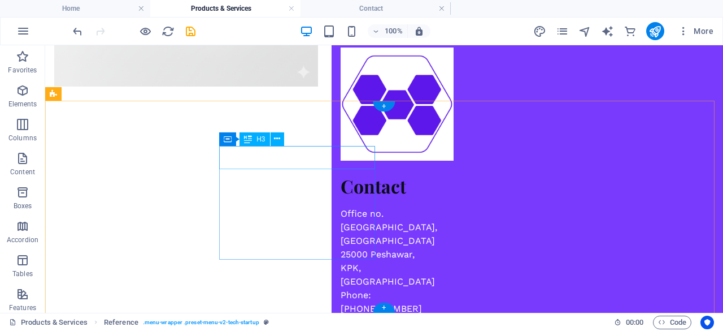
scroll to position [1101, 0]
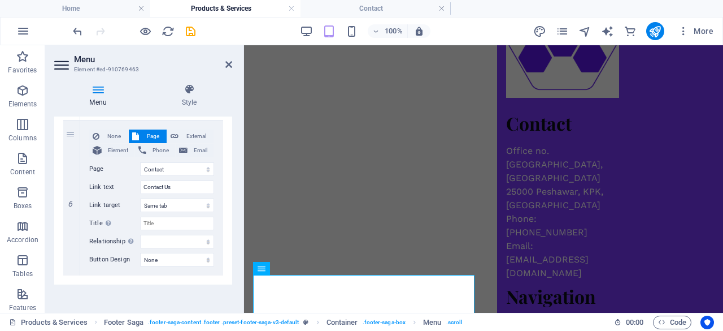
scroll to position [883, 0]
drag, startPoint x: 229, startPoint y: 66, endPoint x: 220, endPoint y: 72, distance: 10.5
click at [229, 66] on icon at bounding box center [228, 64] width 7 height 9
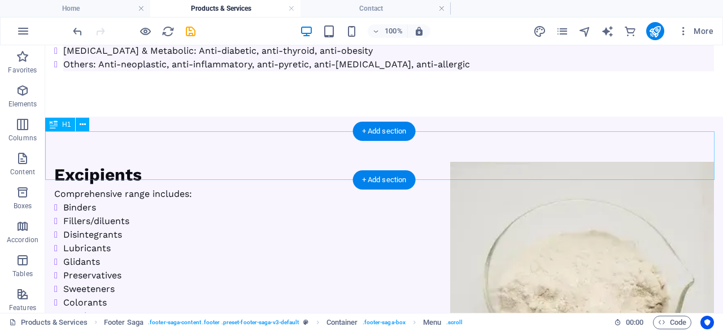
scroll to position [0, 0]
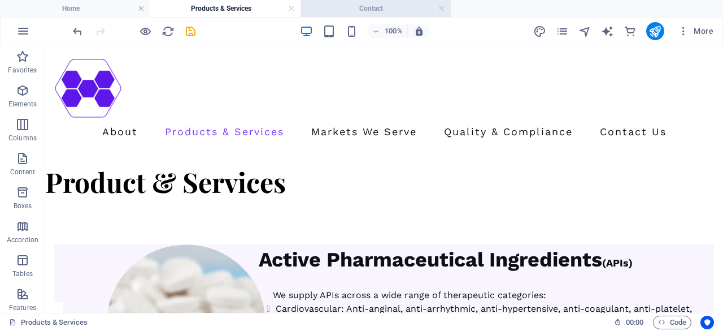
click at [373, 6] on h4 "Contact" at bounding box center [376, 8] width 150 height 12
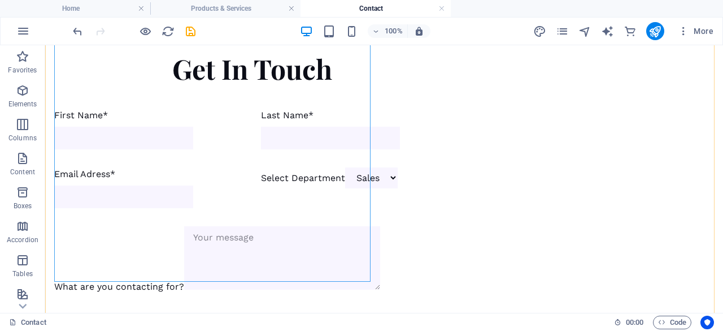
scroll to position [579, 0]
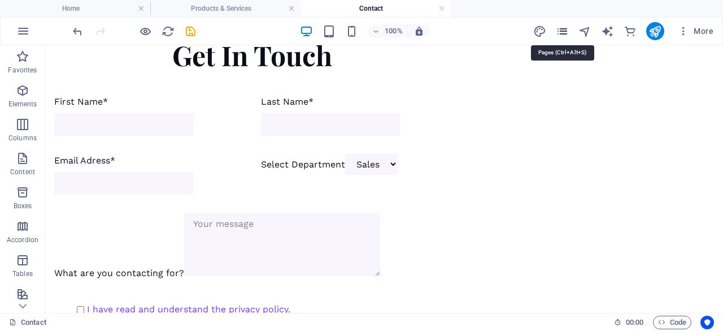
click at [563, 30] on icon "pages" at bounding box center [562, 31] width 13 height 13
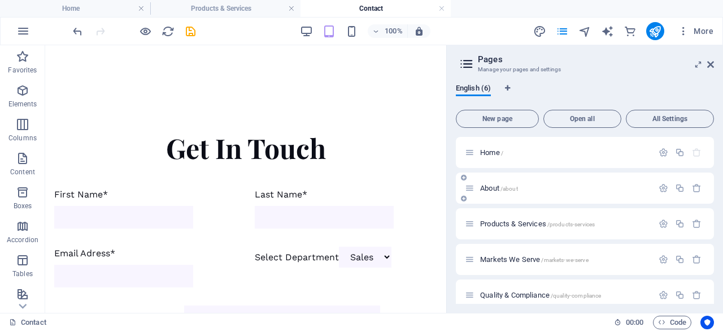
scroll to position [46, 0]
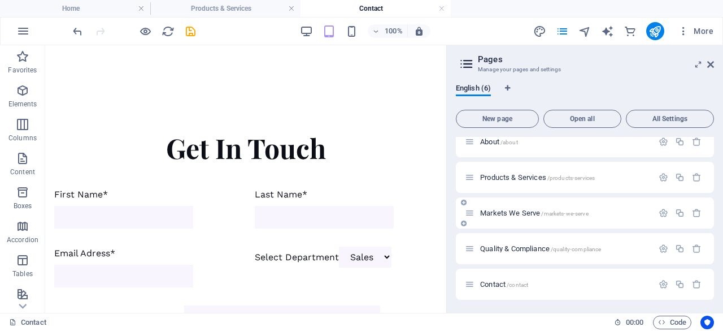
click at [510, 215] on span "Markets We Serve /markets-we-serve" at bounding box center [534, 213] width 108 height 8
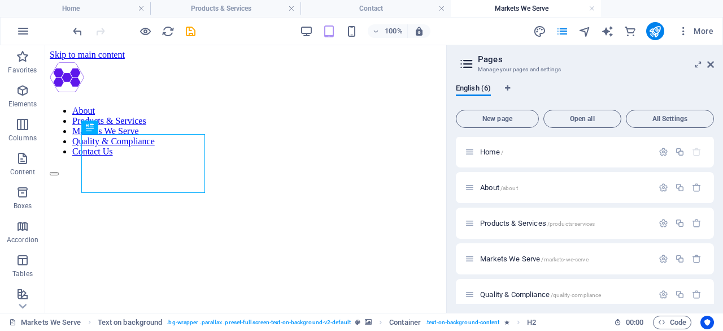
scroll to position [0, 0]
click at [712, 63] on icon at bounding box center [710, 64] width 7 height 9
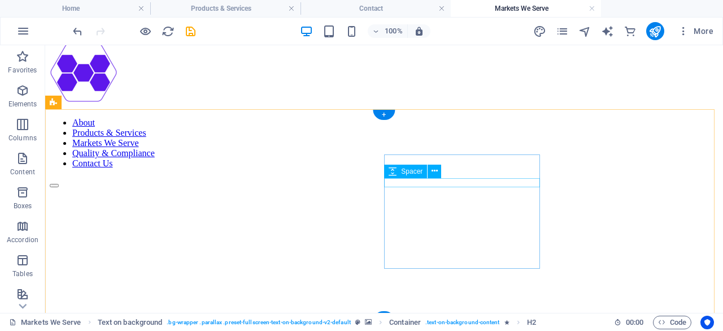
scroll to position [197, 0]
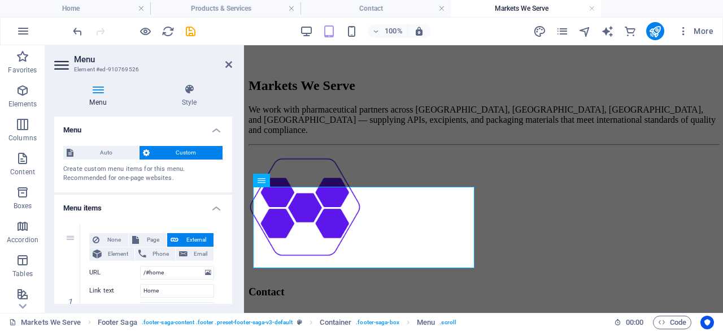
scroll to position [57, 0]
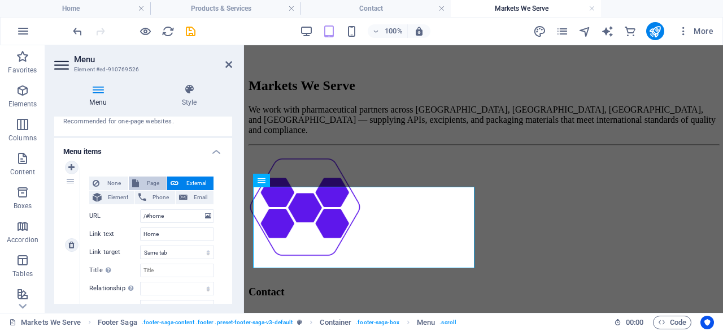
click at [150, 181] on span "Page" at bounding box center [152, 183] width 21 height 14
click at [168, 216] on select "Home About Products &amp; Services Markets We Serve Quality &amp; Compliance Co…" at bounding box center [177, 216] width 74 height 14
click at [140, 209] on select "Home About Products &amp; Services Markets We Serve Quality &amp; Compliance Co…" at bounding box center [177, 216] width 74 height 14
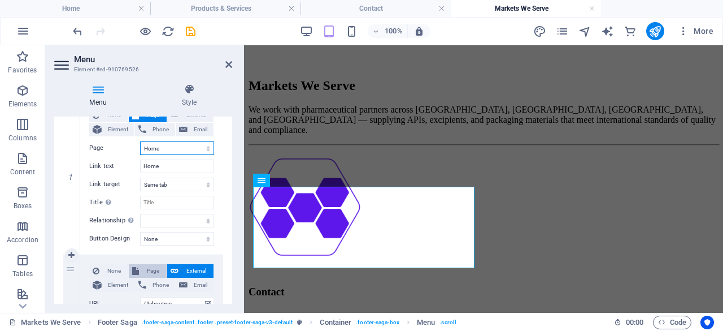
scroll to position [170, 0]
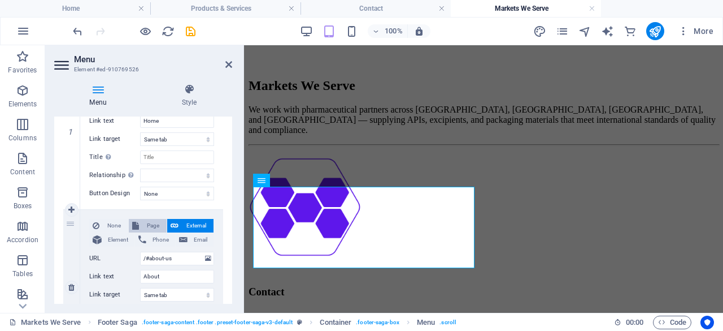
click at [156, 223] on span "Page" at bounding box center [152, 226] width 21 height 14
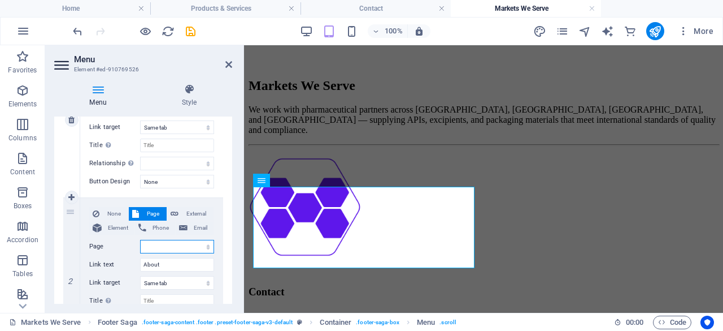
scroll to position [226, 0]
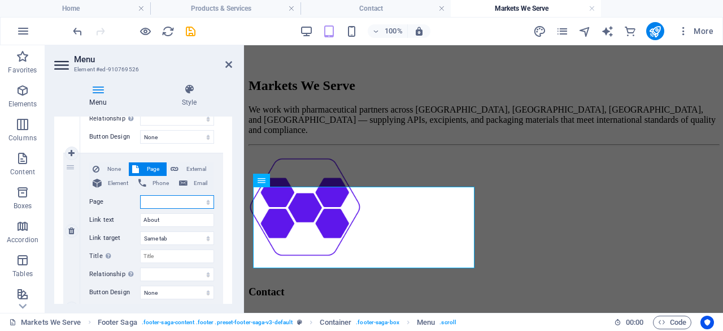
click at [183, 202] on select "Home About Products &amp; Services Markets We Serve Quality &amp; Compliance Co…" at bounding box center [177, 202] width 74 height 14
click at [140, 195] on select "Home About Products &amp; Services Markets We Serve Quality &amp; Compliance Co…" at bounding box center [177, 202] width 74 height 14
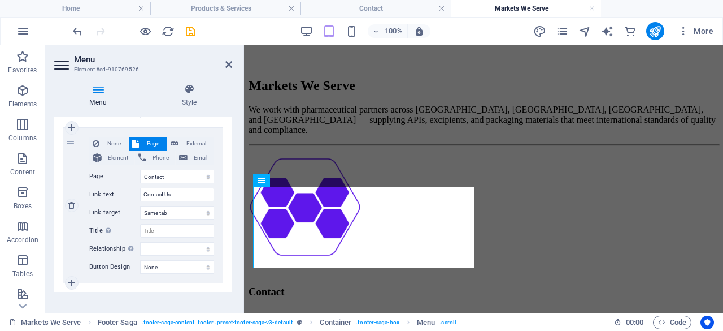
scroll to position [883, 0]
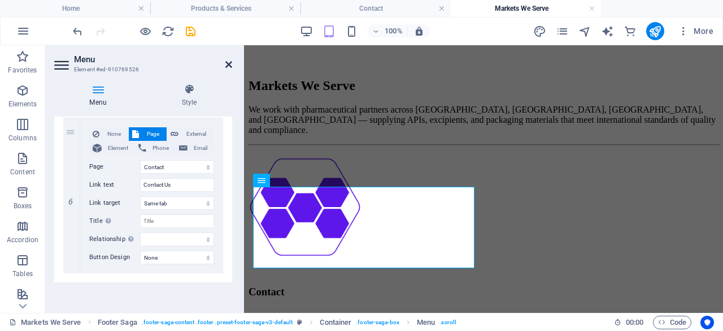
click at [228, 69] on link at bounding box center [228, 65] width 7 height 10
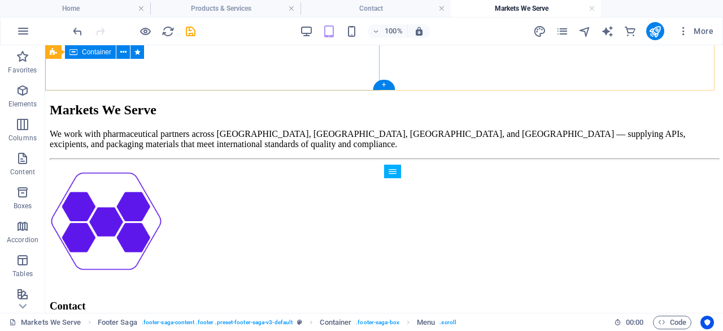
scroll to position [163, 0]
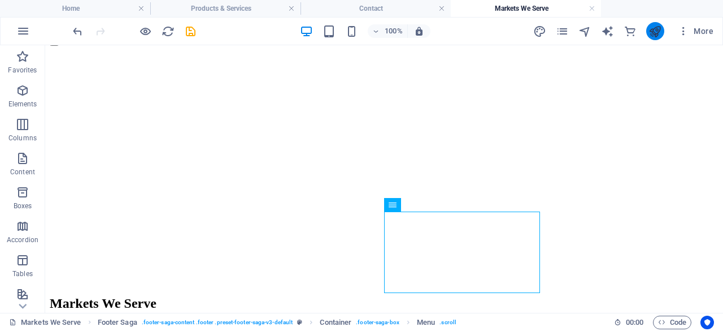
click at [653, 23] on button "publish" at bounding box center [655, 31] width 18 height 18
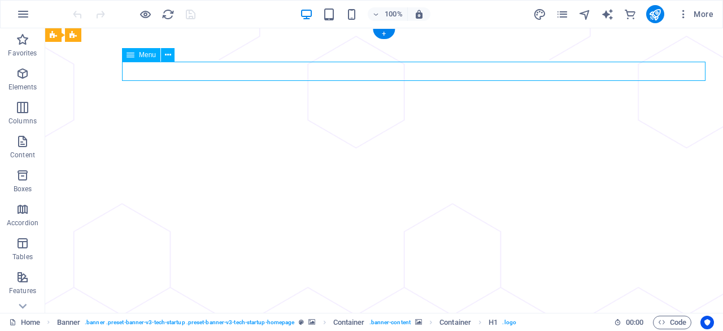
select select "1"
select select
select select "2"
select select
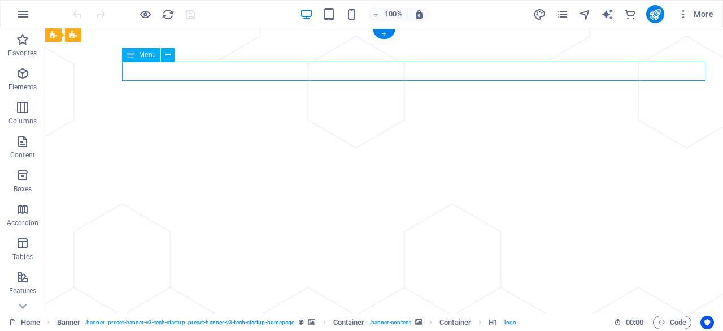
select select "3"
select select
select select "4"
select select
select select "5"
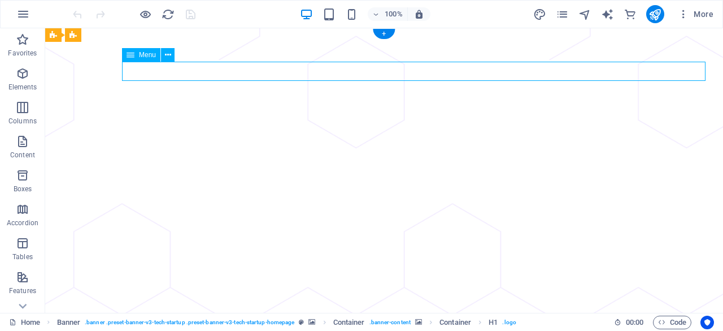
select select
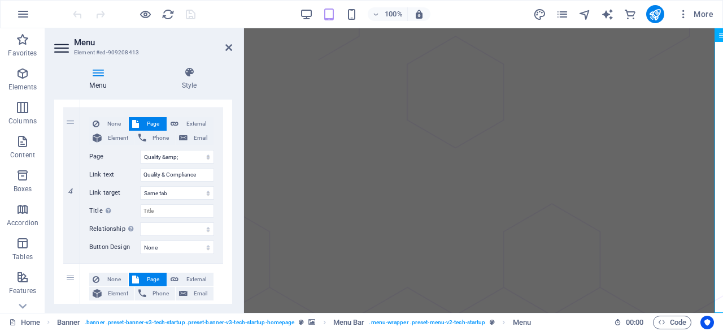
scroll to position [710, 0]
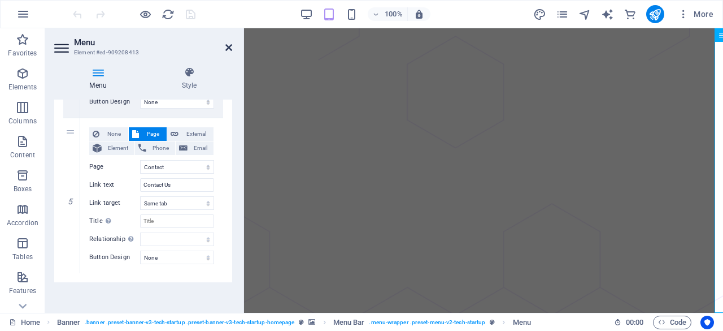
click at [228, 44] on icon at bounding box center [228, 47] width 7 height 9
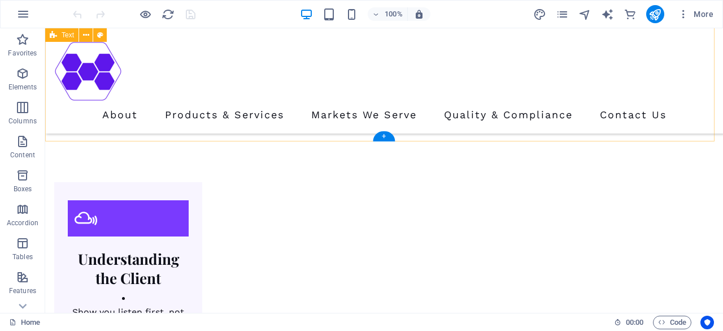
scroll to position [981, 0]
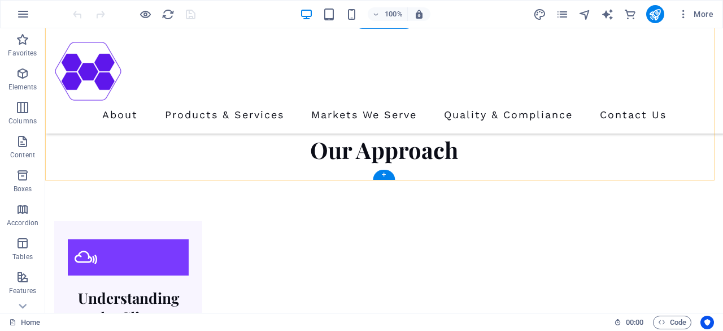
click at [383, 176] on div "+" at bounding box center [384, 175] width 22 height 10
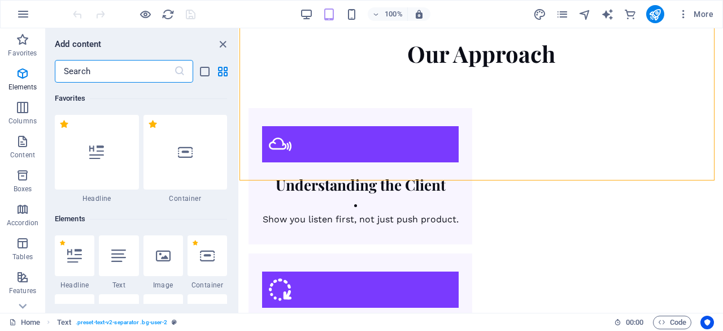
scroll to position [1977, 0]
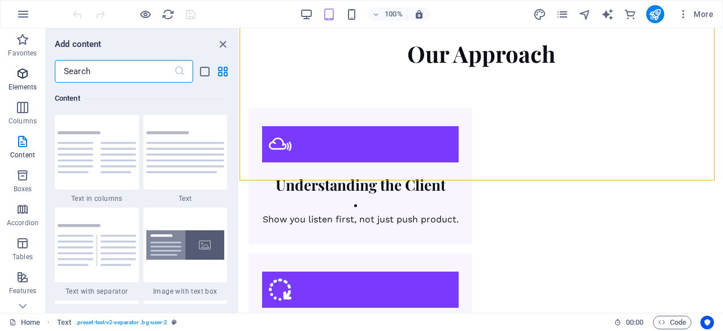
click at [28, 72] on icon "button" at bounding box center [23, 74] width 14 height 14
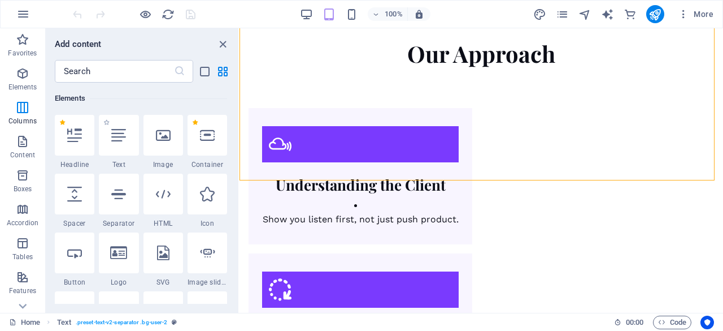
scroll to position [120, 0]
click at [82, 198] on div at bounding box center [75, 193] width 40 height 41
click at [240, 198] on div "Drag here to replace the existing content. Press “Ctrl” if you want to create a…" at bounding box center [482, 170] width 484 height 284
select select "px"
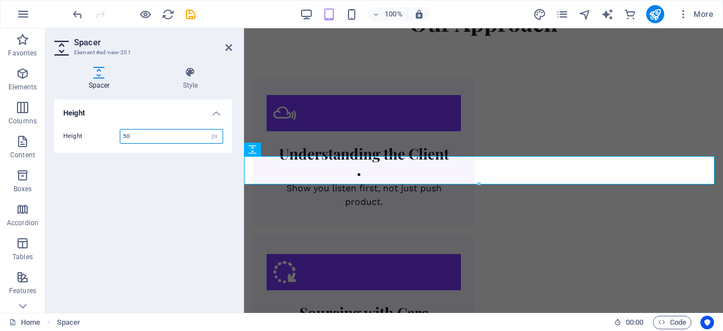
scroll to position [1084, 0]
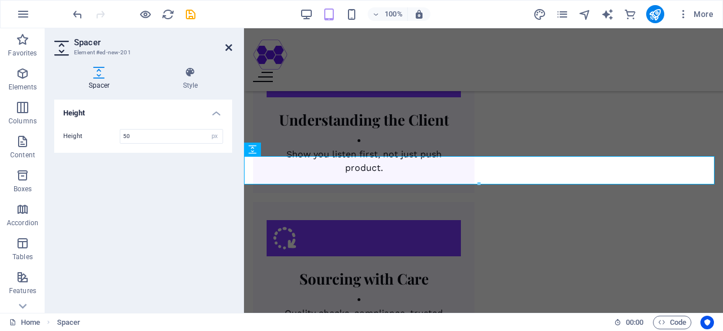
click at [227, 48] on icon at bounding box center [228, 47] width 7 height 9
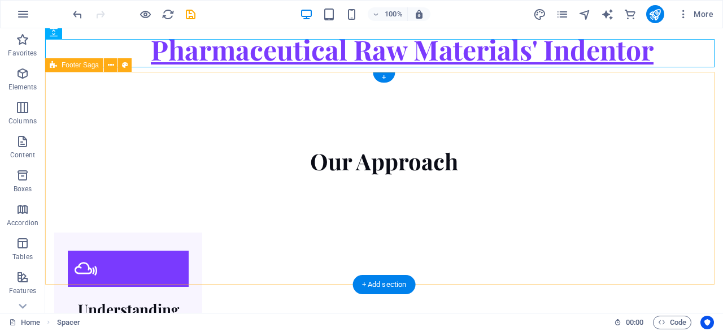
scroll to position [1123, 0]
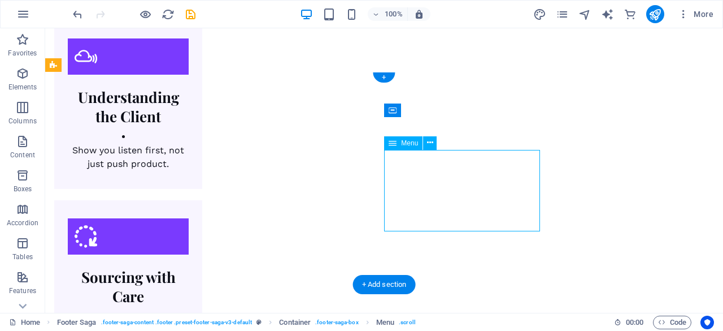
select select
select select "2"
select select
select select "3"
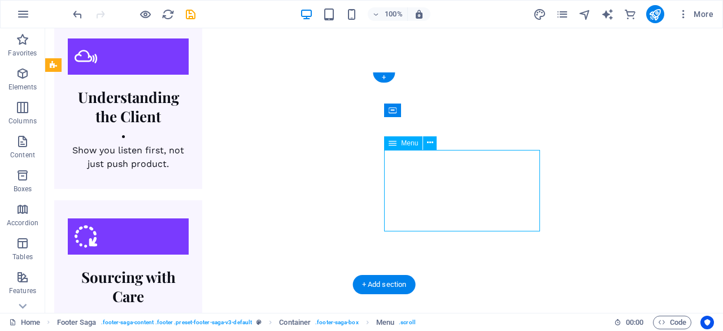
select select
select select "4"
select select
select select "5"
select select
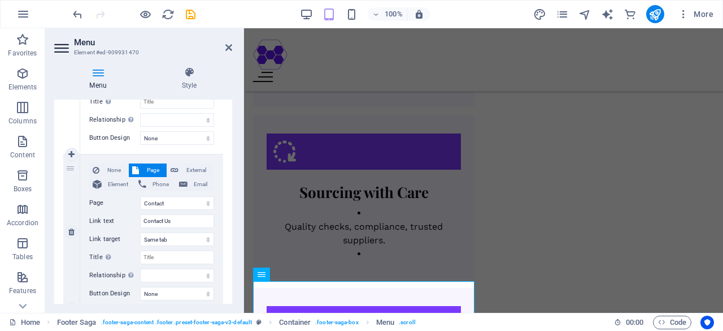
scroll to position [866, 0]
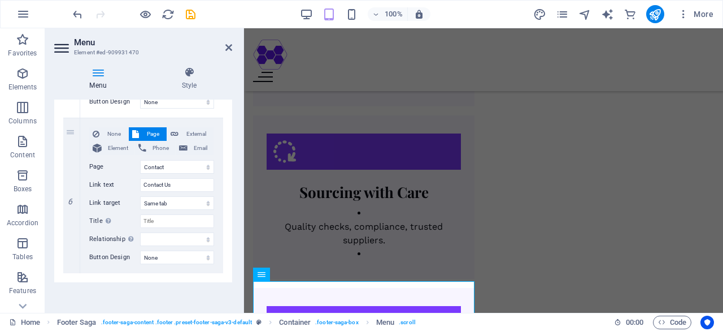
click at [225, 49] on header "Menu Element #ed-909931470" at bounding box center [143, 42] width 178 height 29
click at [227, 48] on icon at bounding box center [228, 47] width 7 height 9
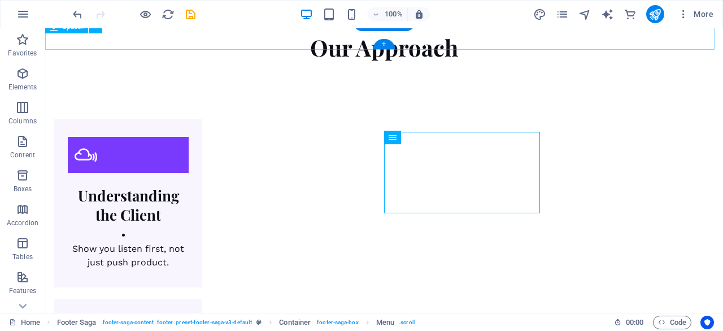
scroll to position [1123, 0]
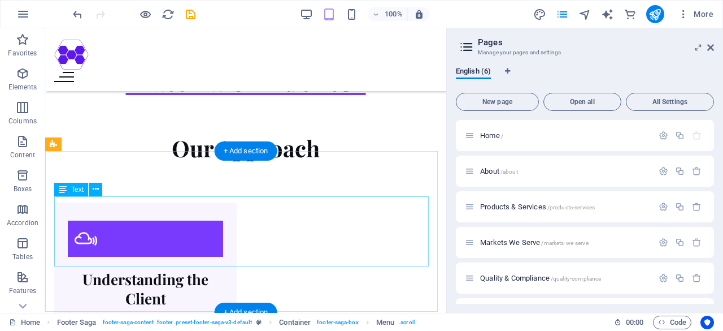
scroll to position [937, 0]
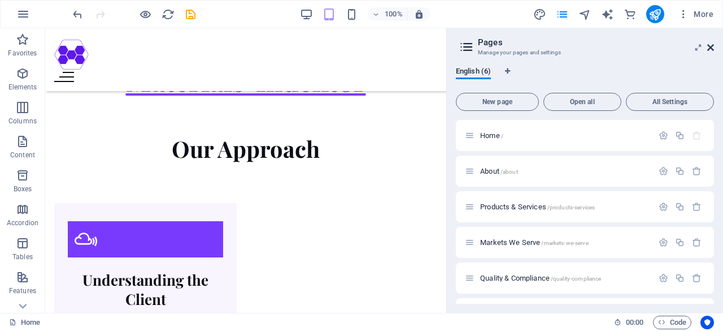
click at [707, 46] on header "Pages Manage your pages and settings" at bounding box center [586, 42] width 256 height 29
click at [713, 47] on icon at bounding box center [710, 47] width 7 height 9
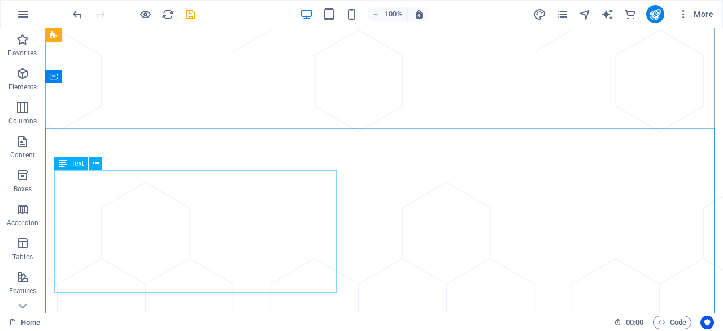
scroll to position [0, 0]
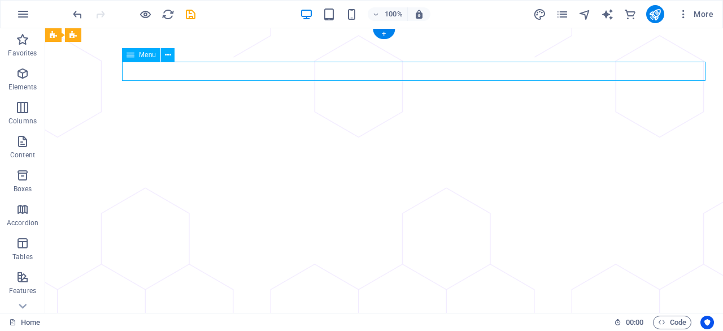
select select "1"
select select
select select "2"
select select
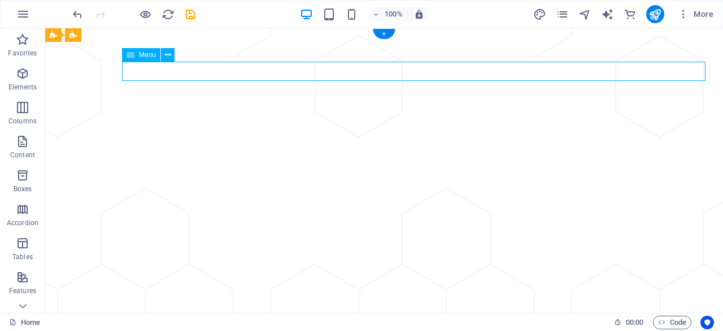
select select "3"
select select
select select "4"
select select
select select "5"
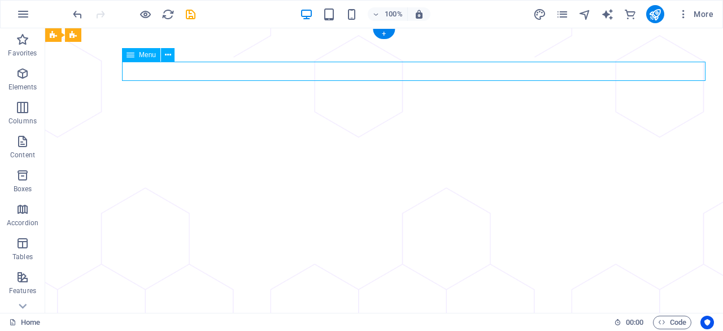
select select
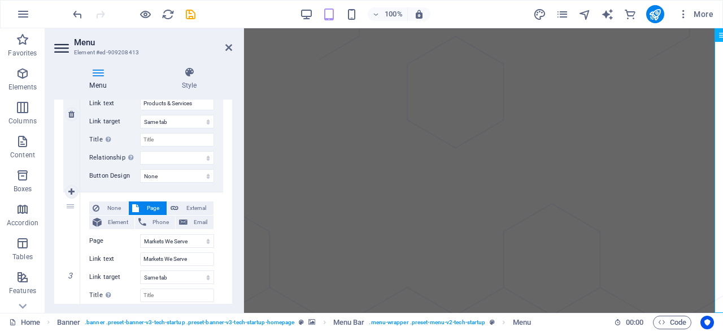
scroll to position [339, 0]
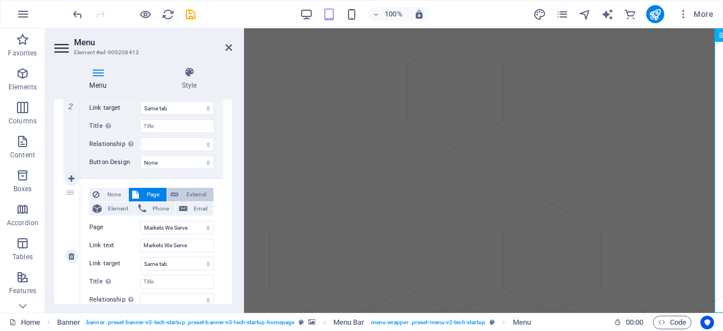
click at [197, 190] on span "External" at bounding box center [196, 195] width 28 height 14
select select
select select "blank"
select select
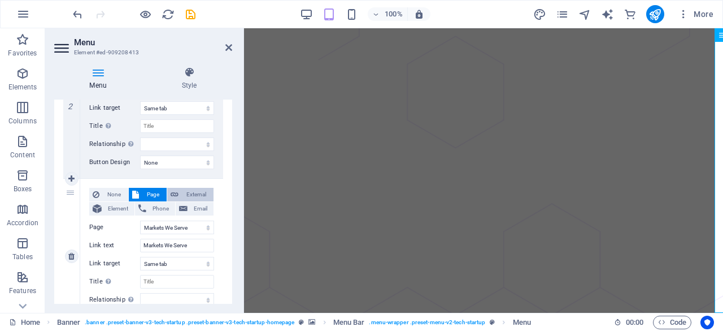
select select
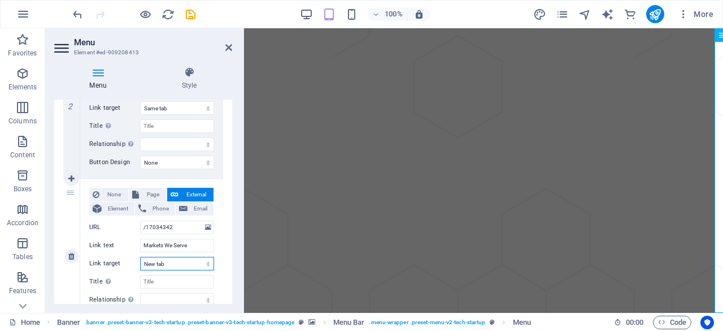
click at [184, 266] on select "New tab Same tab Overlay" at bounding box center [177, 264] width 74 height 14
select select
click at [140, 257] on select "New tab Same tab Overlay" at bounding box center [177, 264] width 74 height 14
select select
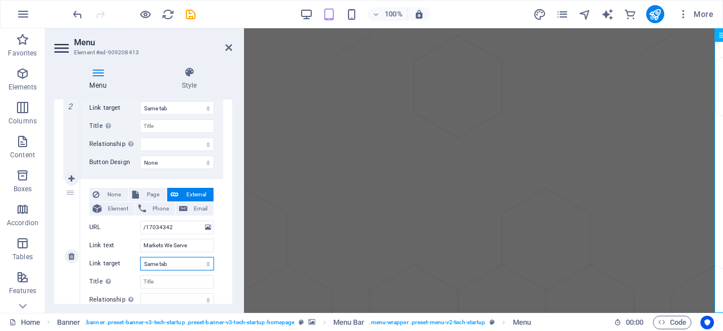
select select
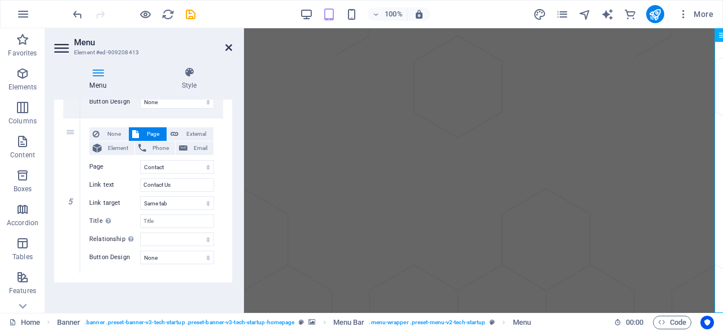
click at [228, 45] on icon at bounding box center [228, 47] width 7 height 9
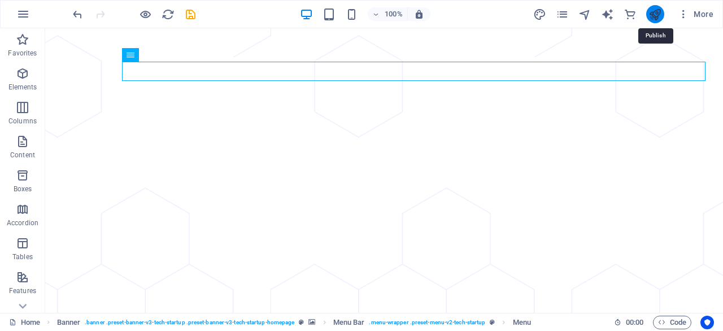
click at [0, 0] on icon "publish" at bounding box center [0, 0] width 0 height 0
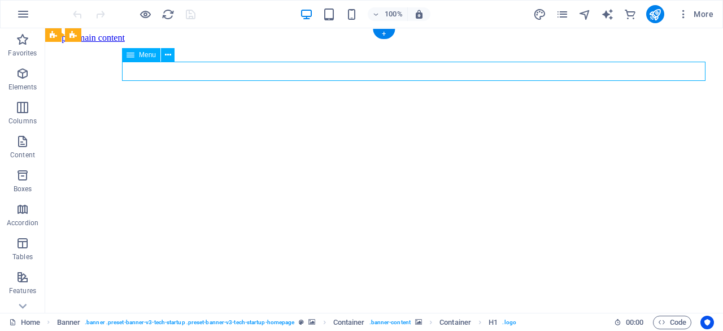
select select "1"
select select
select select "2"
select select
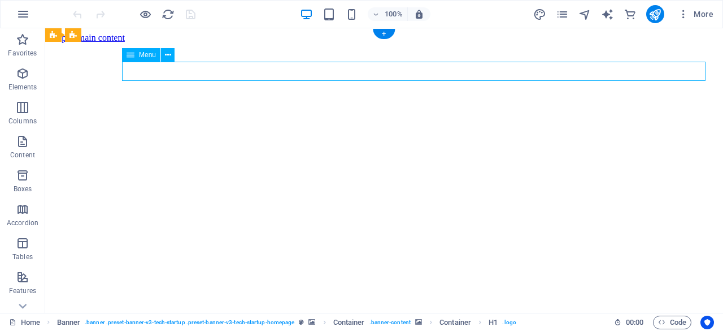
select select "3"
select select
select select "4"
select select
select select "5"
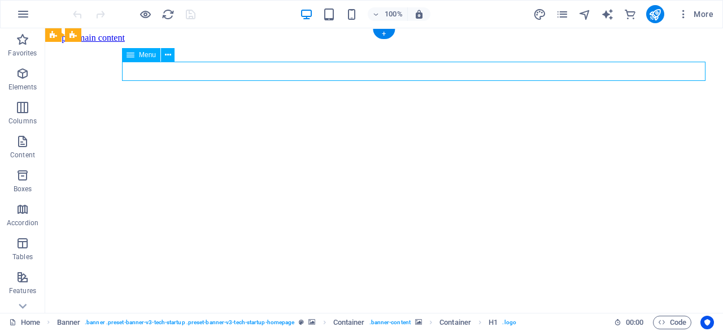
select select
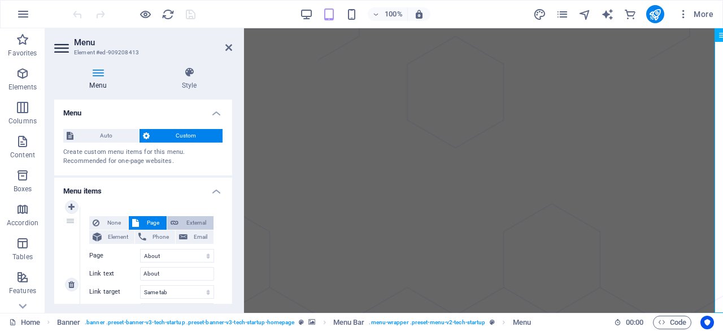
click at [174, 223] on icon at bounding box center [175, 223] width 8 height 14
select select "blank"
select select
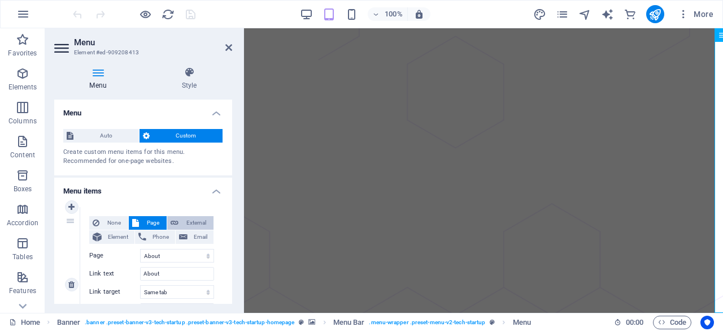
select select
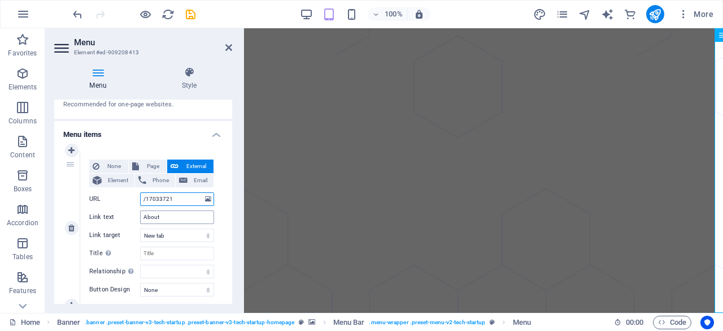
scroll to position [113, 0]
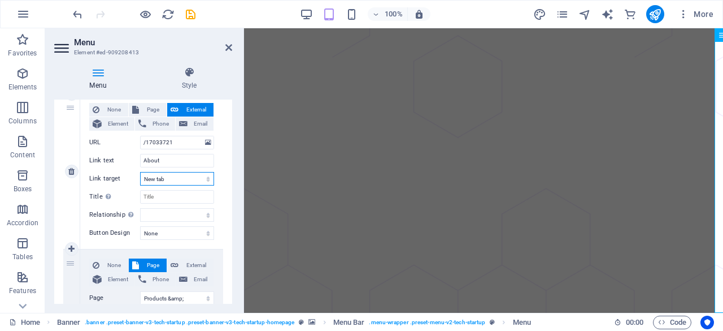
click at [174, 176] on select "New tab Same tab Overlay" at bounding box center [177, 179] width 74 height 14
select select
click at [140, 172] on select "New tab Same tab Overlay" at bounding box center [177, 179] width 74 height 14
select select
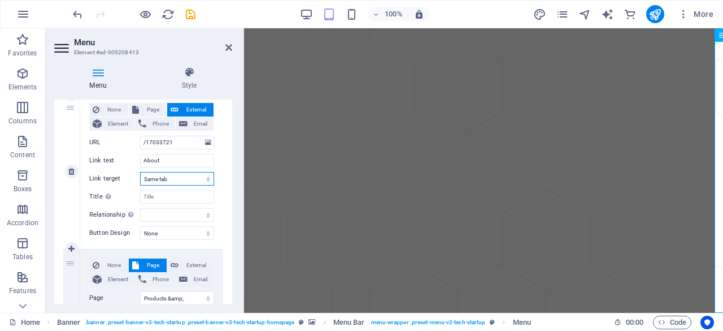
select select
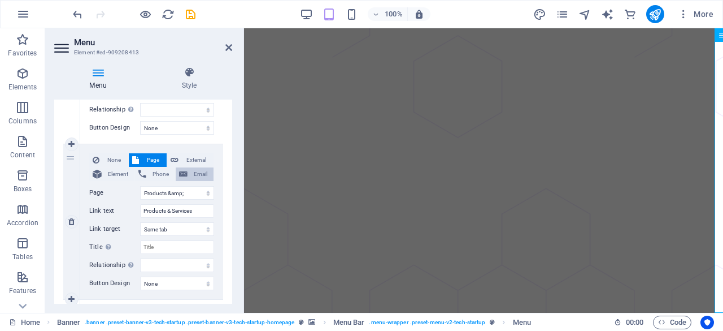
scroll to position [226, 0]
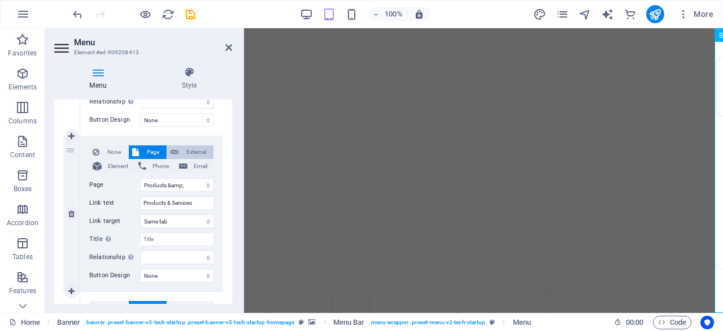
click at [192, 151] on span "External" at bounding box center [196, 152] width 28 height 14
select select
select select "blank"
select select
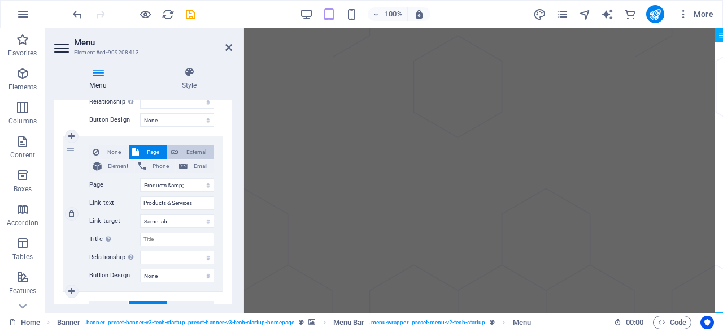
select select
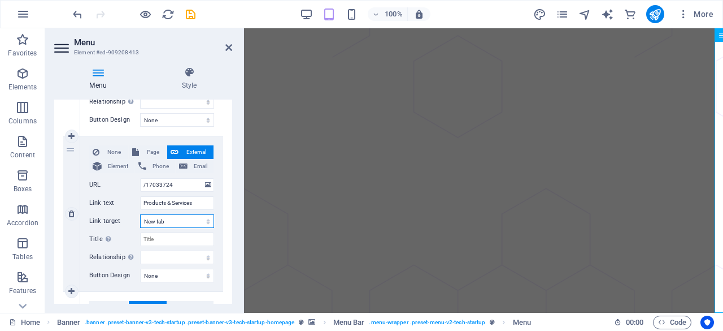
click at [179, 223] on select "New tab Same tab Overlay" at bounding box center [177, 221] width 74 height 14
select select
click at [140, 214] on select "New tab Same tab Overlay" at bounding box center [177, 221] width 74 height 14
select select
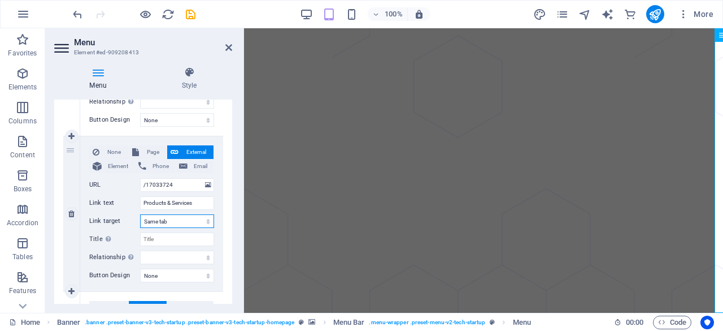
select select
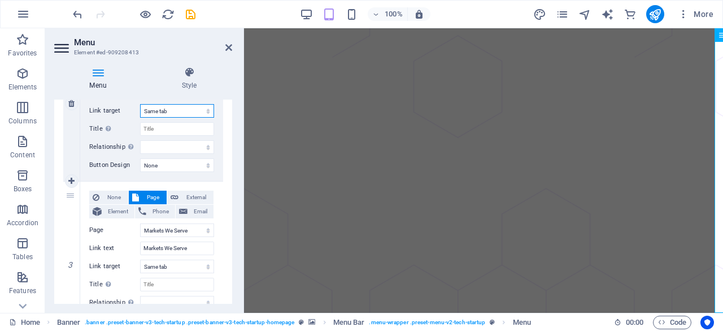
scroll to position [339, 0]
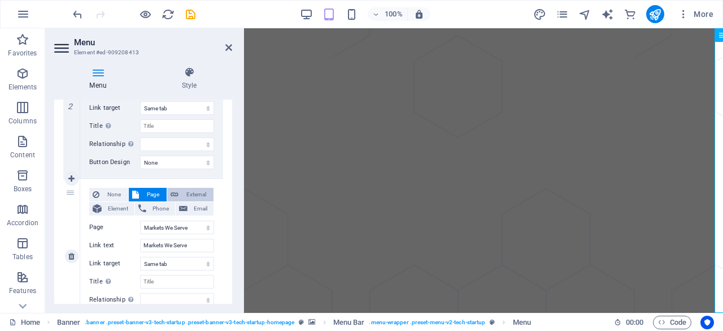
click at [196, 191] on span "External" at bounding box center [196, 195] width 28 height 14
select select
select select "blank"
select select
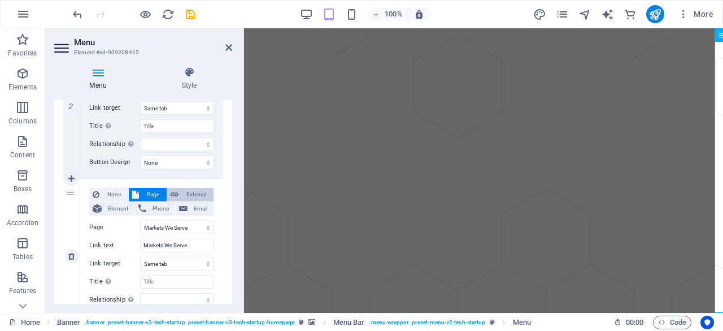
select select
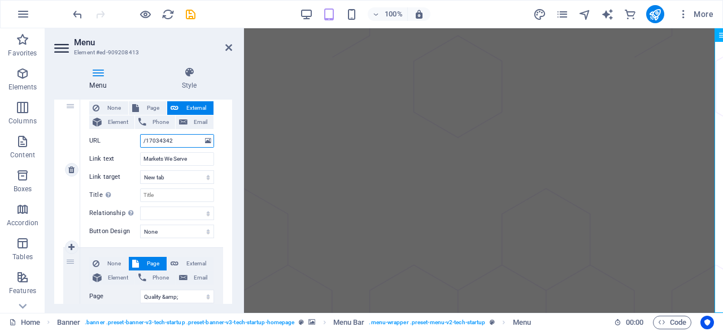
scroll to position [452, 0]
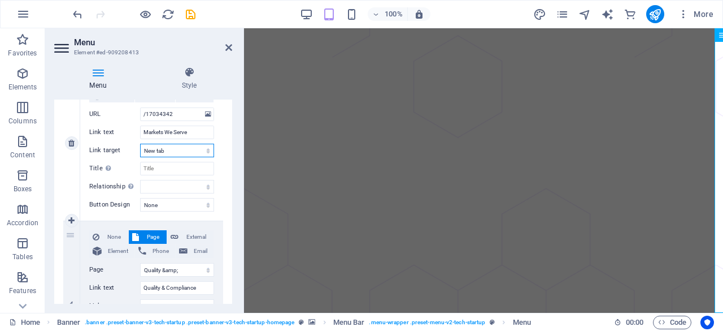
click at [176, 151] on select "New tab Same tab Overlay" at bounding box center [177, 151] width 74 height 14
select select
click at [140, 144] on select "New tab Same tab Overlay" at bounding box center [177, 151] width 74 height 14
select select
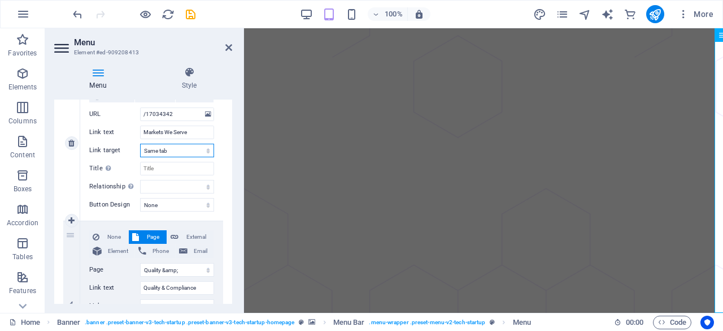
select select
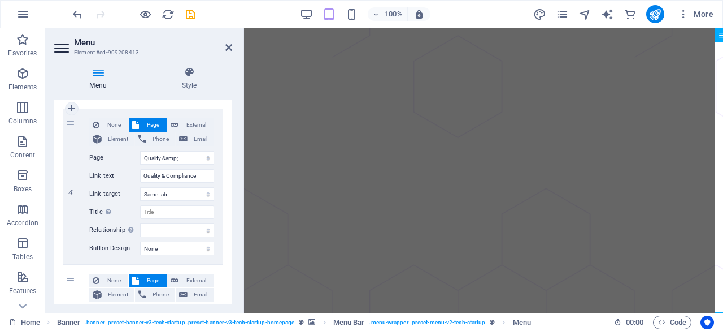
scroll to position [565, 0]
click at [192, 125] on span "External" at bounding box center [196, 124] width 28 height 14
select select
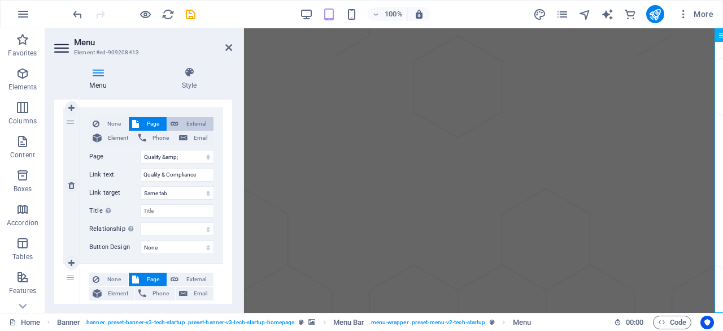
select select "blank"
select select
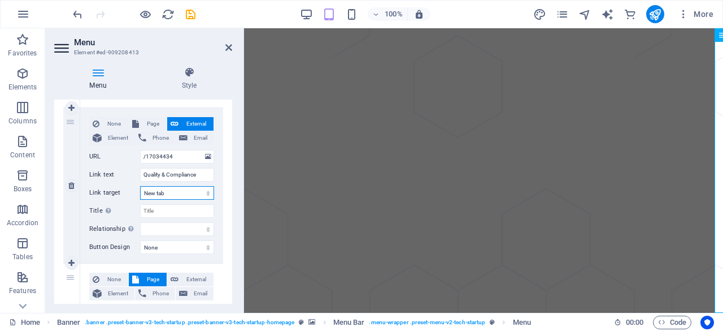
click at [175, 192] on select "New tab Same tab Overlay" at bounding box center [177, 193] width 74 height 14
select select
click at [140, 186] on select "New tab Same tab Overlay" at bounding box center [177, 193] width 74 height 14
select select
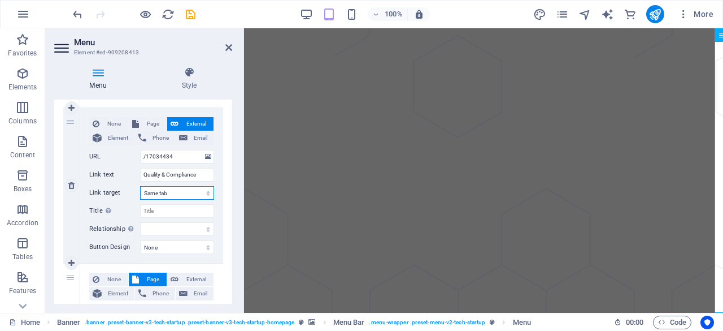
select select
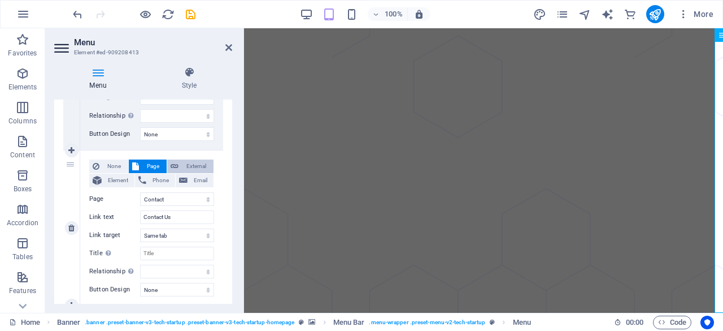
click at [198, 168] on span "External" at bounding box center [196, 166] width 28 height 14
select select
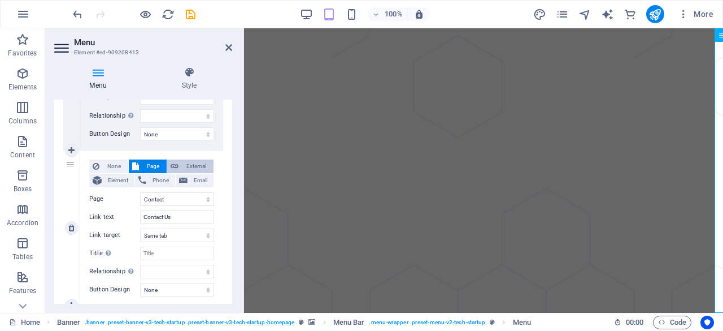
select select "blank"
select select
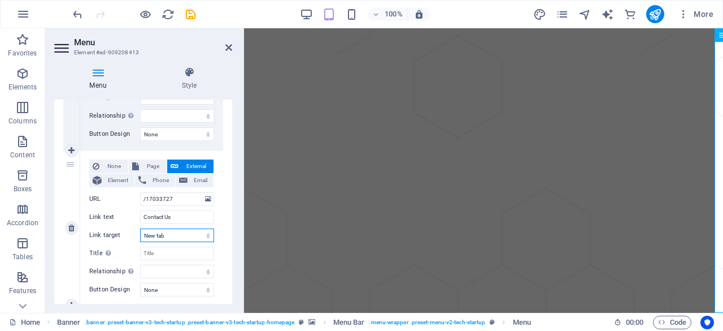
click at [171, 233] on select "New tab Same tab Overlay" at bounding box center [177, 235] width 74 height 14
select select
click at [140, 228] on select "New tab Same tab Overlay" at bounding box center [177, 235] width 74 height 14
select select
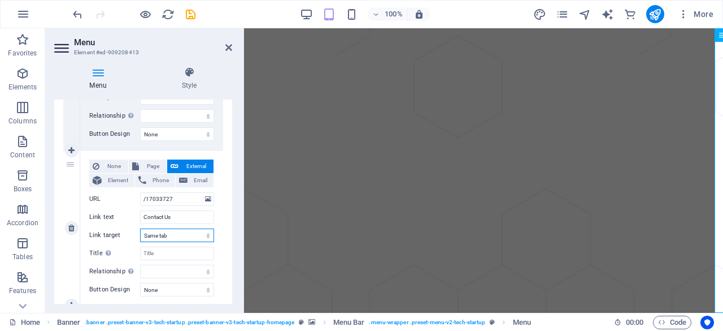
select select
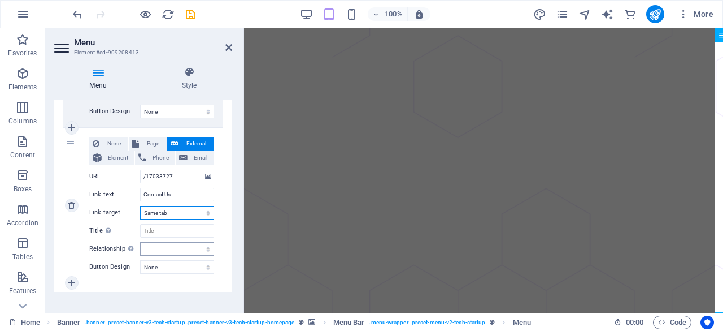
scroll to position [710, 0]
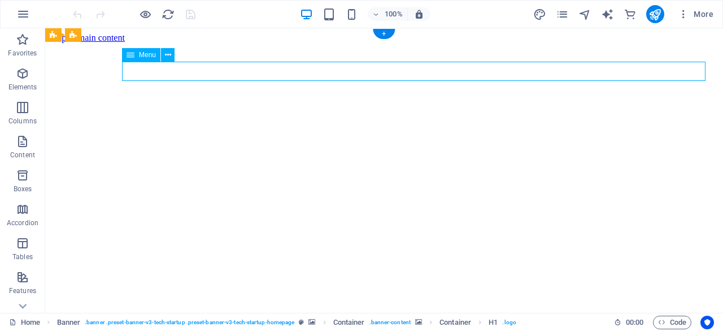
select select "1"
select select
select select "2"
select select
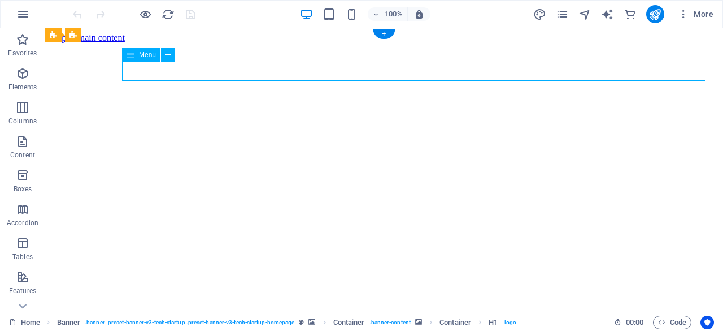
select select "3"
select select
select select "4"
select select
select select "5"
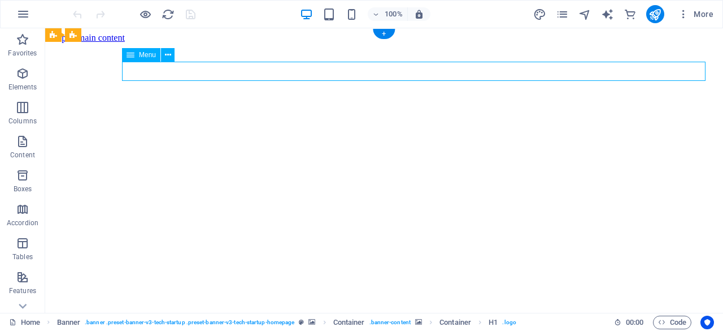
select select
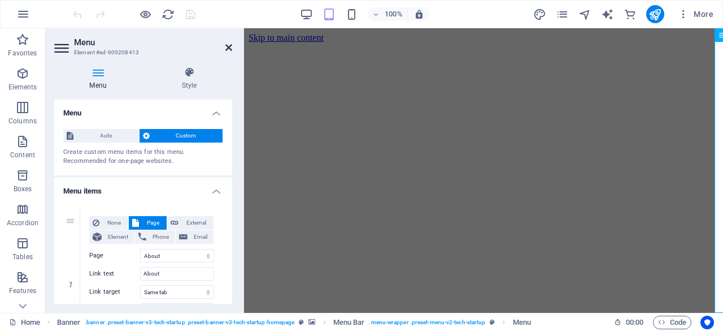
click at [231, 49] on icon at bounding box center [228, 47] width 7 height 9
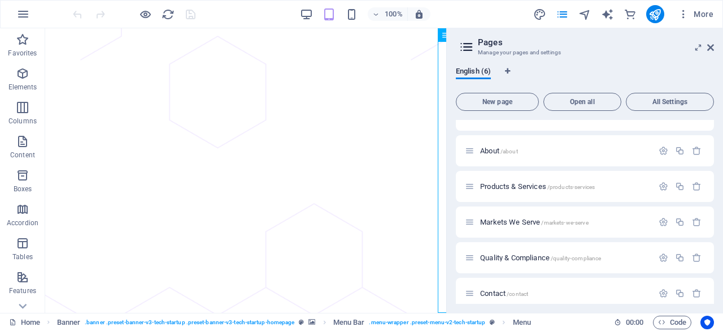
scroll to position [29, 0]
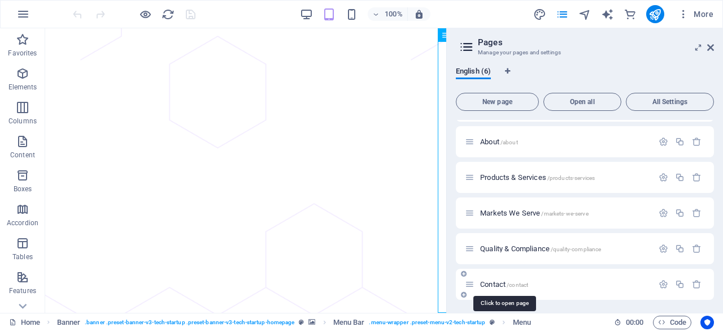
click at [501, 280] on span "Contact /contact" at bounding box center [504, 284] width 48 height 8
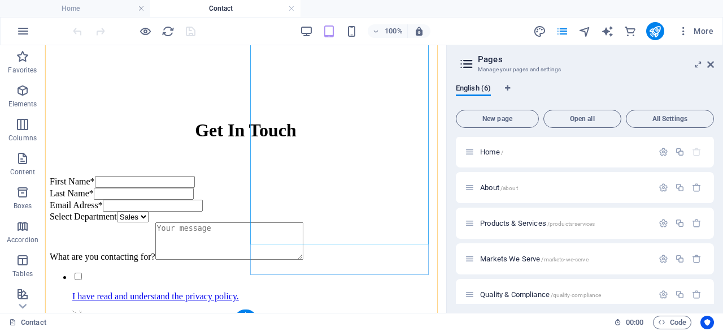
scroll to position [529, 0]
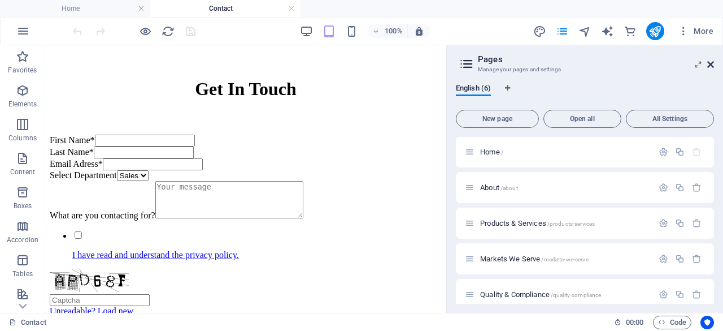
click at [711, 64] on icon at bounding box center [710, 64] width 7 height 9
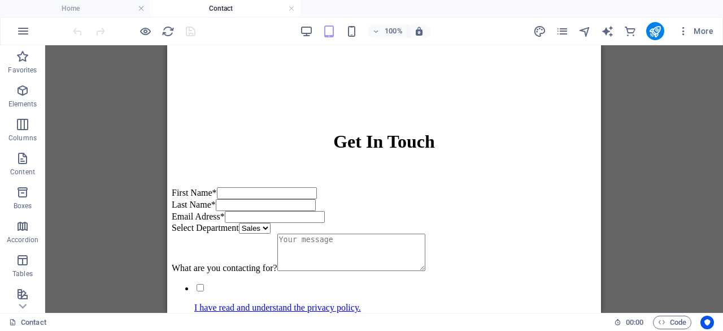
scroll to position [499, 0]
